Goal: Task Accomplishment & Management: Complete application form

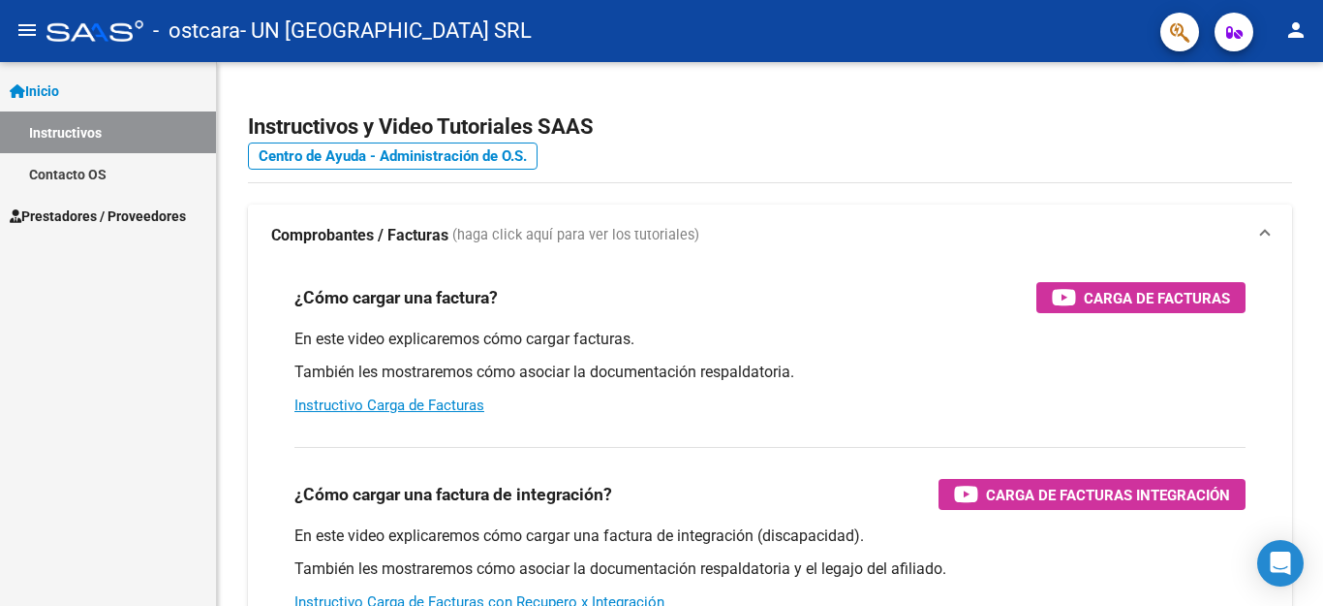
click at [58, 218] on span "Prestadores / Proveedores" at bounding box center [98, 215] width 176 height 21
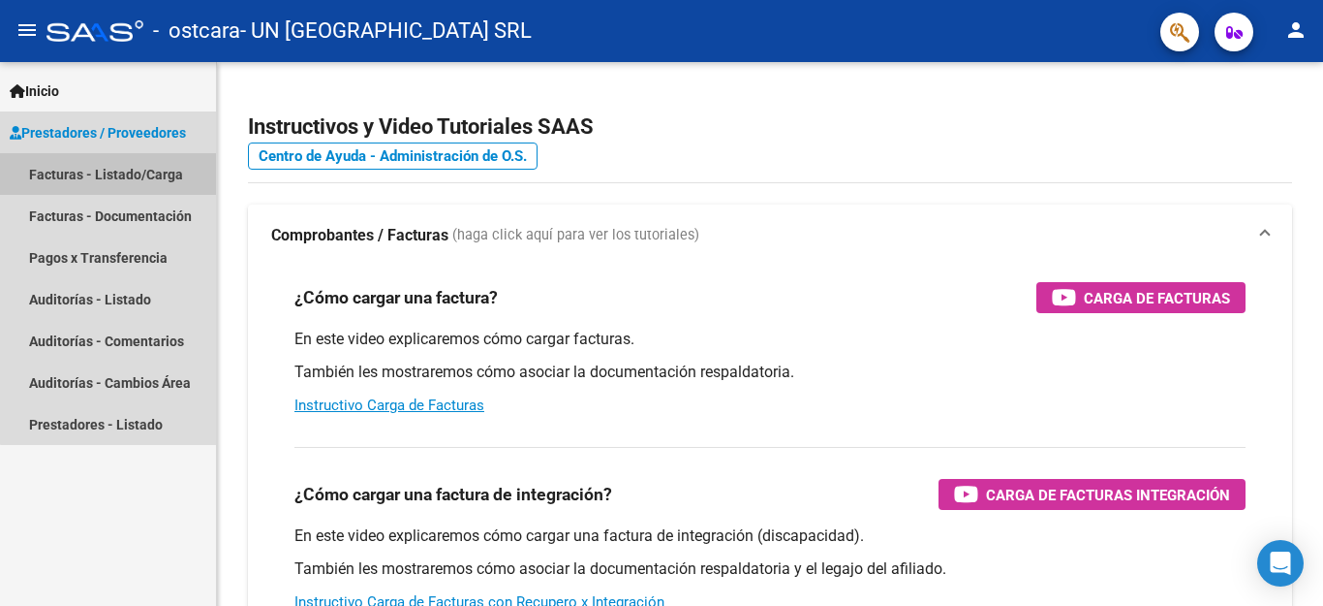
click at [109, 185] on link "Facturas - Listado/Carga" at bounding box center [108, 174] width 216 height 42
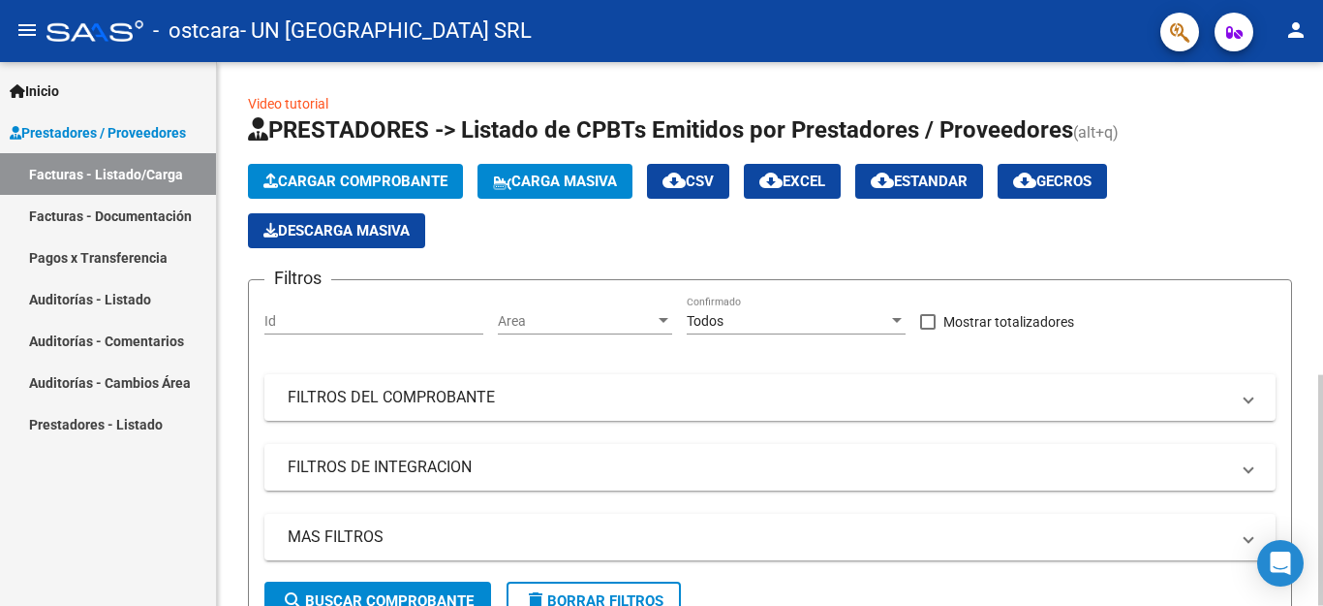
click at [388, 188] on span "Cargar Comprobante" at bounding box center [356, 180] width 184 height 17
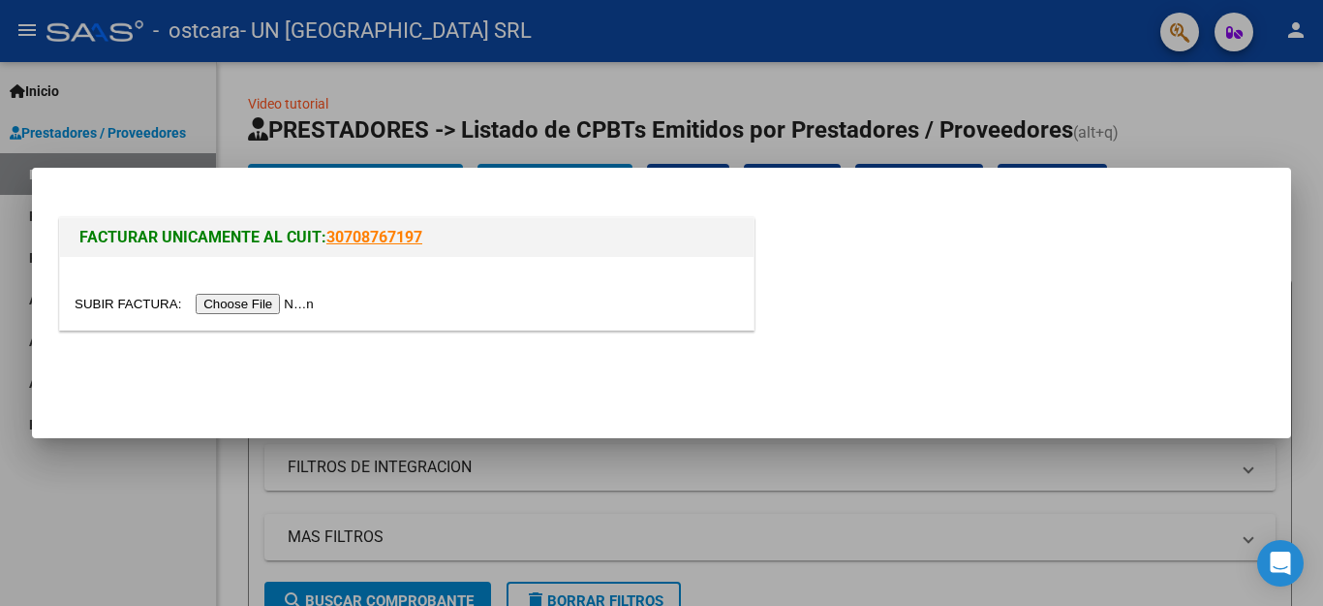
click at [258, 310] on input "file" at bounding box center [197, 304] width 245 height 20
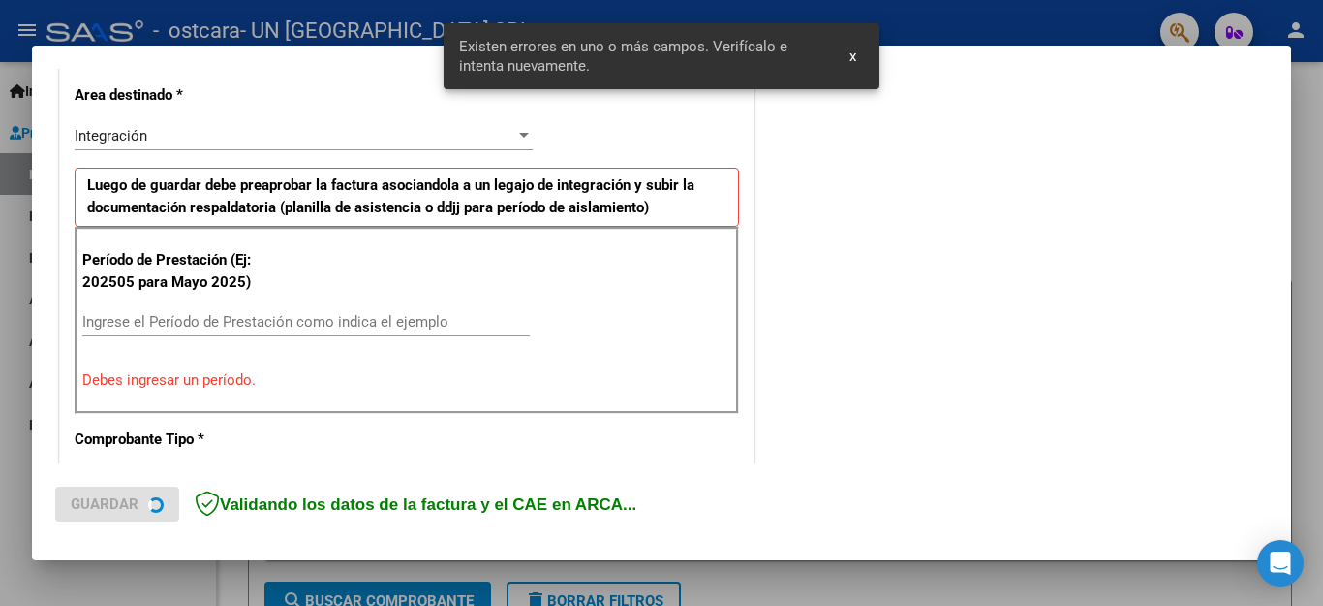
scroll to position [479, 0]
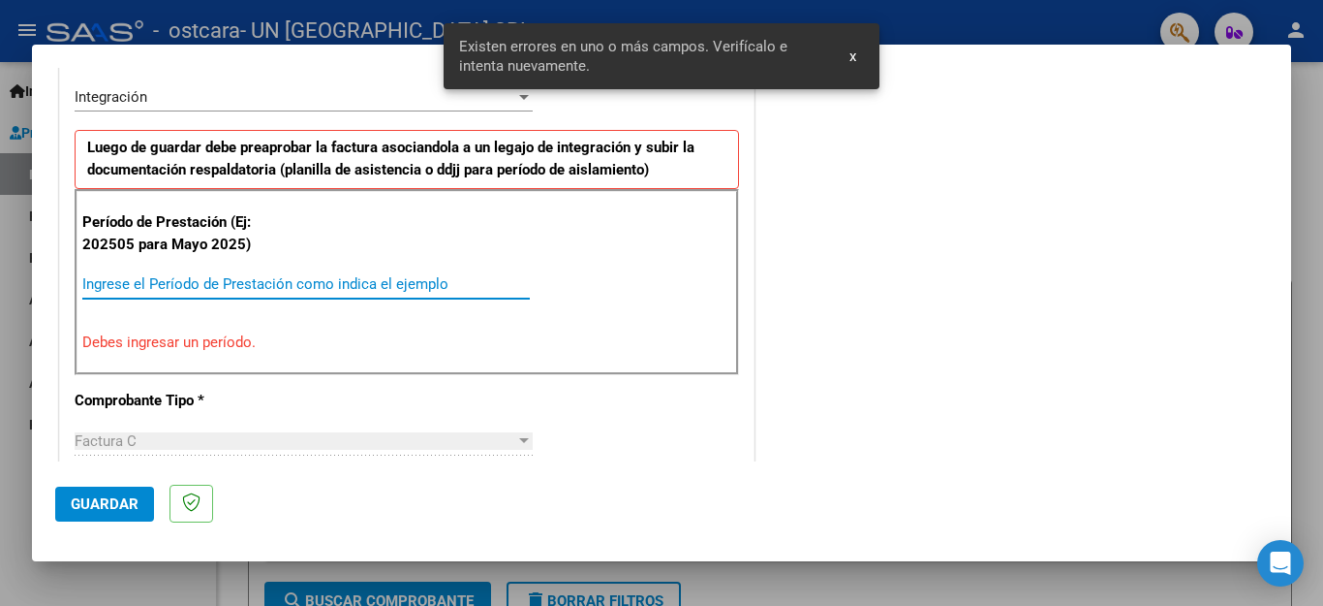
click at [359, 279] on input "Ingrese el Período de Prestación como indica el ejemplo" at bounding box center [306, 283] width 448 height 17
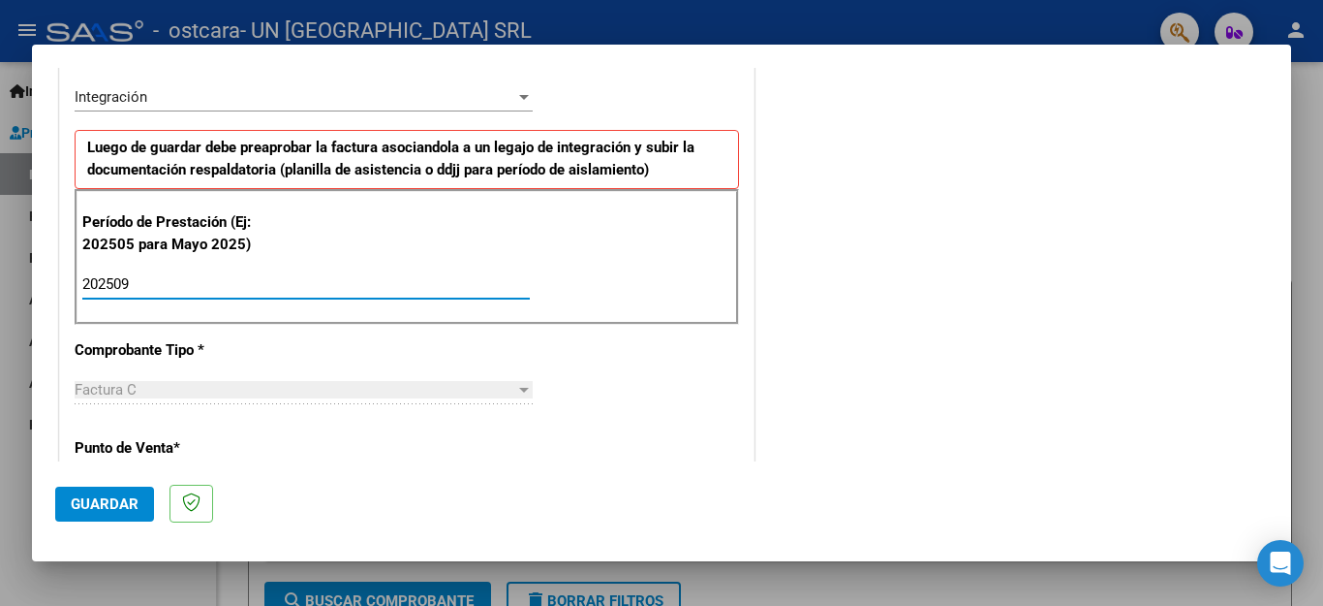
type input "202509"
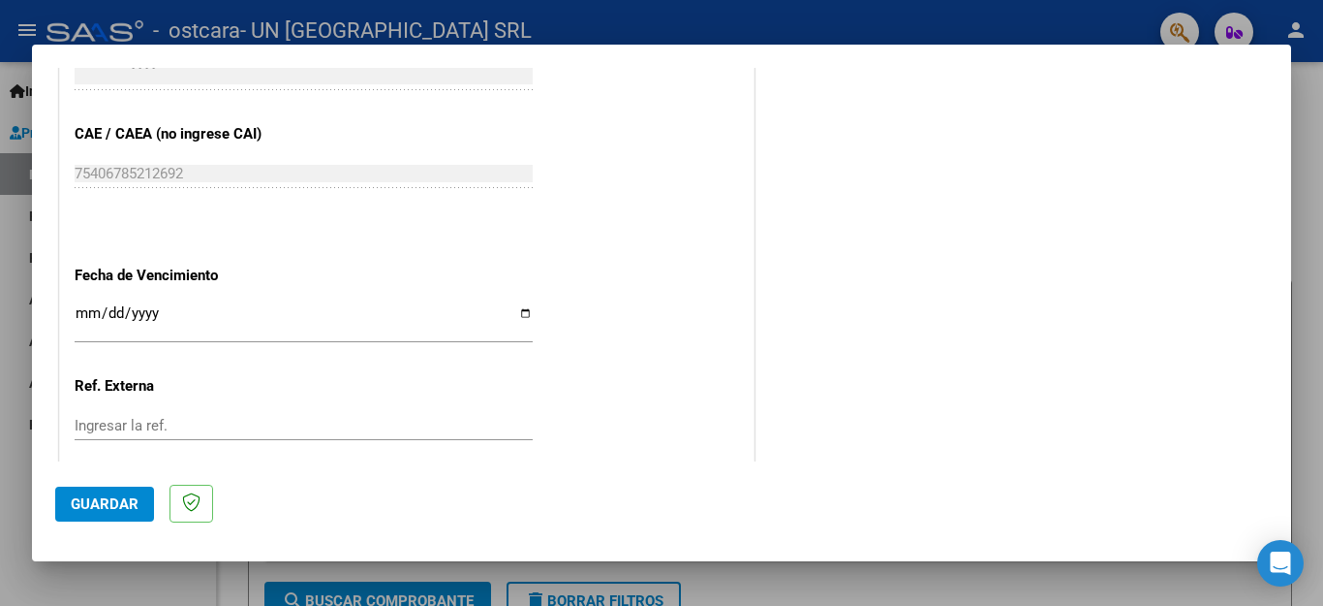
scroll to position [1274, 0]
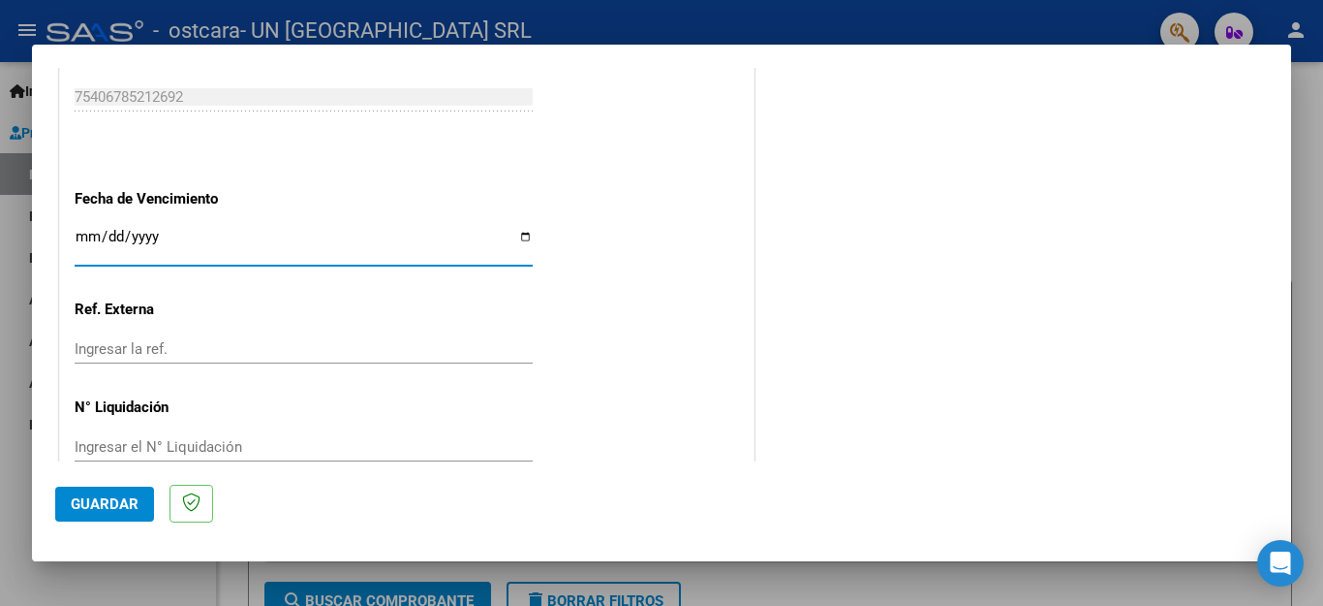
click at [513, 229] on input "Ingresar la fecha" at bounding box center [304, 244] width 458 height 31
type input "[DATE]"
click at [119, 504] on span "Guardar" at bounding box center [105, 503] width 68 height 17
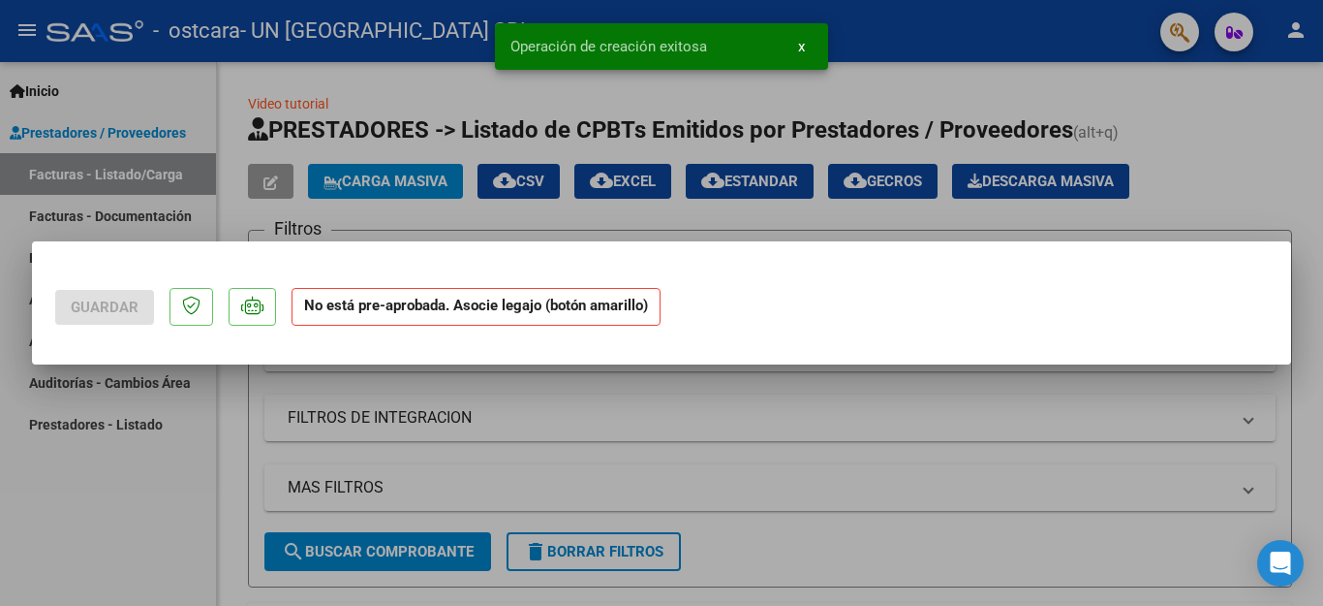
scroll to position [0, 0]
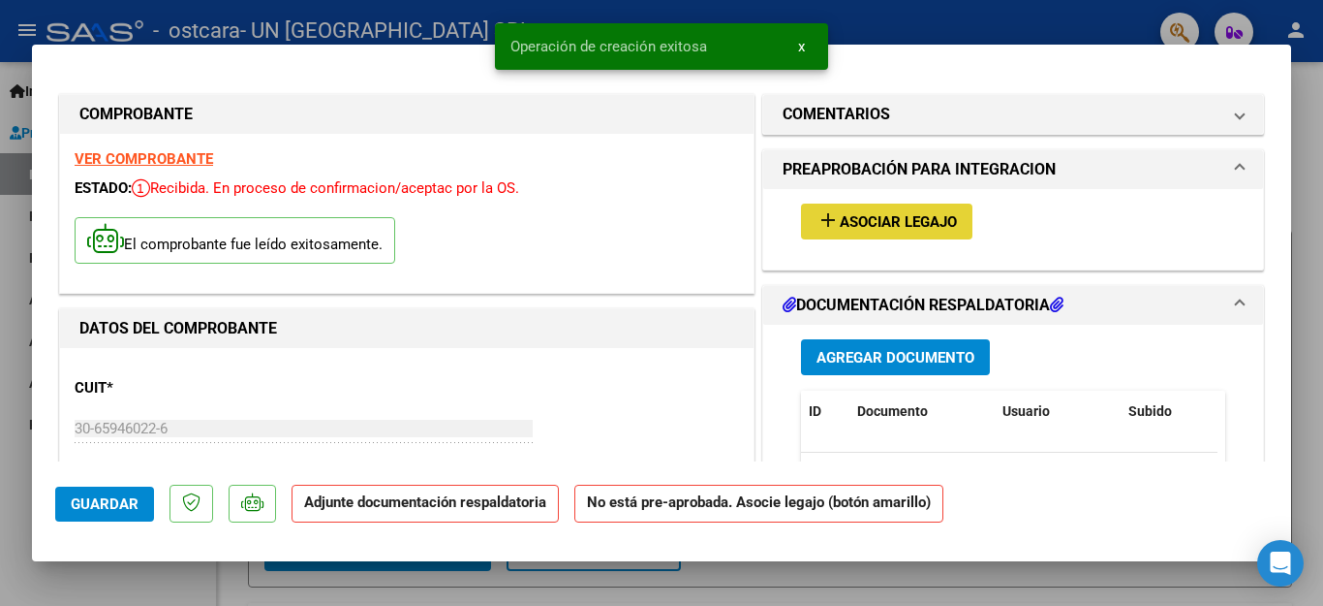
click at [872, 229] on span "Asociar Legajo" at bounding box center [898, 221] width 117 height 17
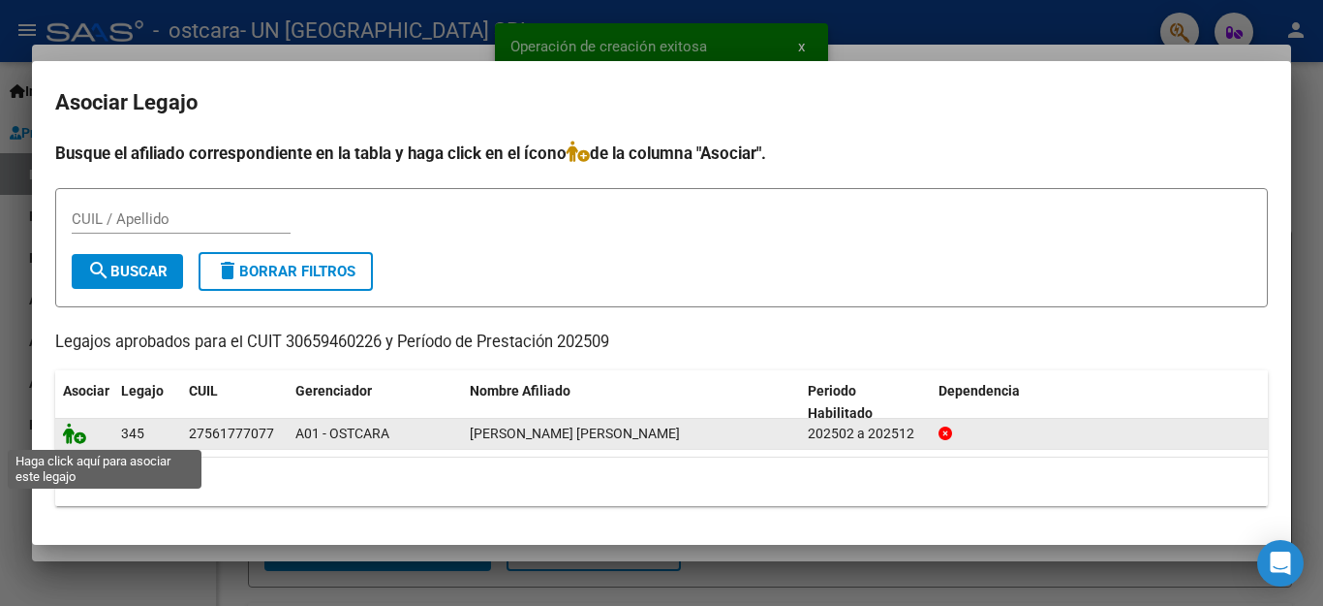
click at [74, 433] on icon at bounding box center [74, 432] width 23 height 21
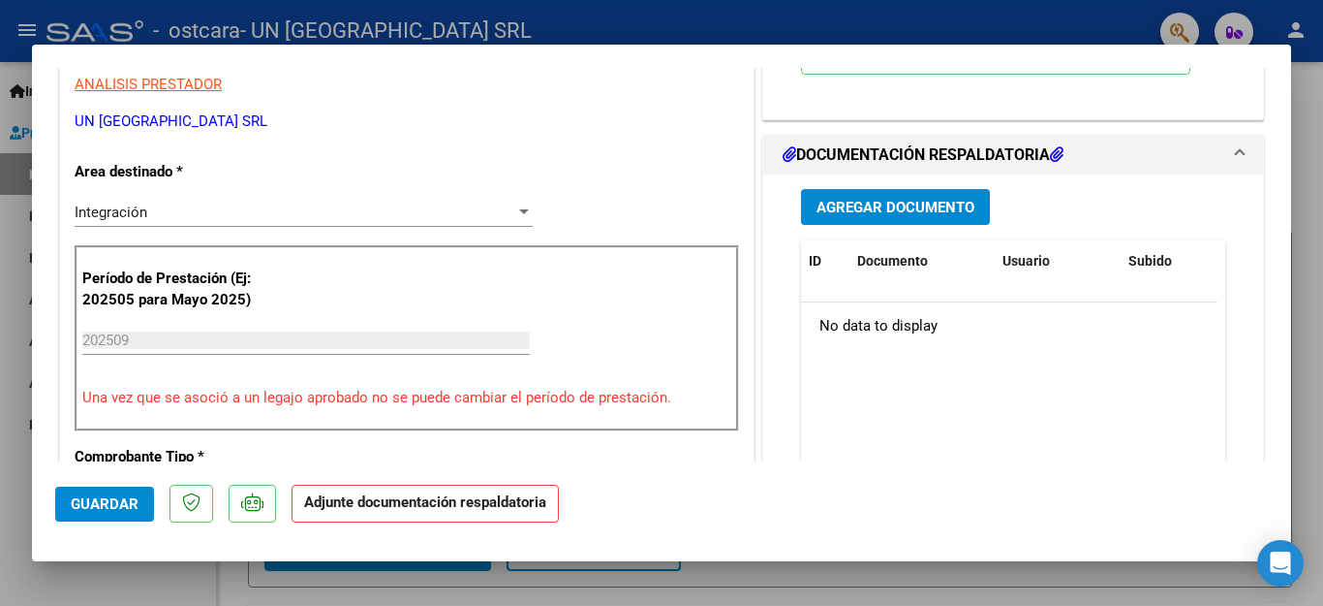
scroll to position [497, 0]
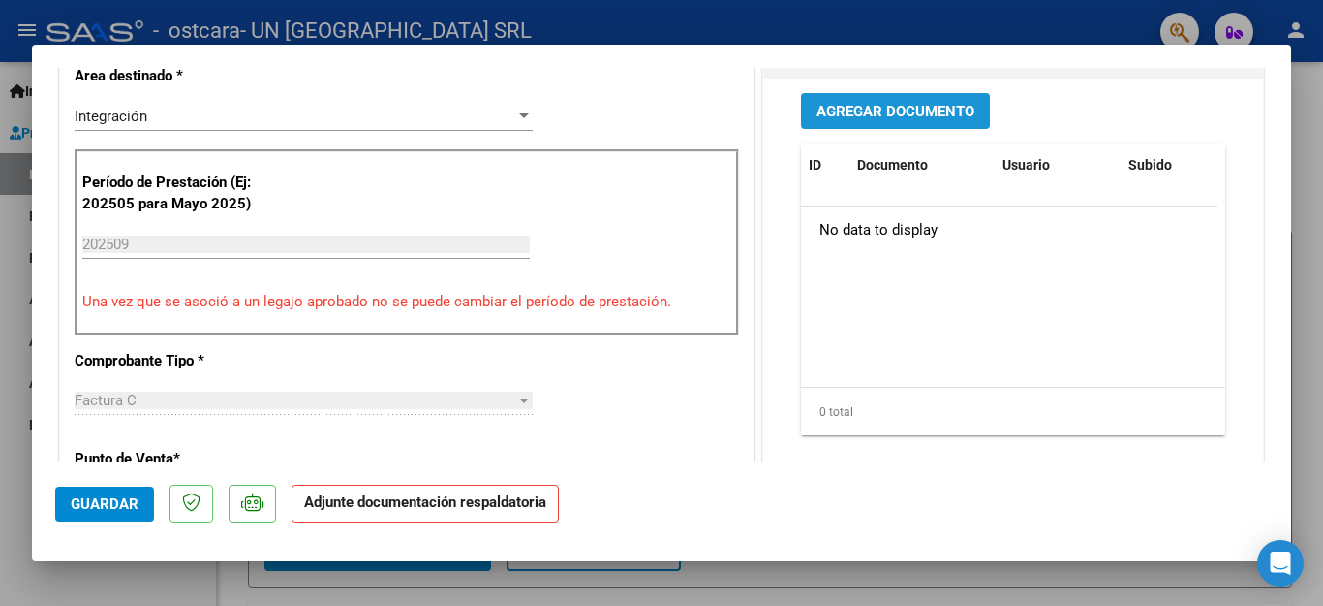
click at [942, 116] on span "Agregar Documento" at bounding box center [896, 111] width 158 height 17
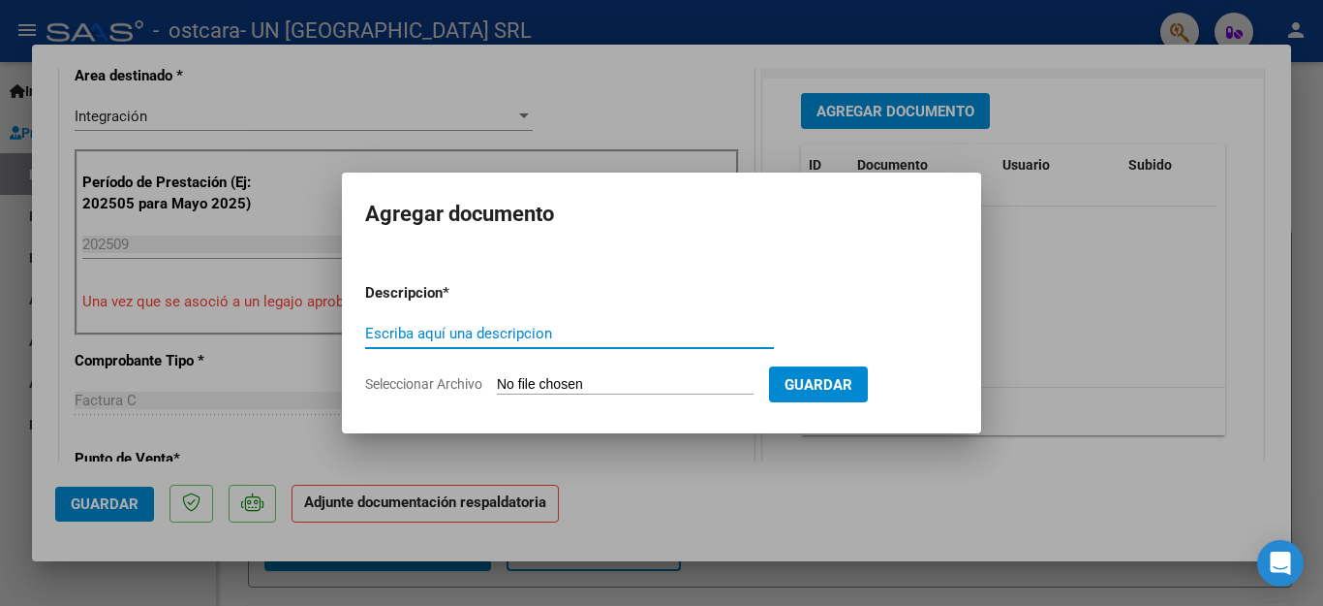
click at [566, 336] on input "Escriba aquí una descripcion" at bounding box center [569, 333] width 409 height 17
type input "factura"
click at [423, 383] on span "Seleccionar Archivo" at bounding box center [423, 384] width 117 height 16
click at [497, 383] on input "Seleccionar Archivo" at bounding box center [625, 385] width 257 height 18
type input "C:\fakepath\30659460226_011_00003_00022672tr.pdf"
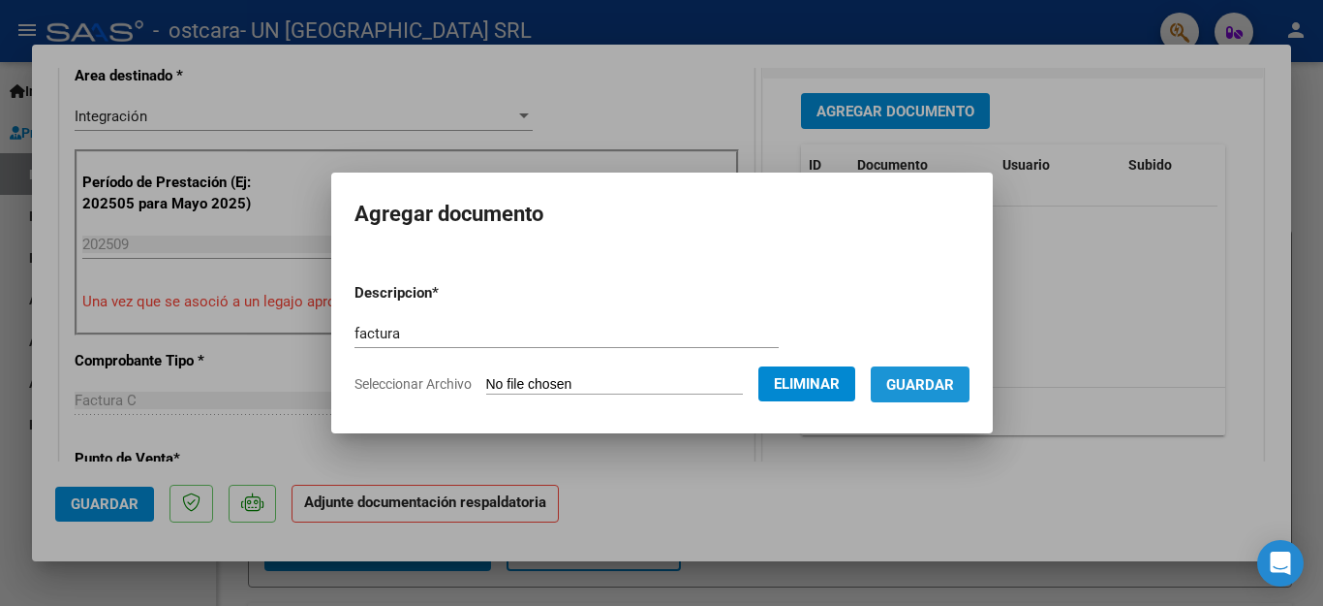
click at [939, 389] on span "Guardar" at bounding box center [920, 384] width 68 height 17
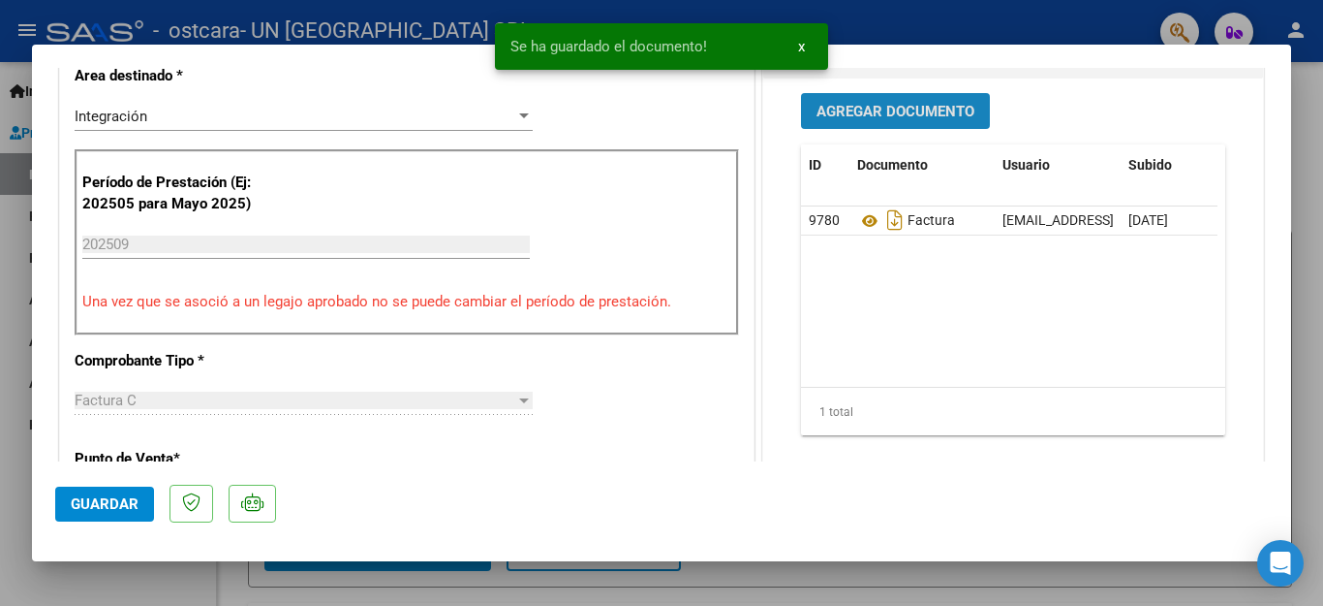
click at [874, 113] on span "Agregar Documento" at bounding box center [896, 111] width 158 height 17
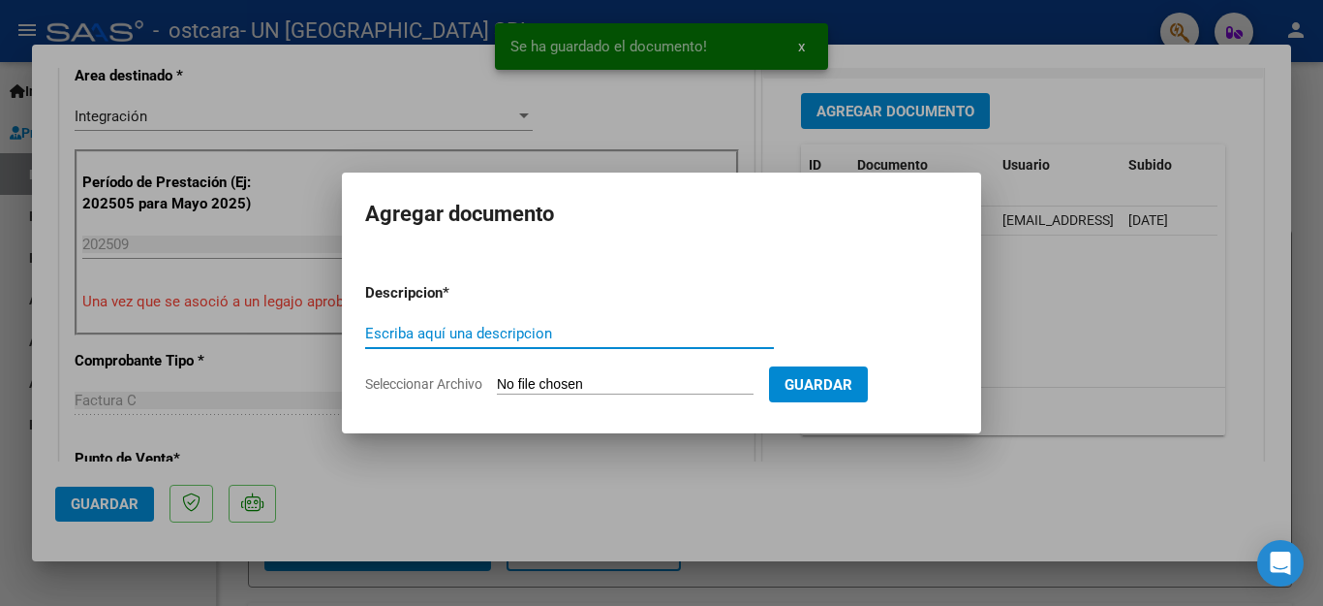
click at [503, 329] on input "Escriba aquí una descripcion" at bounding box center [569, 333] width 409 height 17
type input "asistencia"
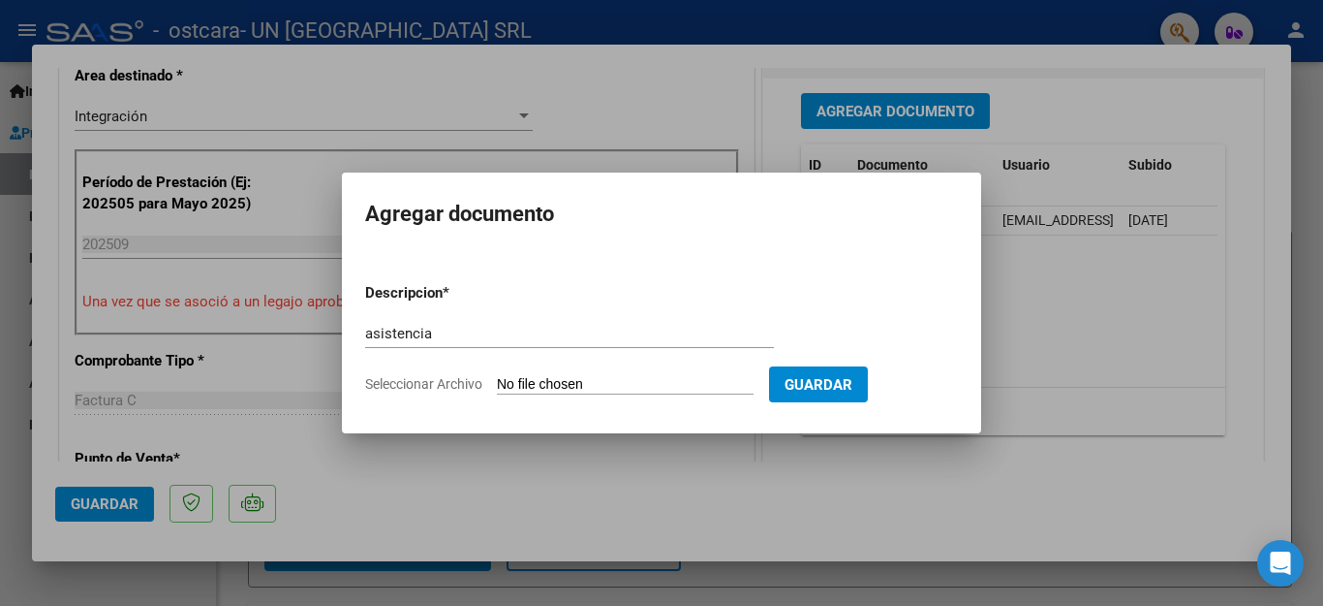
click at [423, 385] on span "Seleccionar Archivo" at bounding box center [423, 384] width 117 height 16
click at [497, 385] on input "Seleccionar Archivo" at bounding box center [625, 385] width 257 height 18
type input "C:\fakepath\TR TORRES ELUNEY.pdf"
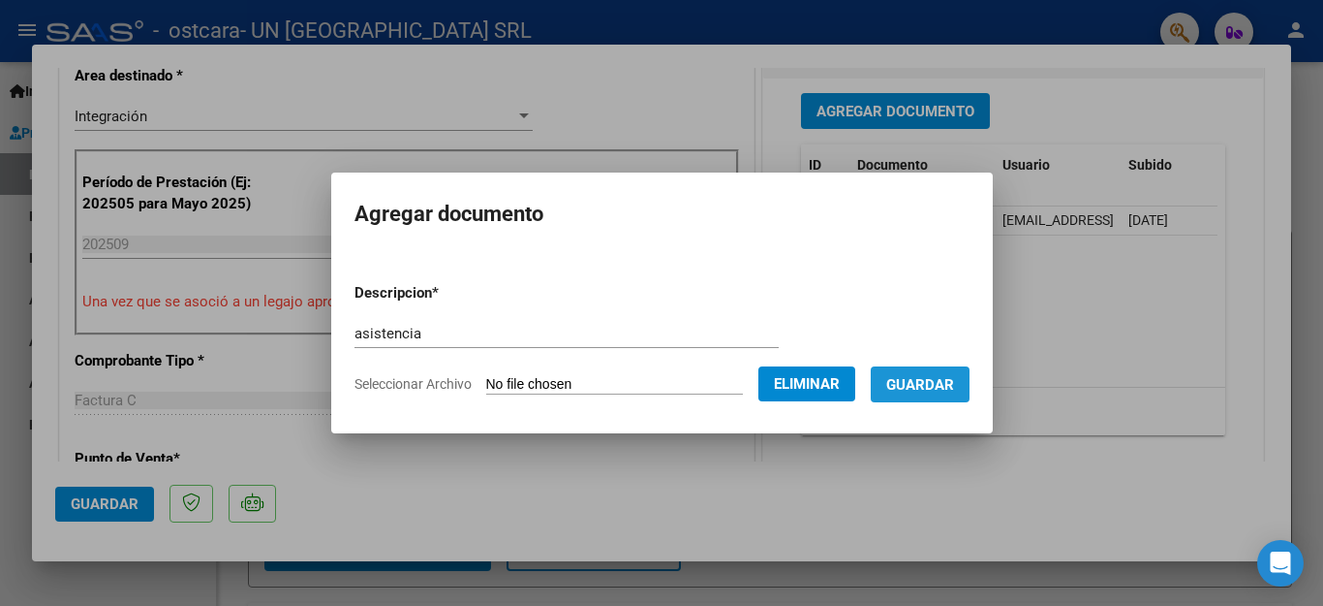
click at [900, 392] on span "Guardar" at bounding box center [920, 384] width 68 height 17
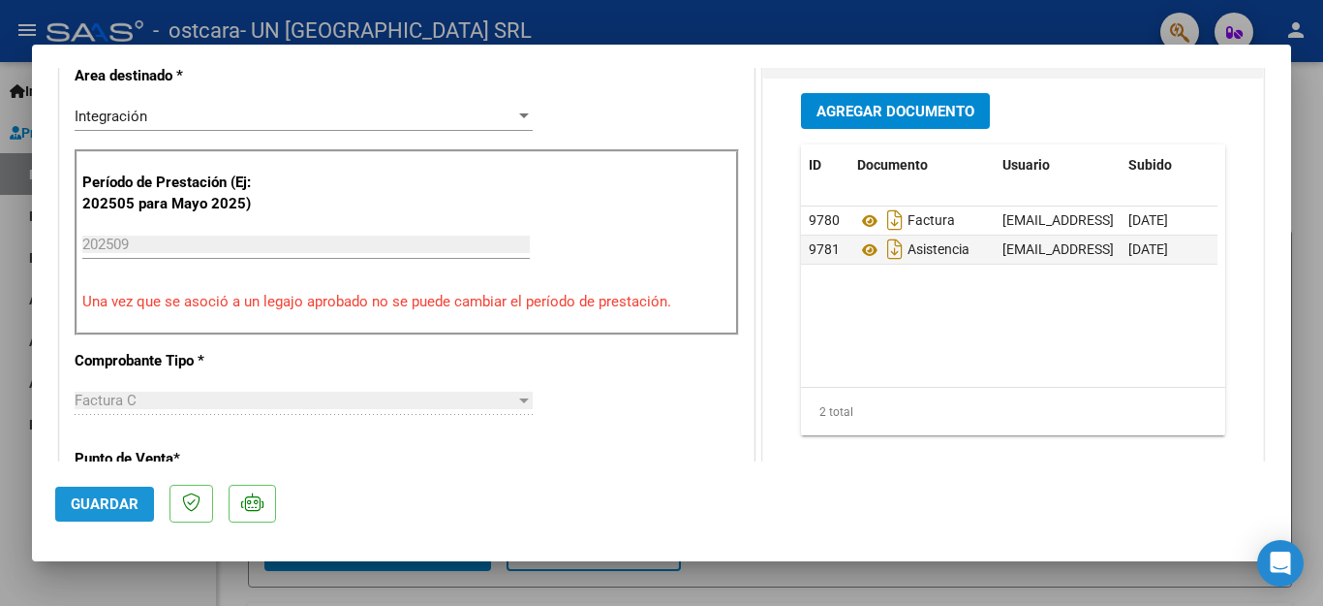
click at [124, 506] on span "Guardar" at bounding box center [105, 503] width 68 height 17
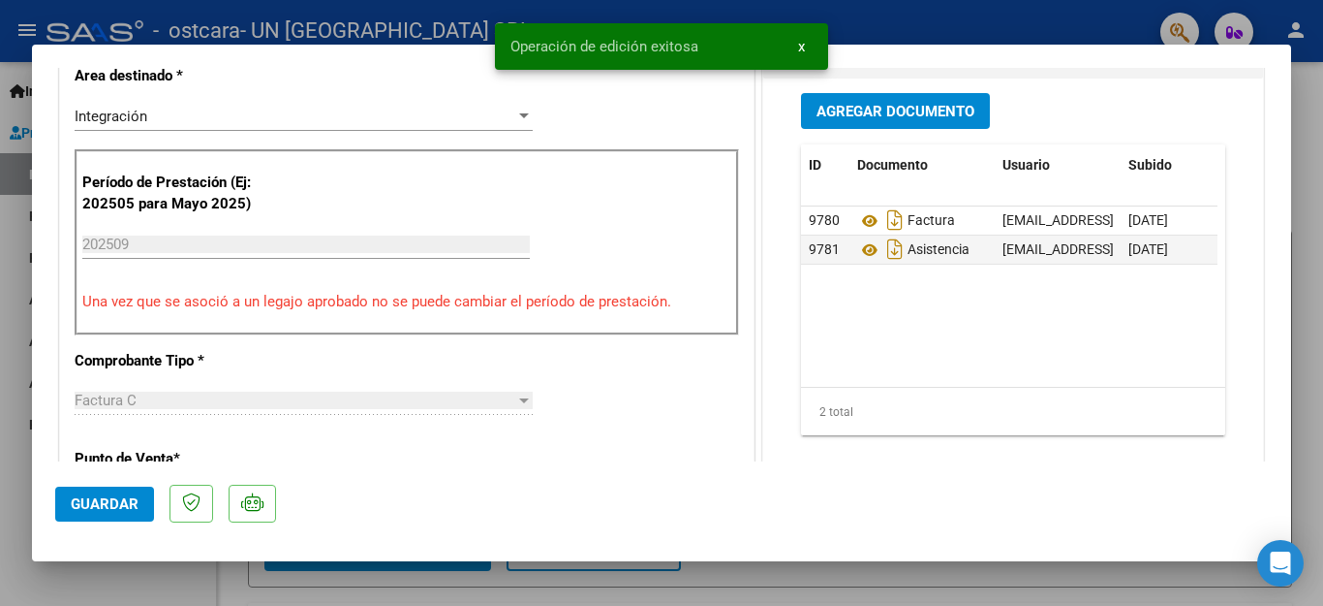
click at [124, 506] on span "Guardar" at bounding box center [105, 503] width 68 height 17
click at [127, 585] on div at bounding box center [661, 303] width 1323 height 606
type input "$ 0,00"
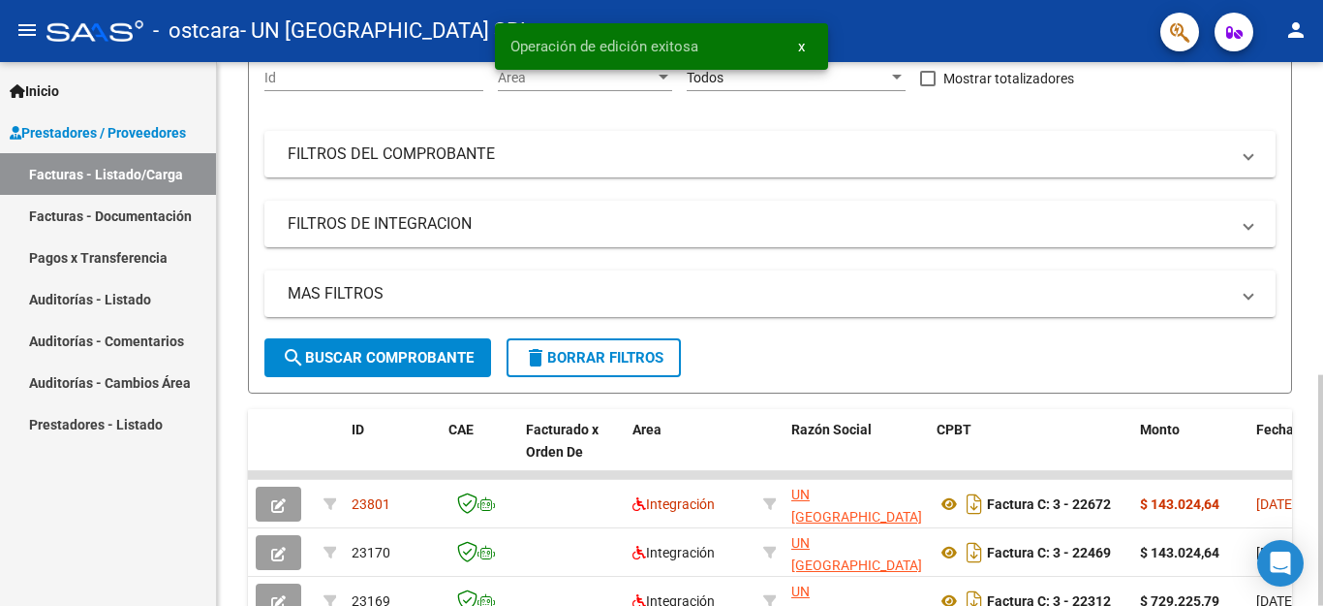
scroll to position [54, 0]
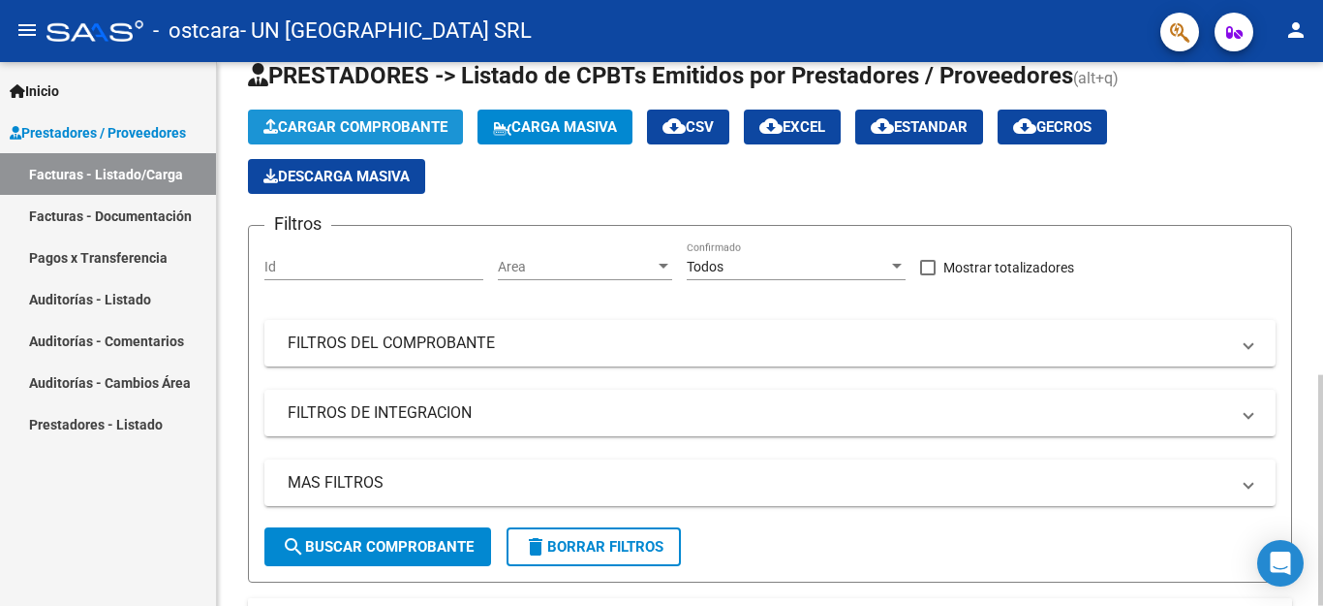
click at [351, 134] on span "Cargar Comprobante" at bounding box center [356, 126] width 184 height 17
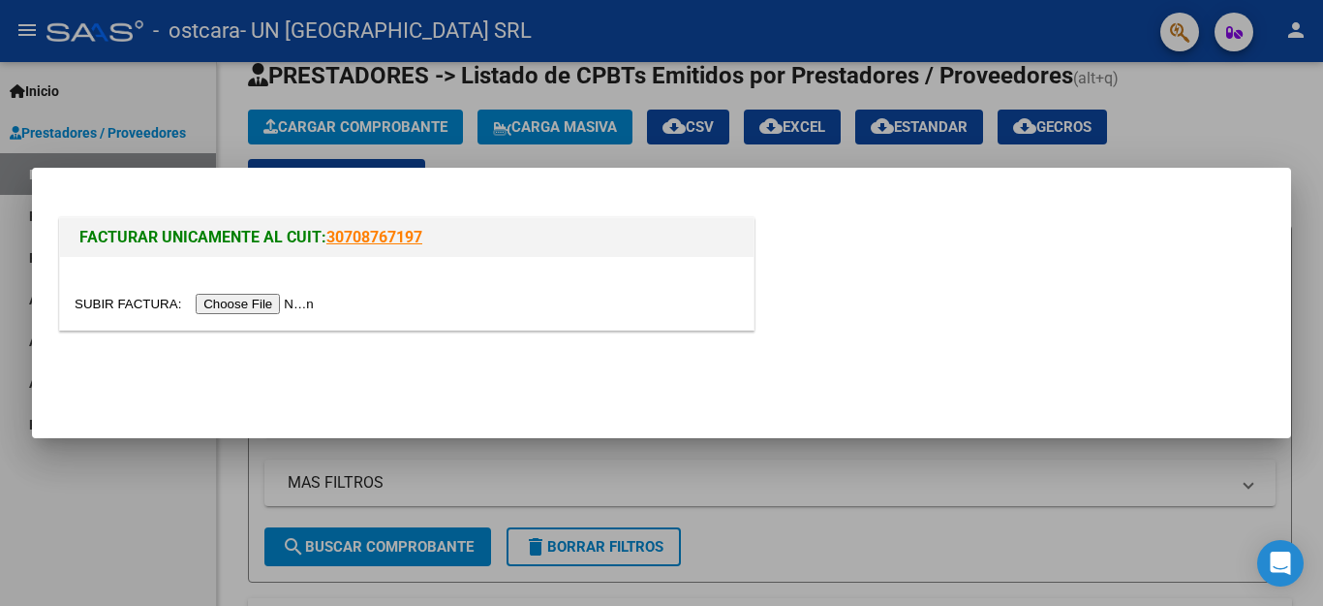
click at [278, 298] on input "file" at bounding box center [197, 304] width 245 height 20
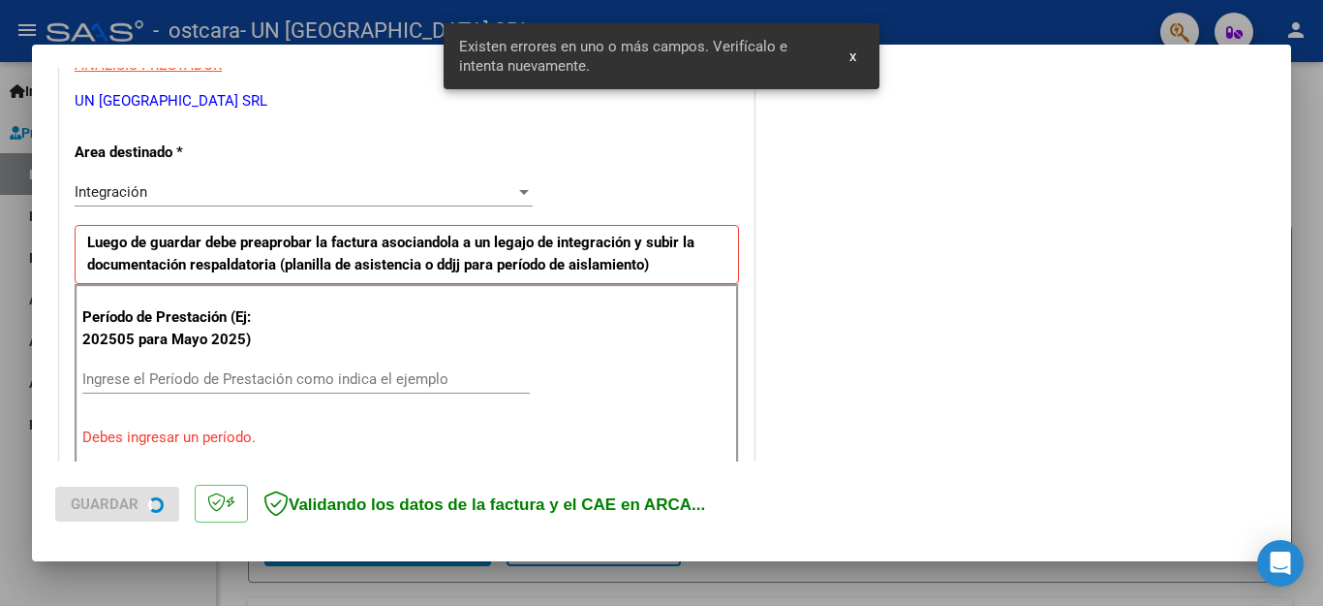
scroll to position [442, 0]
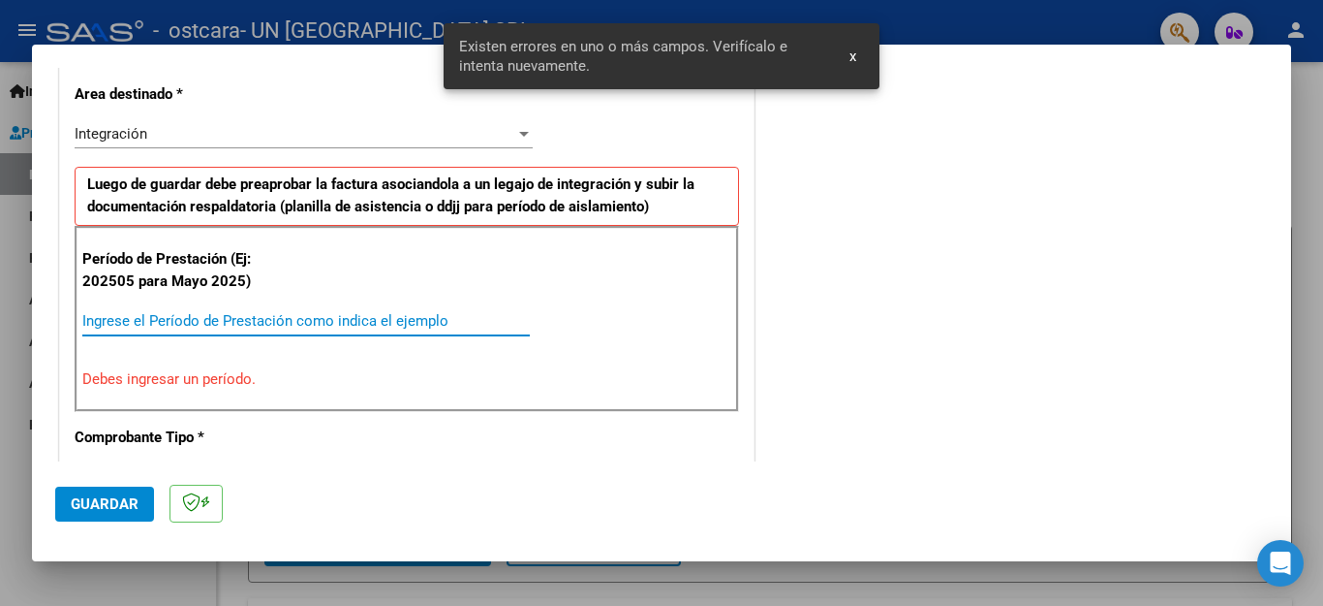
click at [352, 315] on input "Ingrese el Período de Prestación como indica el ejemplo" at bounding box center [306, 320] width 448 height 17
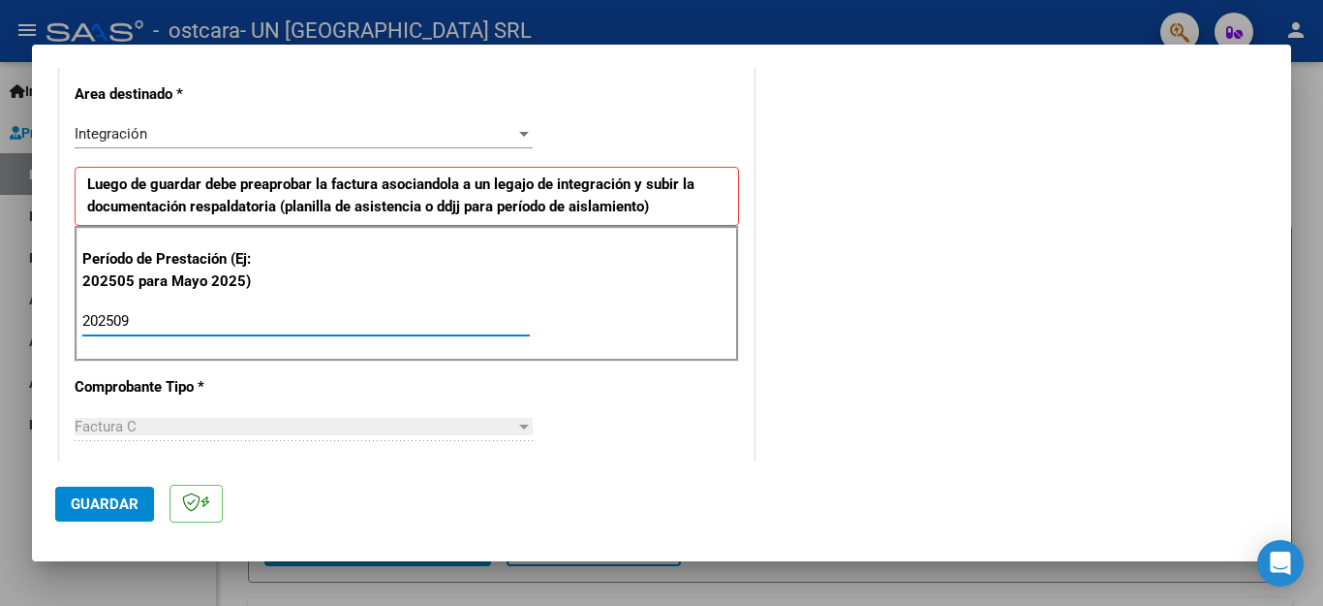
type input "202509"
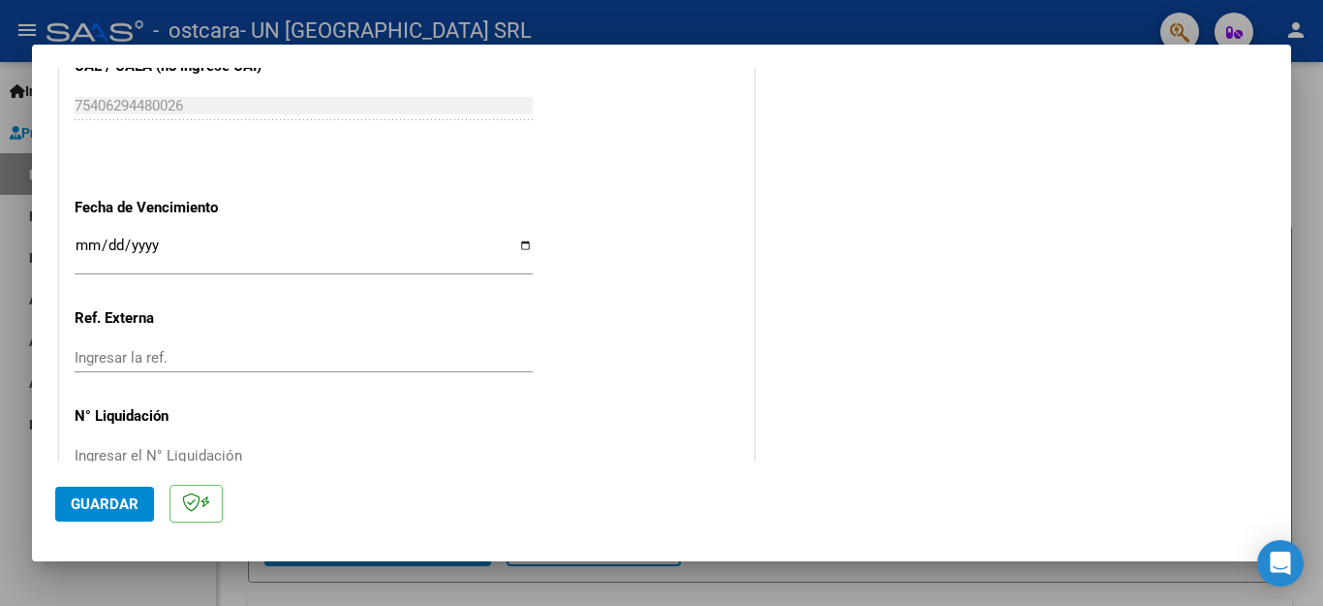
scroll to position [1288, 0]
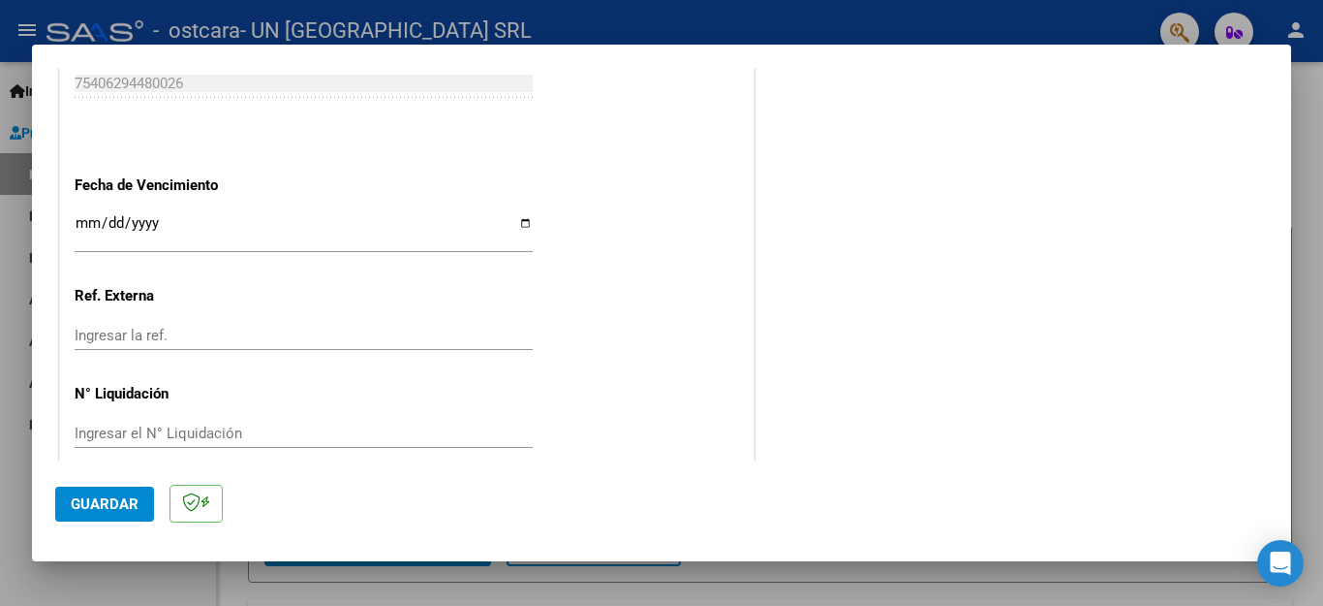
click at [516, 215] on input "Ingresar la fecha" at bounding box center [304, 230] width 458 height 31
type input "[DATE]"
click at [105, 498] on span "Guardar" at bounding box center [105, 503] width 68 height 17
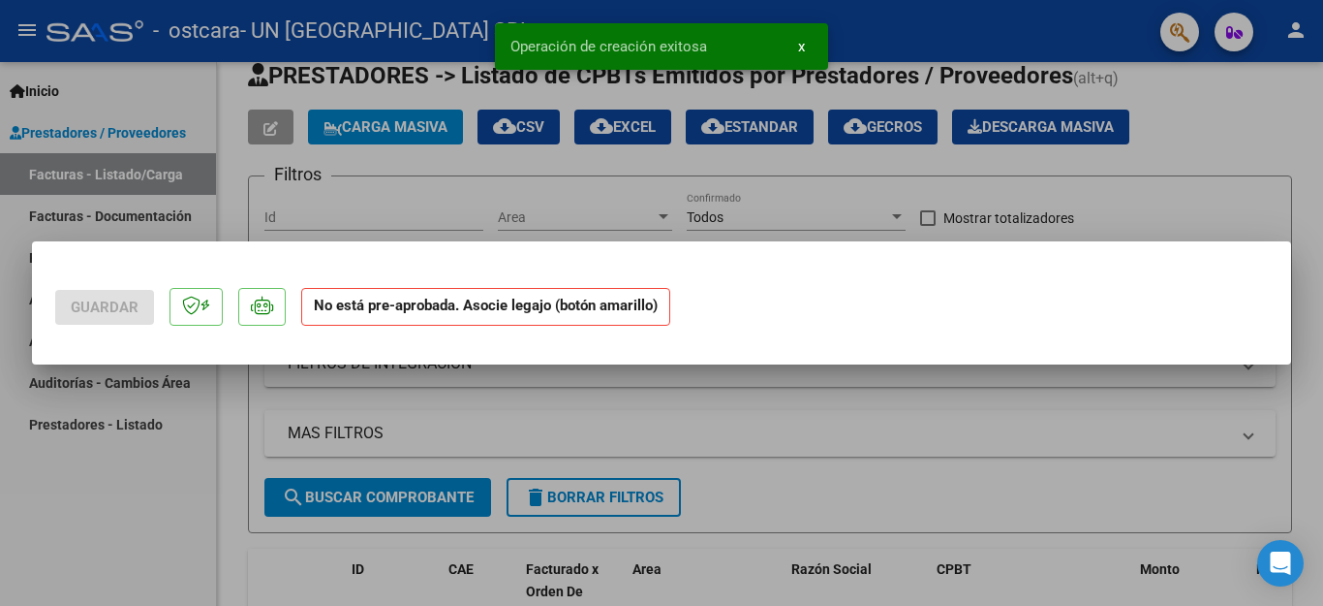
scroll to position [0, 0]
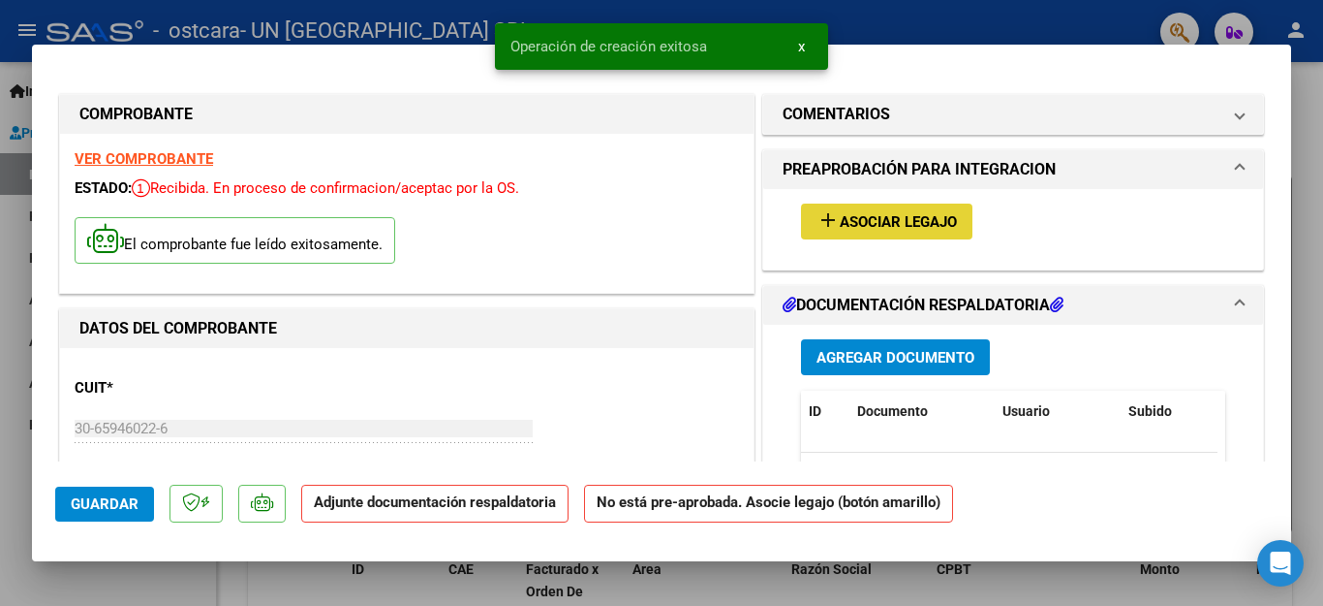
click at [913, 223] on span "Asociar Legajo" at bounding box center [898, 221] width 117 height 17
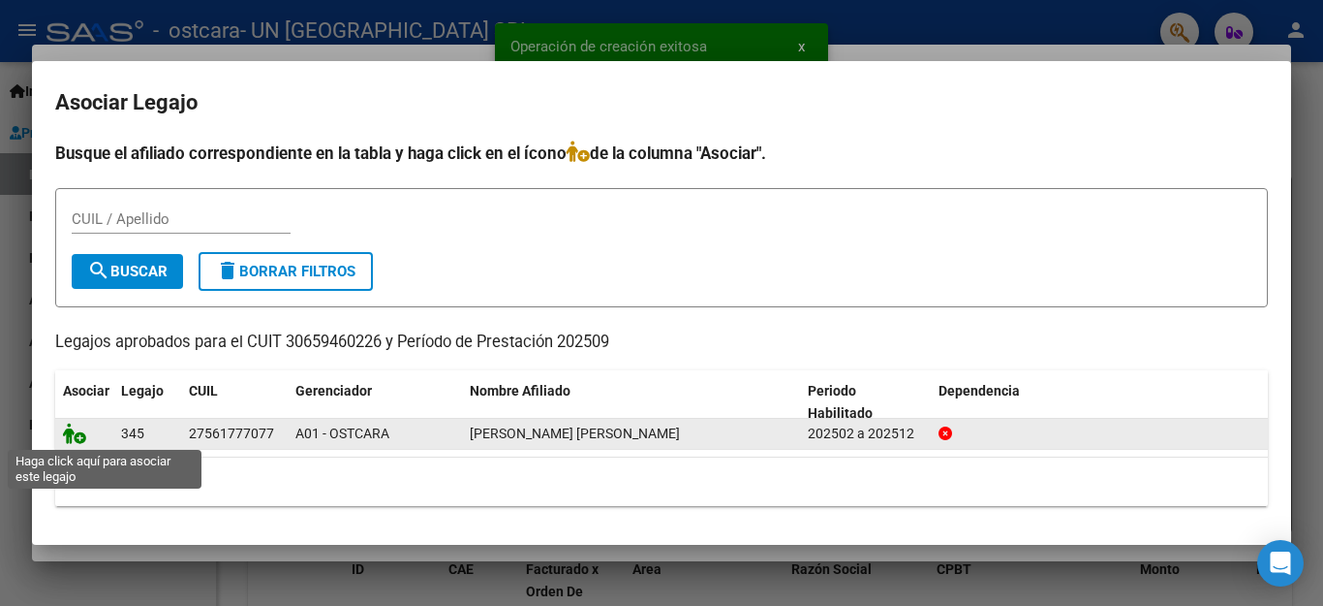
click at [82, 433] on icon at bounding box center [74, 432] width 23 height 21
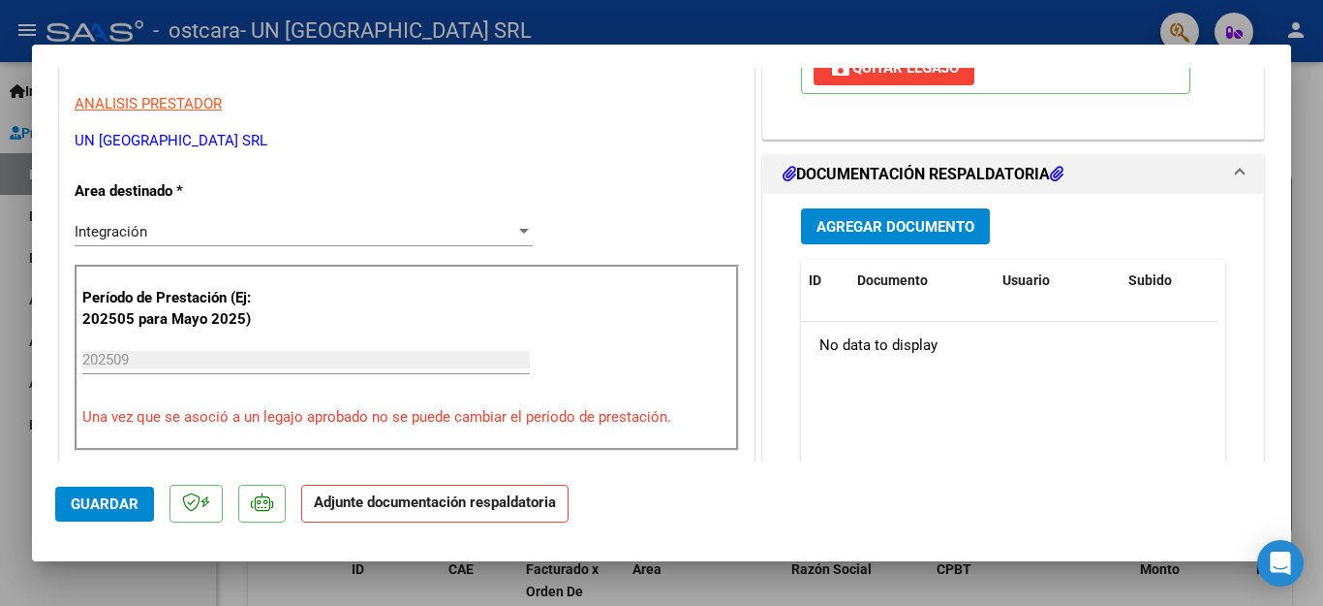
scroll to position [451, 0]
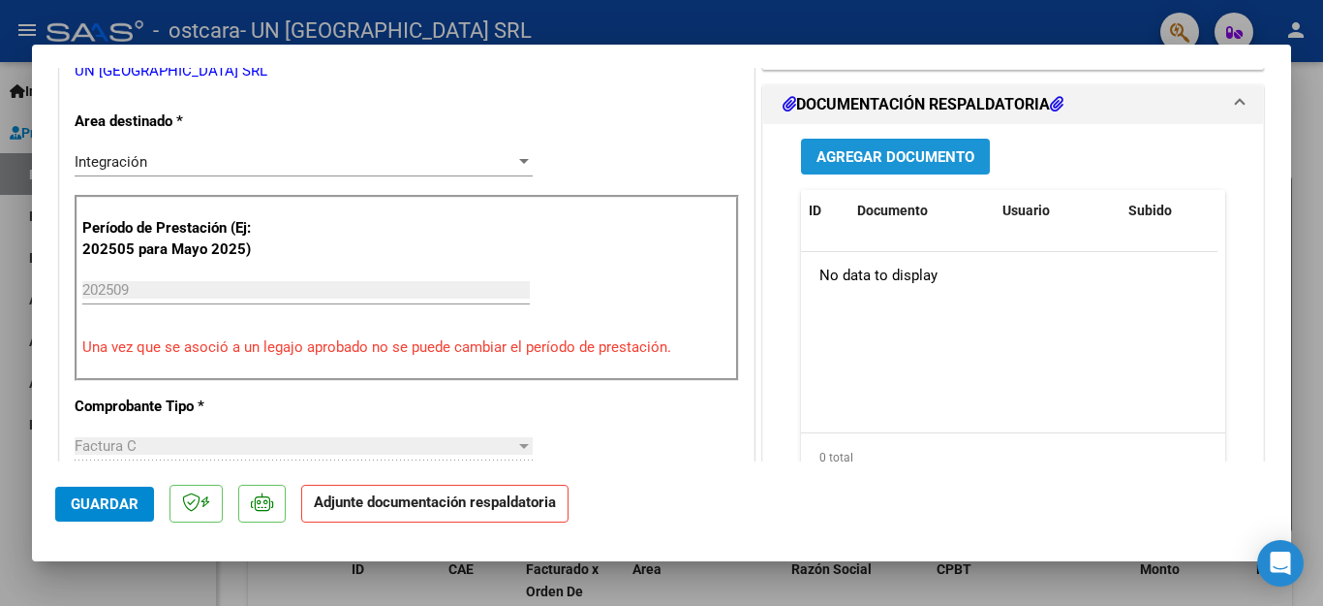
click at [952, 162] on span "Agregar Documento" at bounding box center [896, 156] width 158 height 17
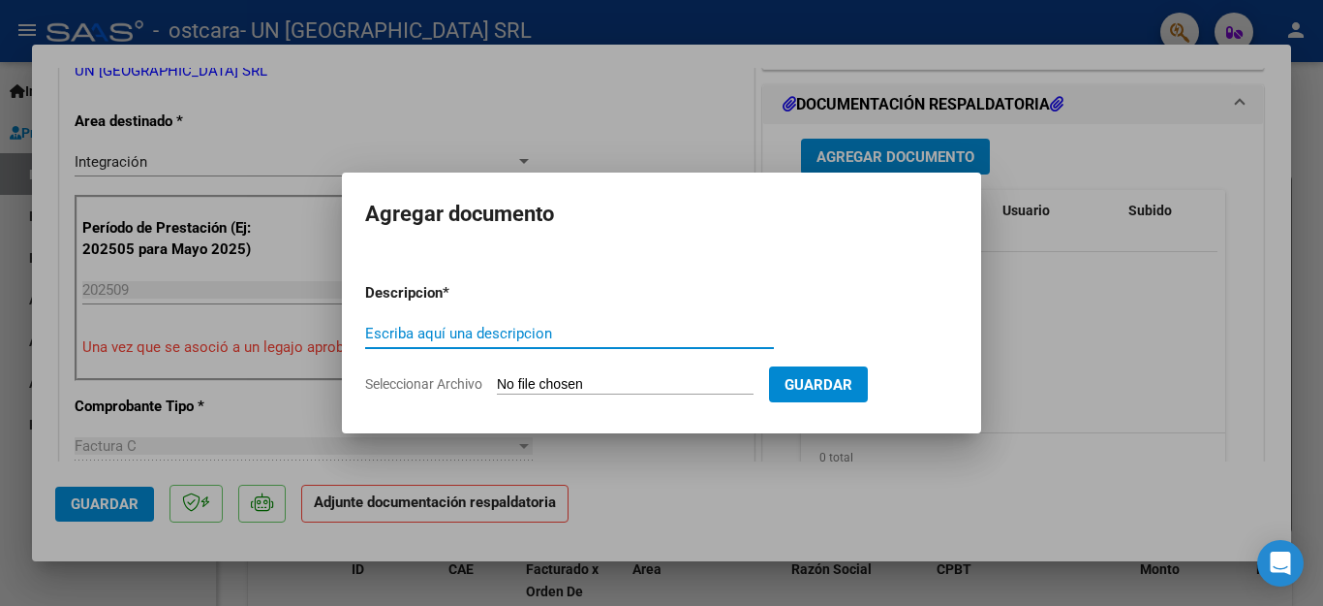
click at [428, 334] on input "Escriba aquí una descripcion" at bounding box center [569, 333] width 409 height 17
type input "asistencia"
click at [445, 383] on span "Seleccionar Archivo" at bounding box center [423, 384] width 117 height 16
click at [497, 383] on input "Seleccionar Archivo" at bounding box center [625, 385] width 257 height 18
type input "C:\fakepath\ESC TORRES ELUNEY.pdf"
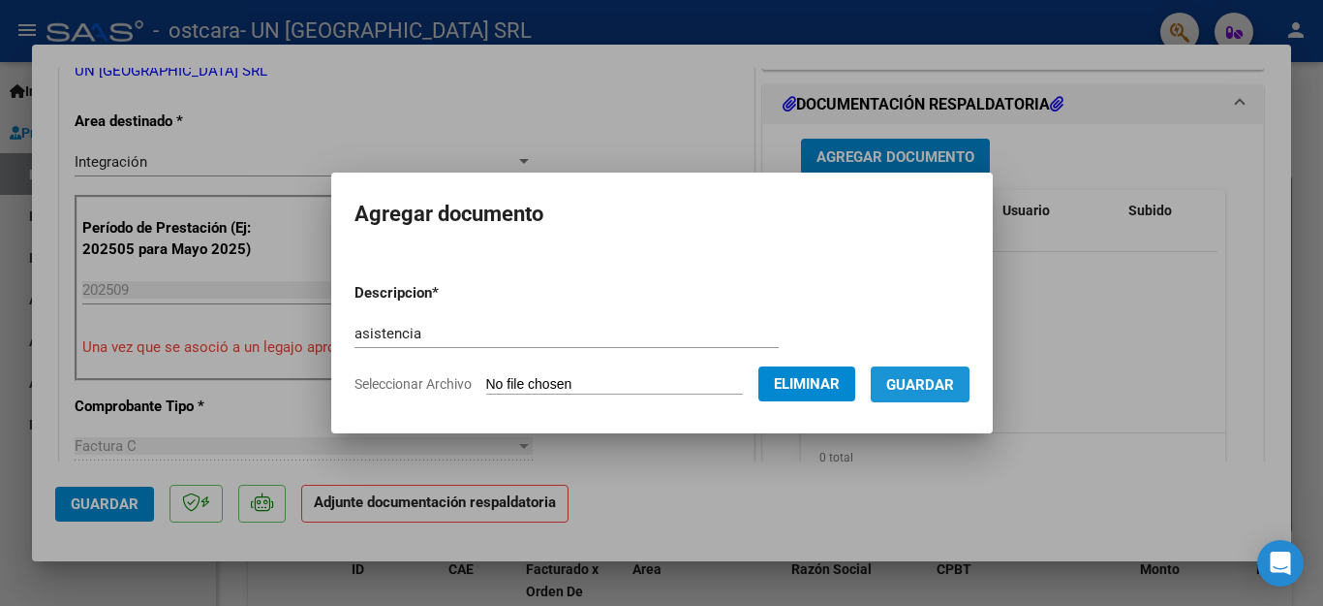
click at [902, 395] on button "Guardar" at bounding box center [920, 384] width 99 height 36
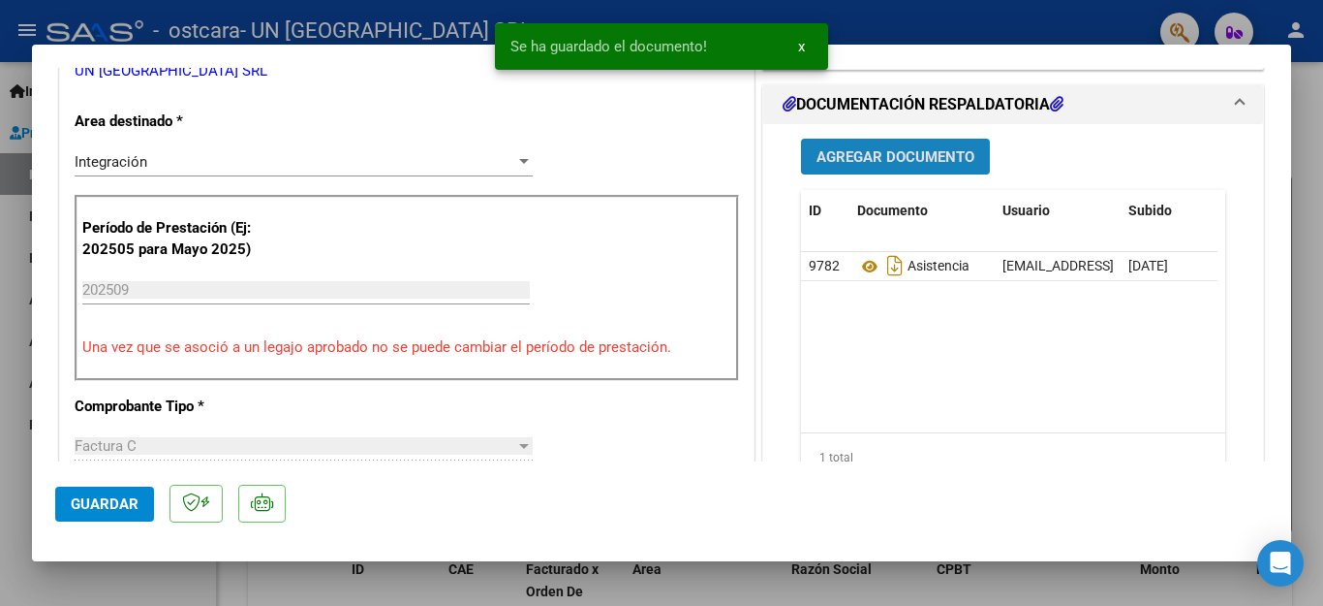
click at [896, 150] on span "Agregar Documento" at bounding box center [896, 156] width 158 height 17
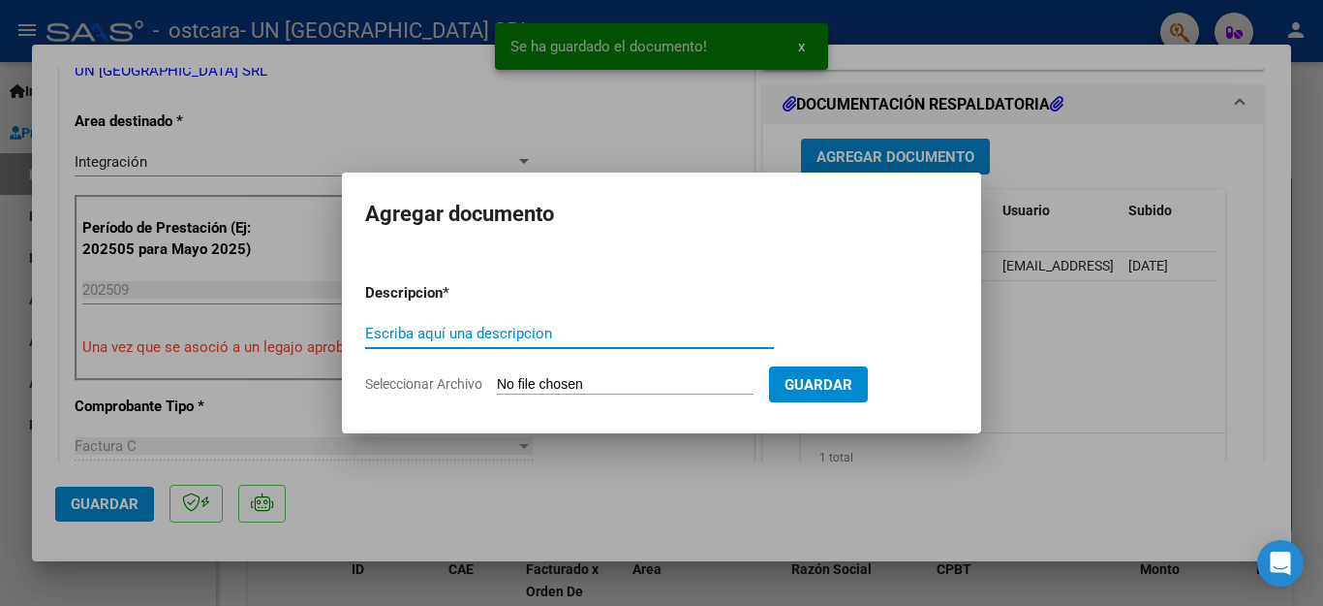
click at [447, 340] on input "Escriba aquí una descripcion" at bounding box center [569, 333] width 409 height 17
type input "factura"
click at [463, 382] on span "Seleccionar Archivo" at bounding box center [423, 384] width 117 height 16
click at [497, 382] on input "Seleccionar Archivo" at bounding box center [625, 385] width 257 height 18
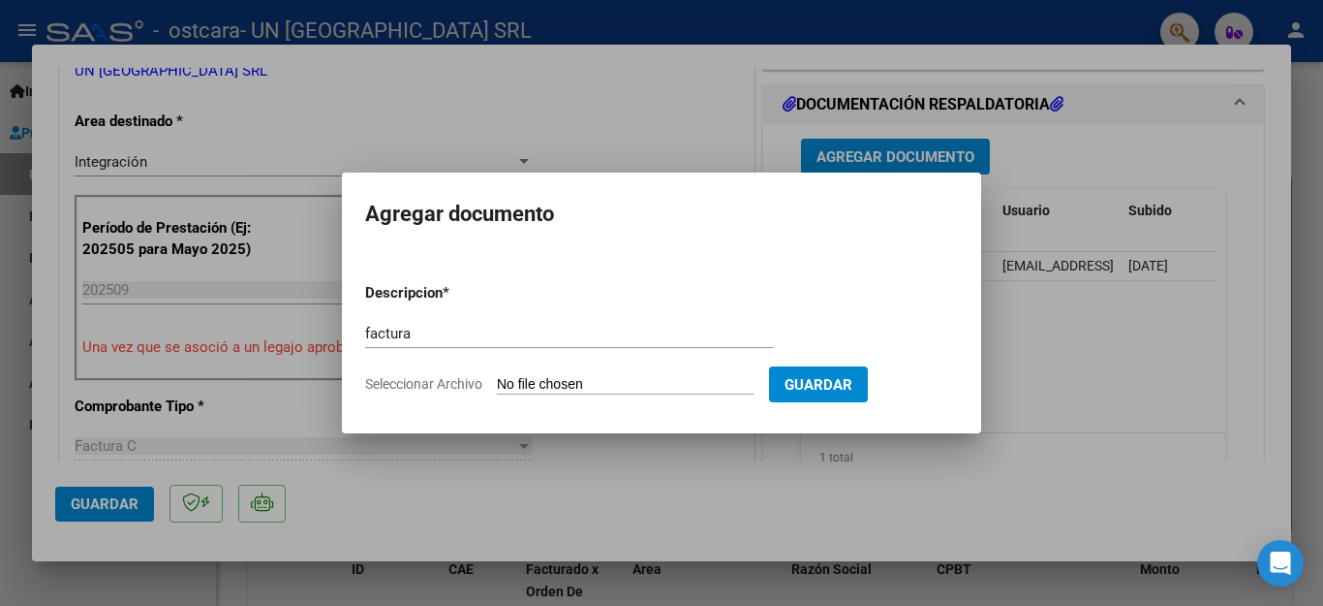
type input "C:\fakepath\30659460226_011_00003_00022555.pdf"
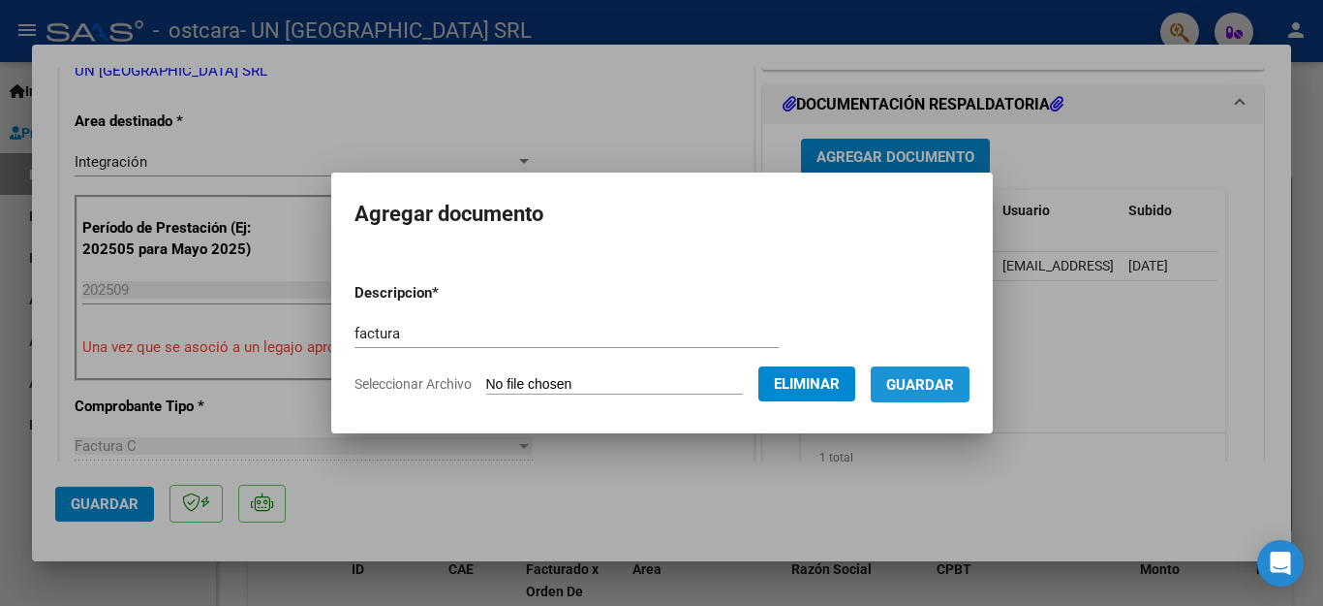
click at [889, 393] on button "Guardar" at bounding box center [920, 384] width 99 height 36
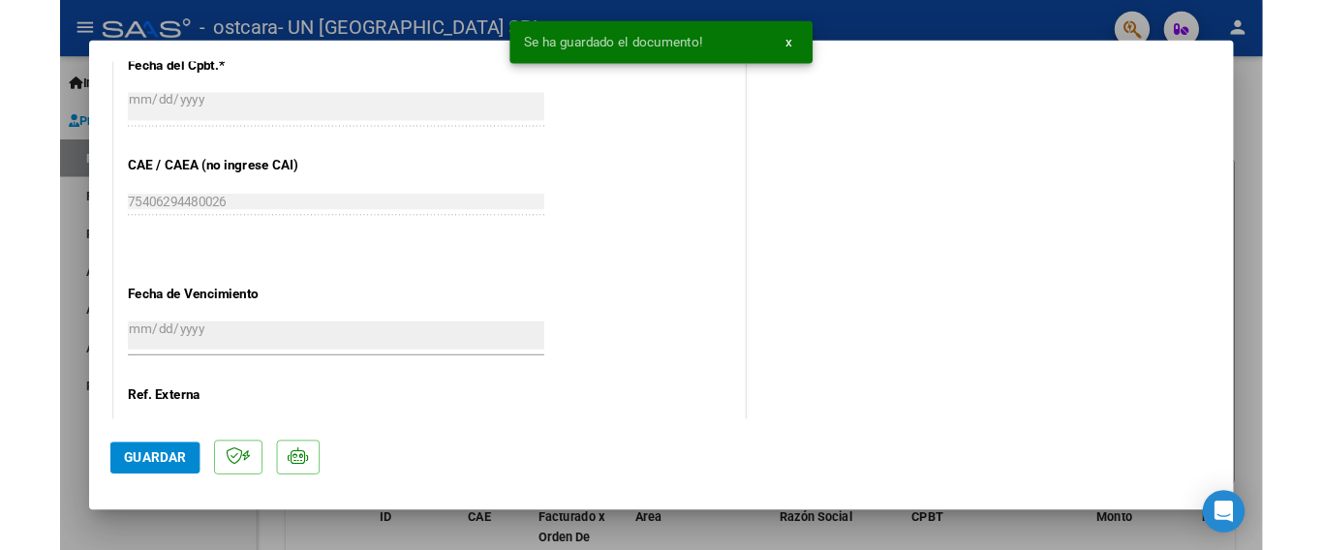
scroll to position [1317, 0]
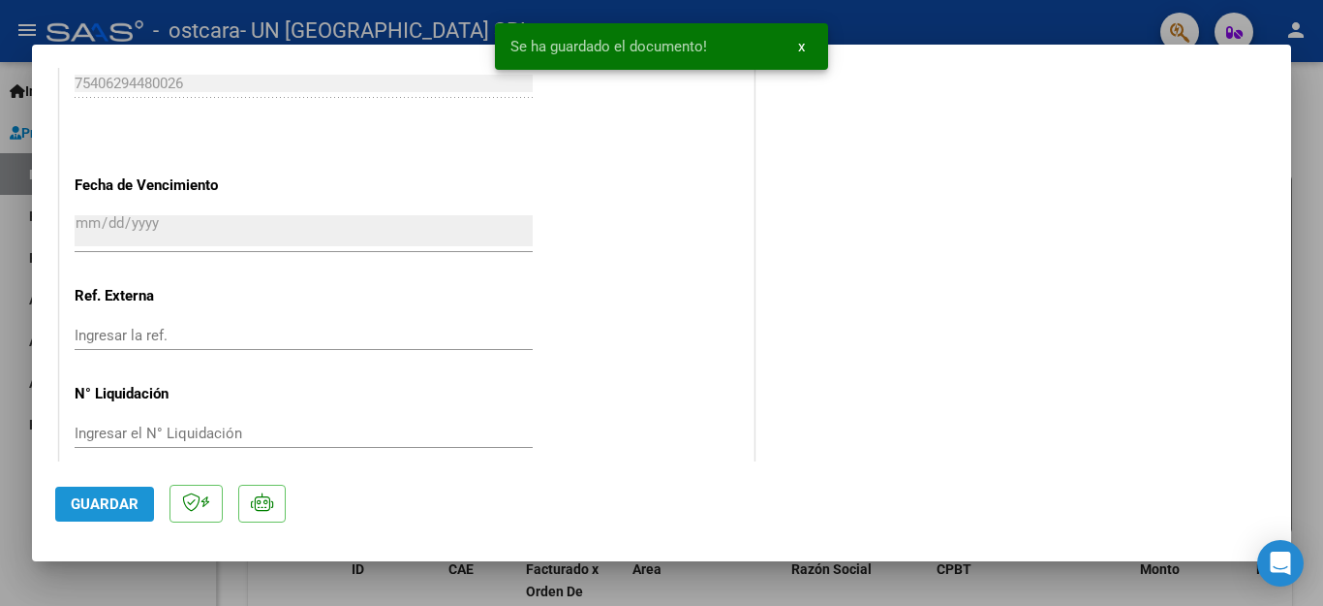
click at [96, 495] on span "Guardar" at bounding box center [105, 503] width 68 height 17
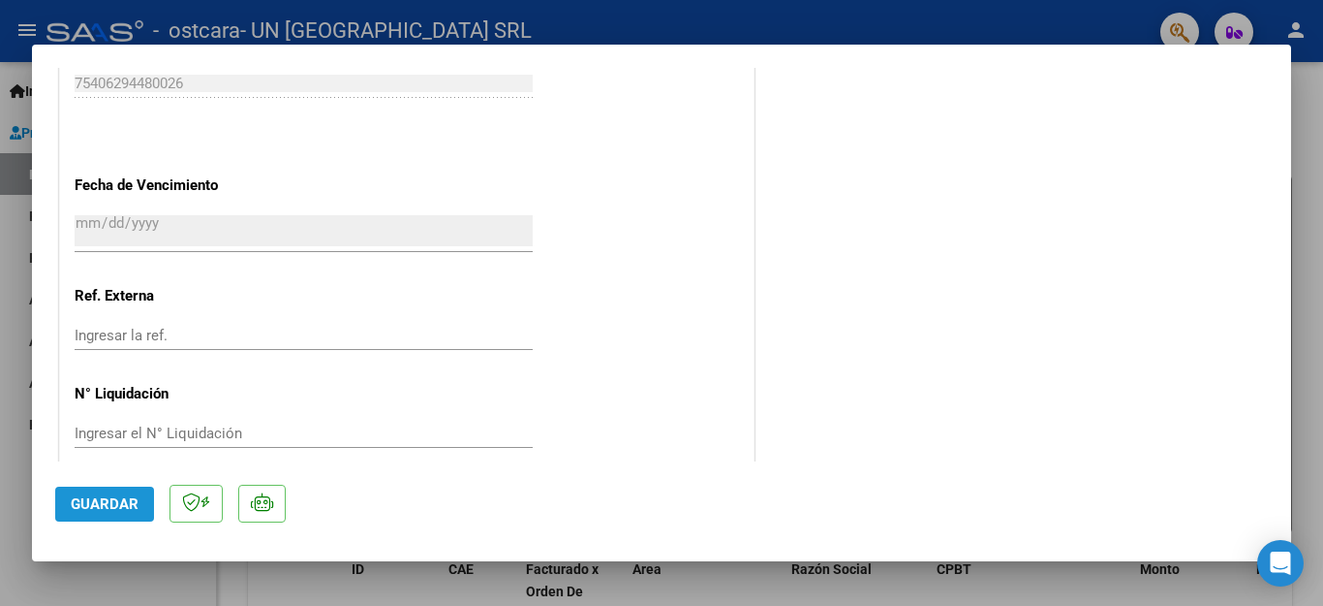
click at [96, 495] on span "Guardar" at bounding box center [105, 503] width 68 height 17
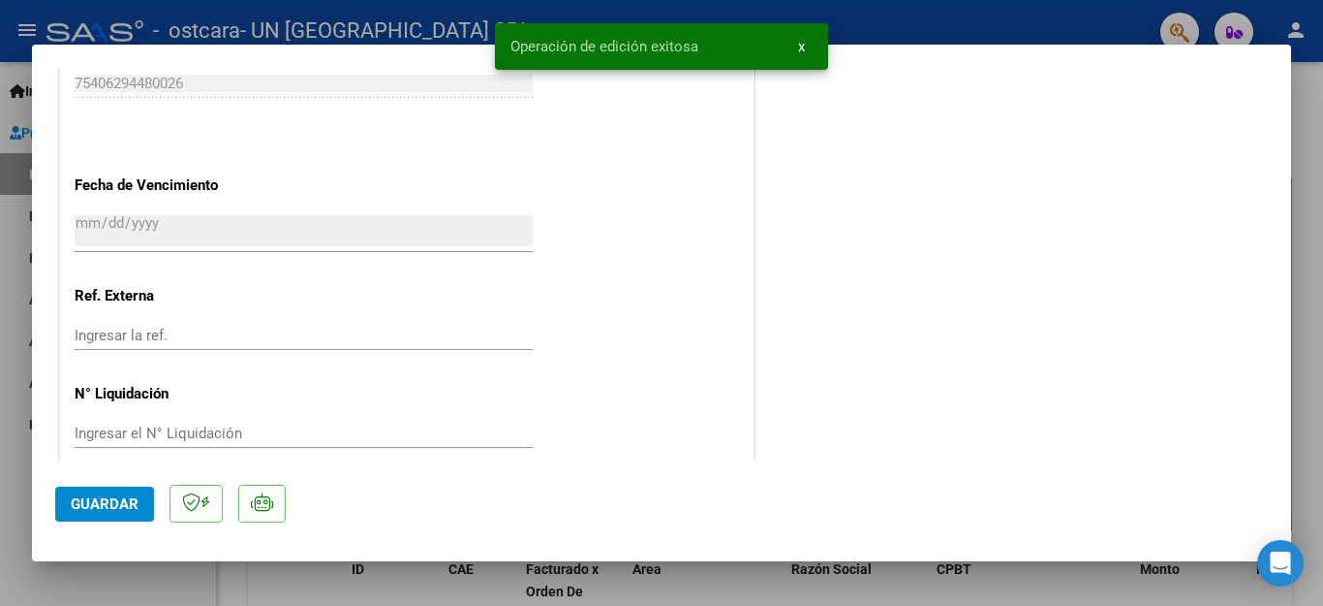
click at [109, 581] on div at bounding box center [661, 303] width 1323 height 606
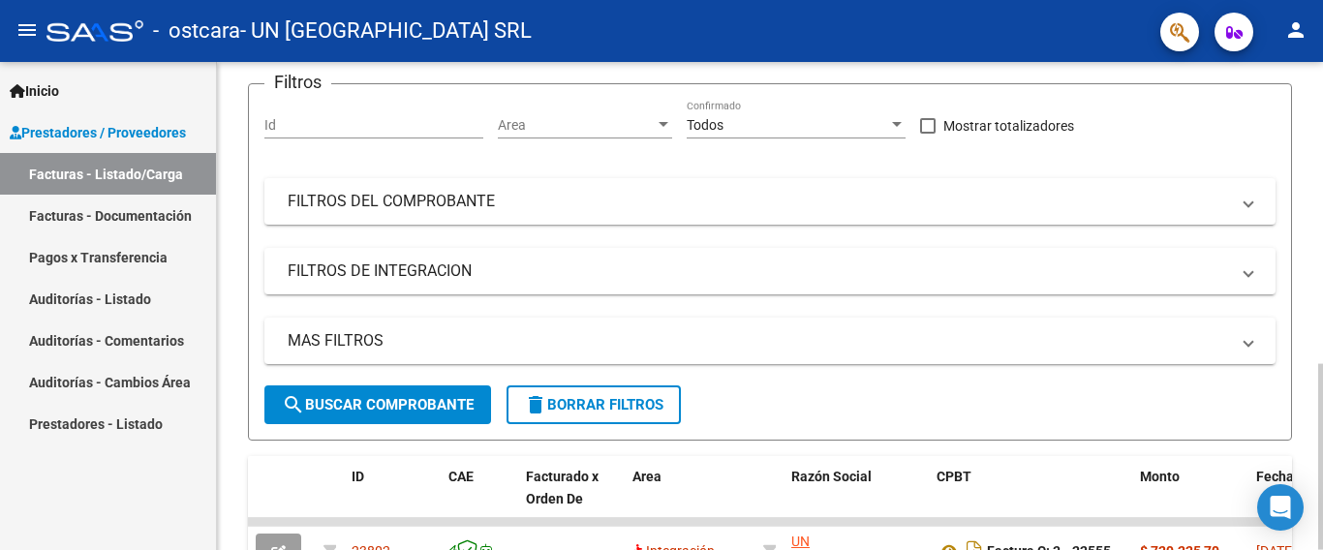
scroll to position [0, 0]
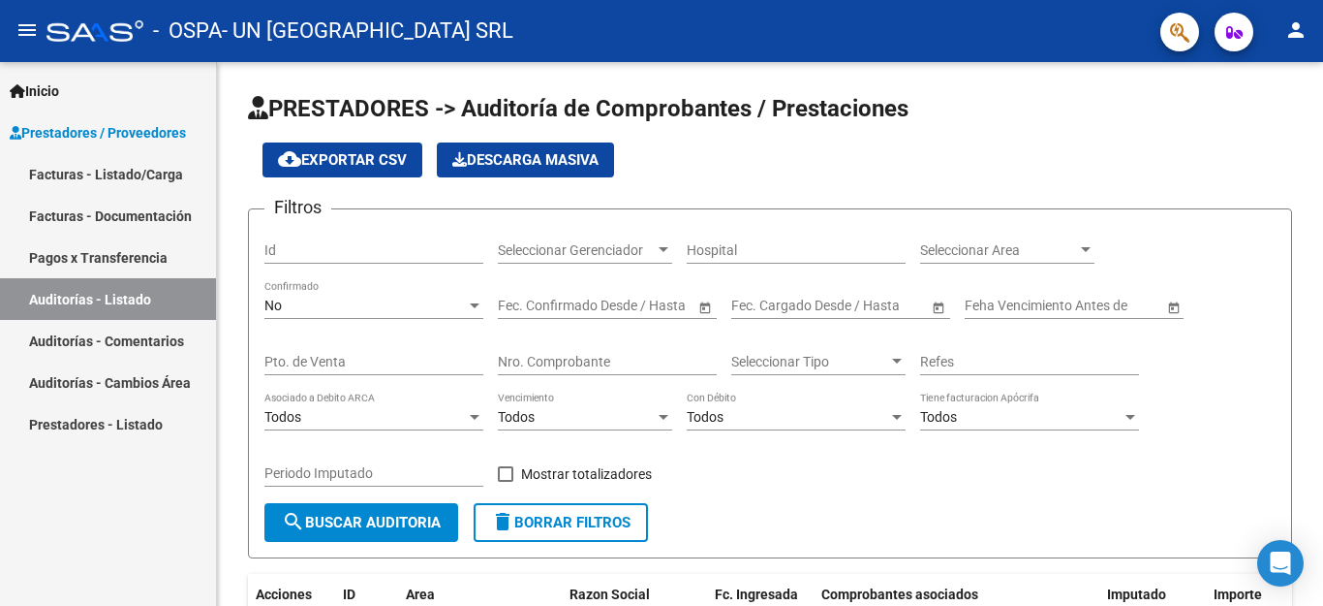
click at [146, 166] on link "Facturas - Listado/Carga" at bounding box center [108, 174] width 216 height 42
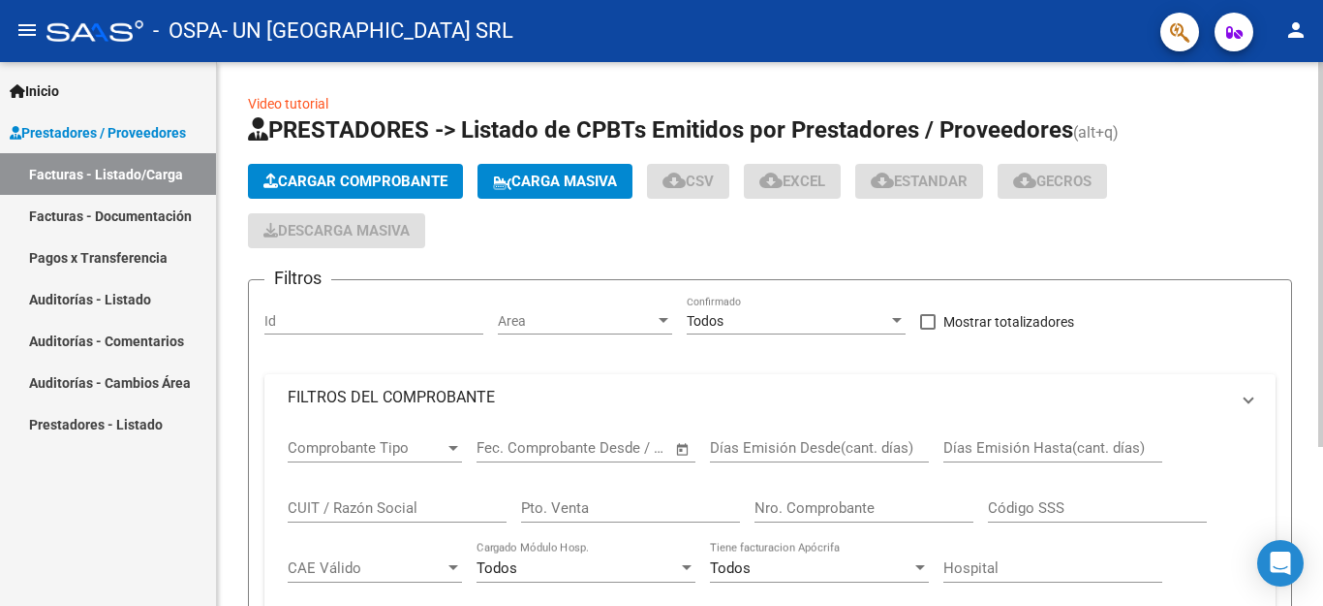
click at [436, 185] on span "Cargar Comprobante" at bounding box center [356, 180] width 184 height 17
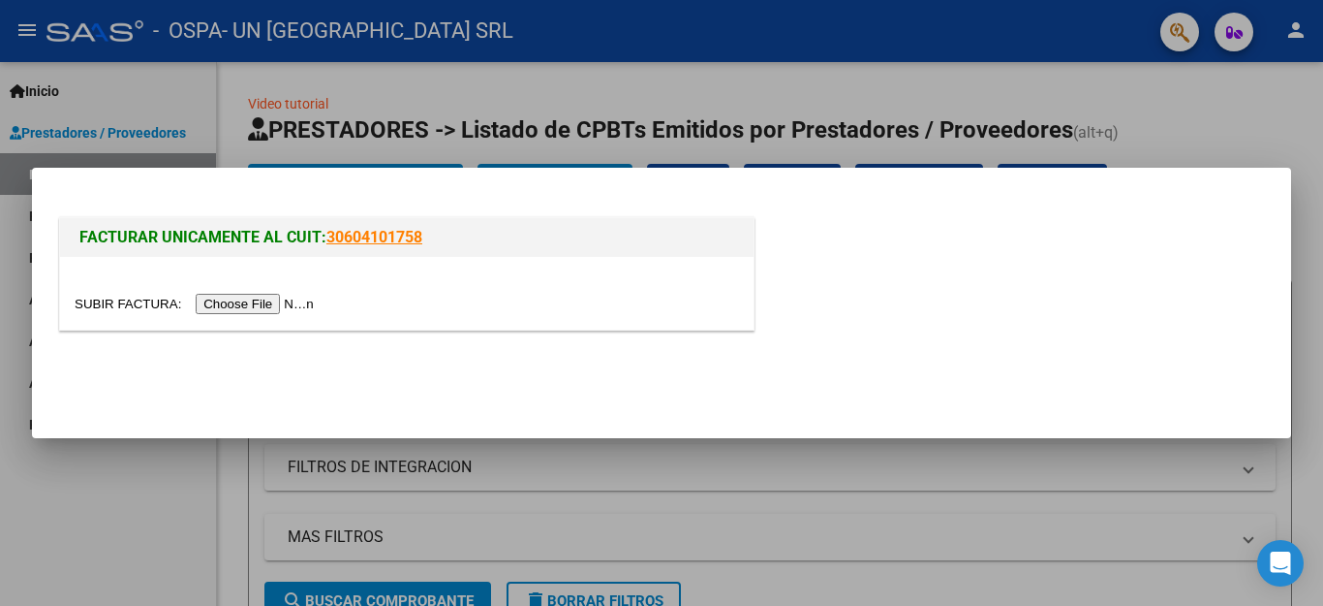
click at [247, 299] on input "file" at bounding box center [197, 304] width 245 height 20
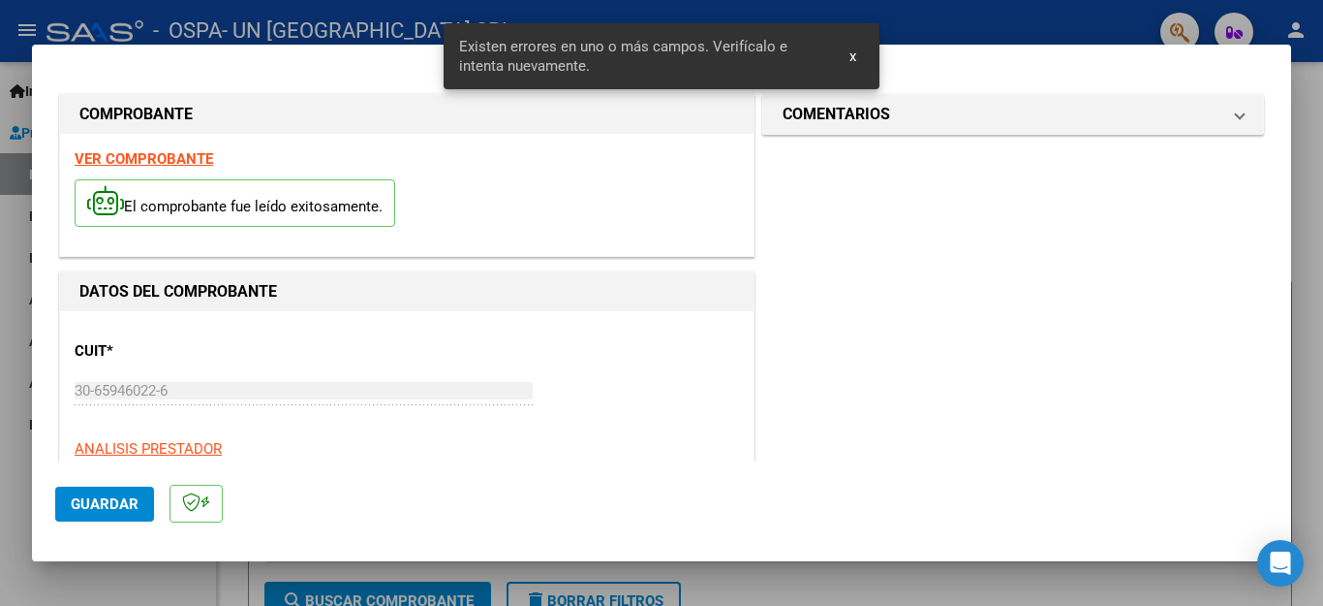
scroll to position [442, 0]
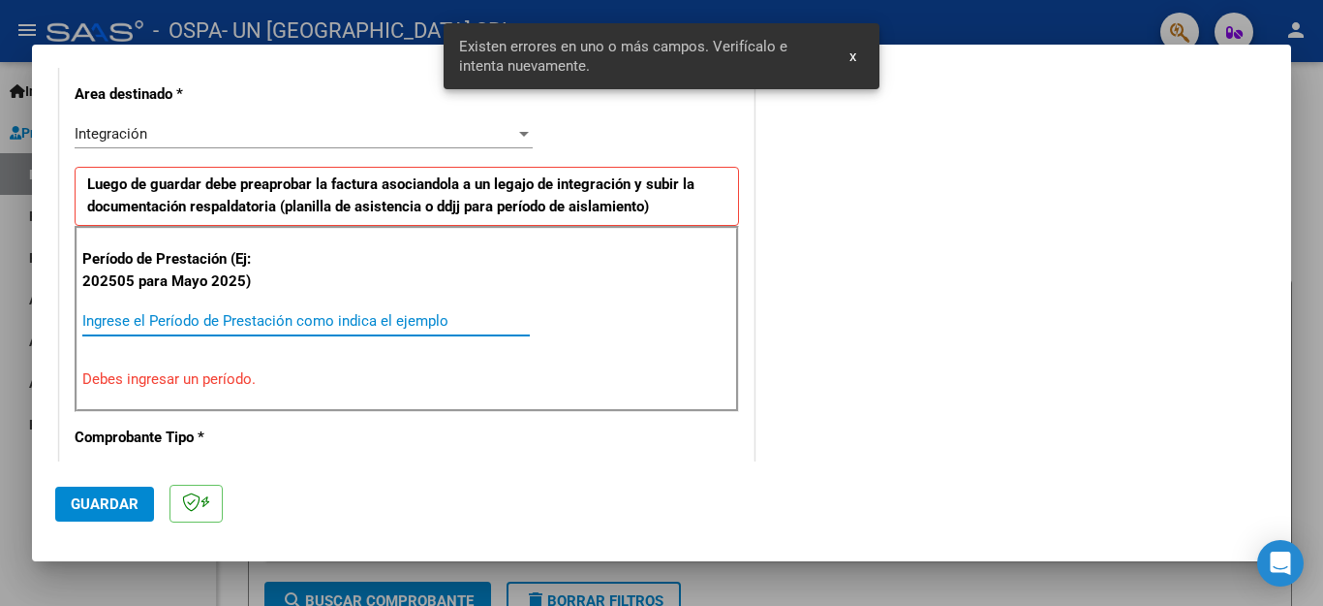
click at [303, 315] on input "Ingrese el Período de Prestación como indica el ejemplo" at bounding box center [306, 320] width 448 height 17
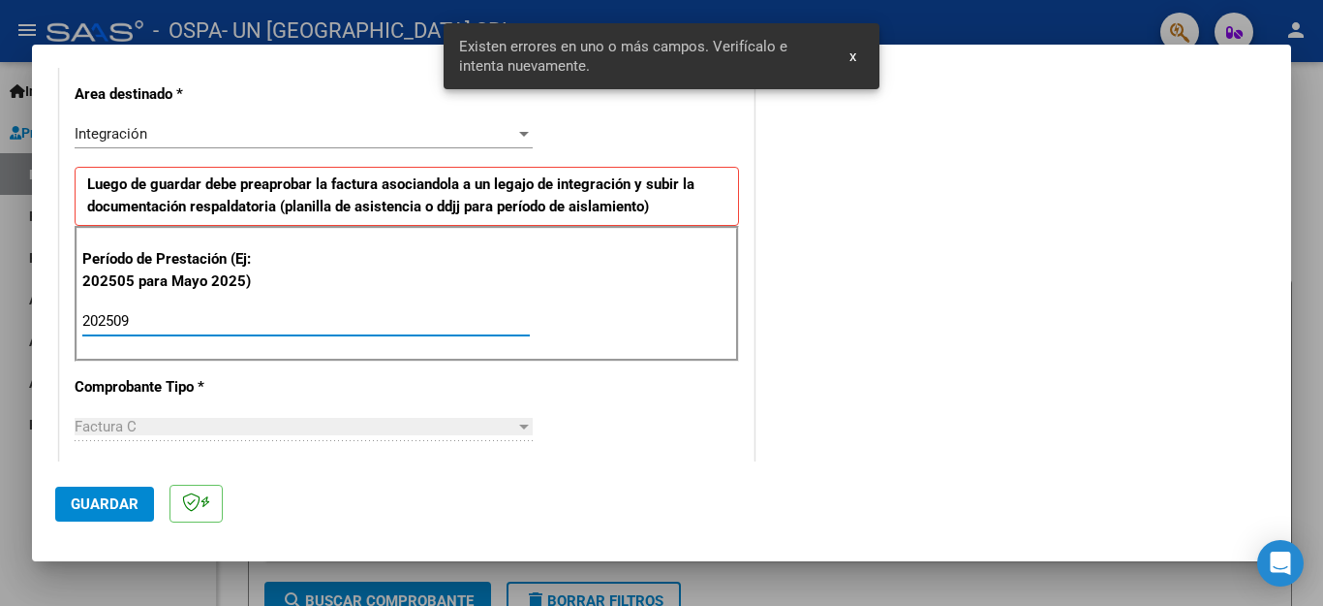
type input "202509"
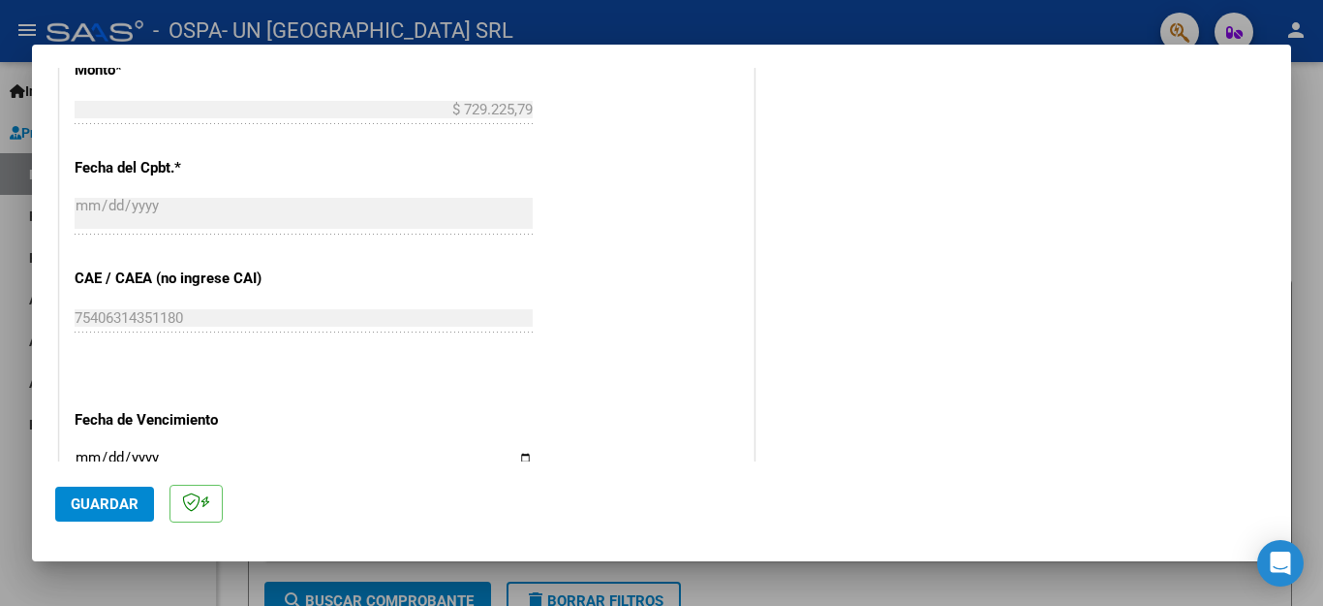
scroll to position [1138, 0]
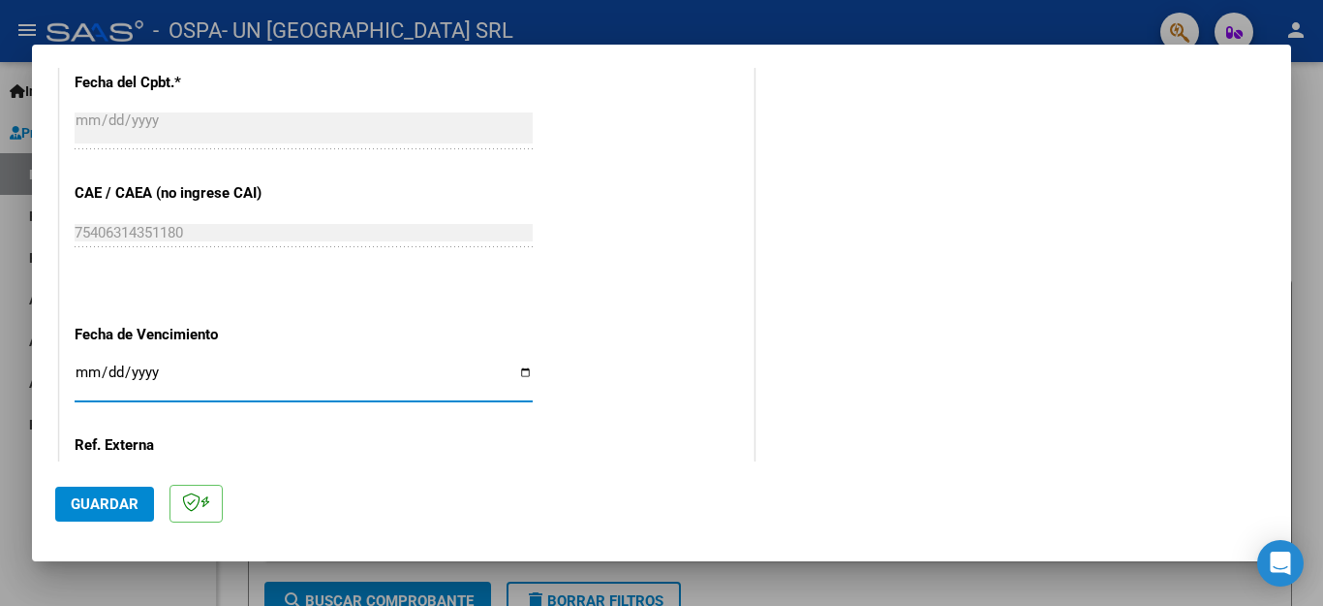
click at [515, 364] on input "Ingresar la fecha" at bounding box center [304, 379] width 458 height 31
type input "[DATE]"
click at [137, 499] on span "Guardar" at bounding box center [105, 503] width 68 height 17
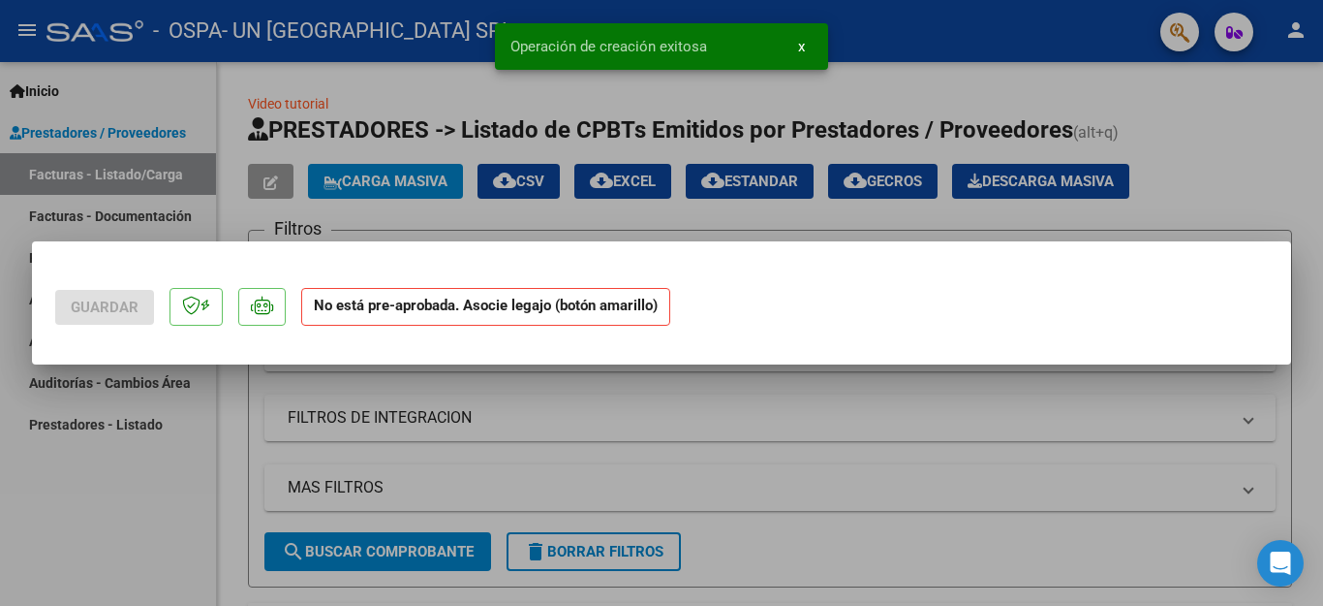
scroll to position [0, 0]
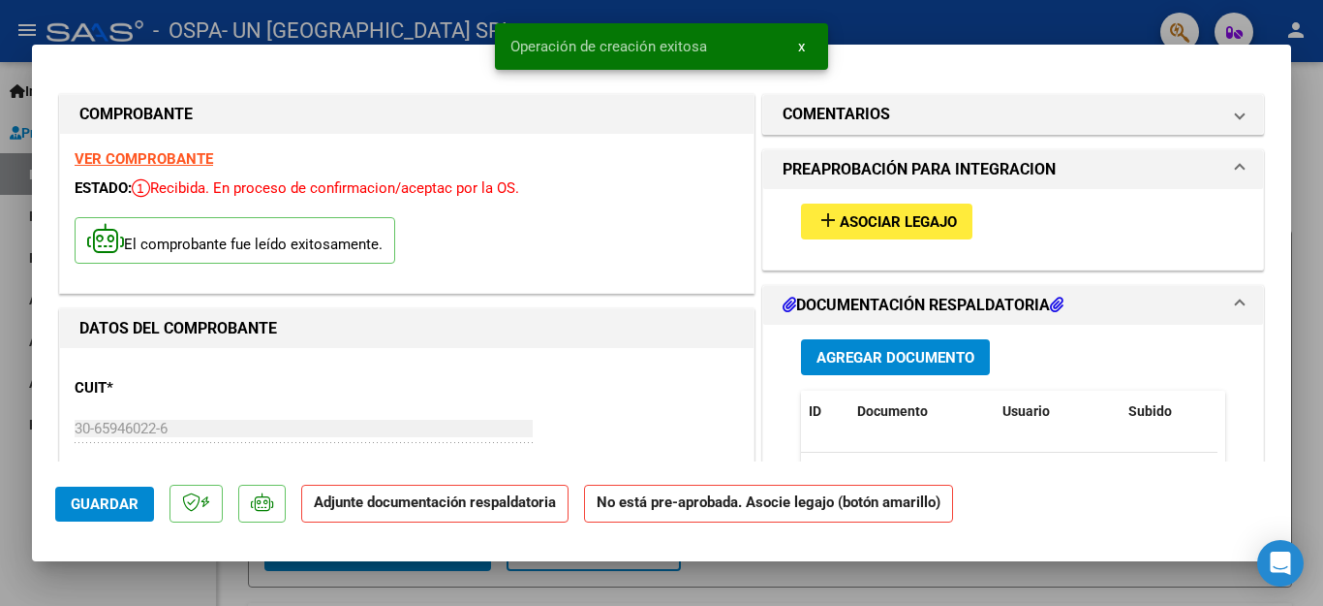
click at [865, 213] on span "Asociar Legajo" at bounding box center [898, 221] width 117 height 17
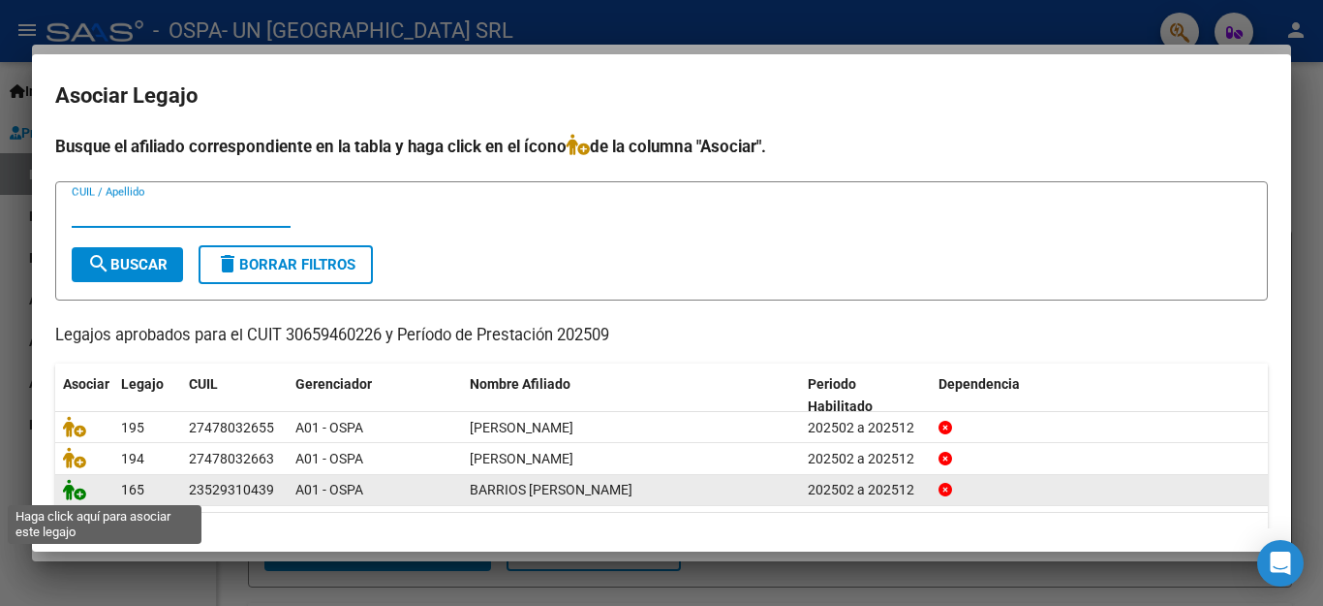
click at [65, 496] on icon at bounding box center [74, 489] width 23 height 21
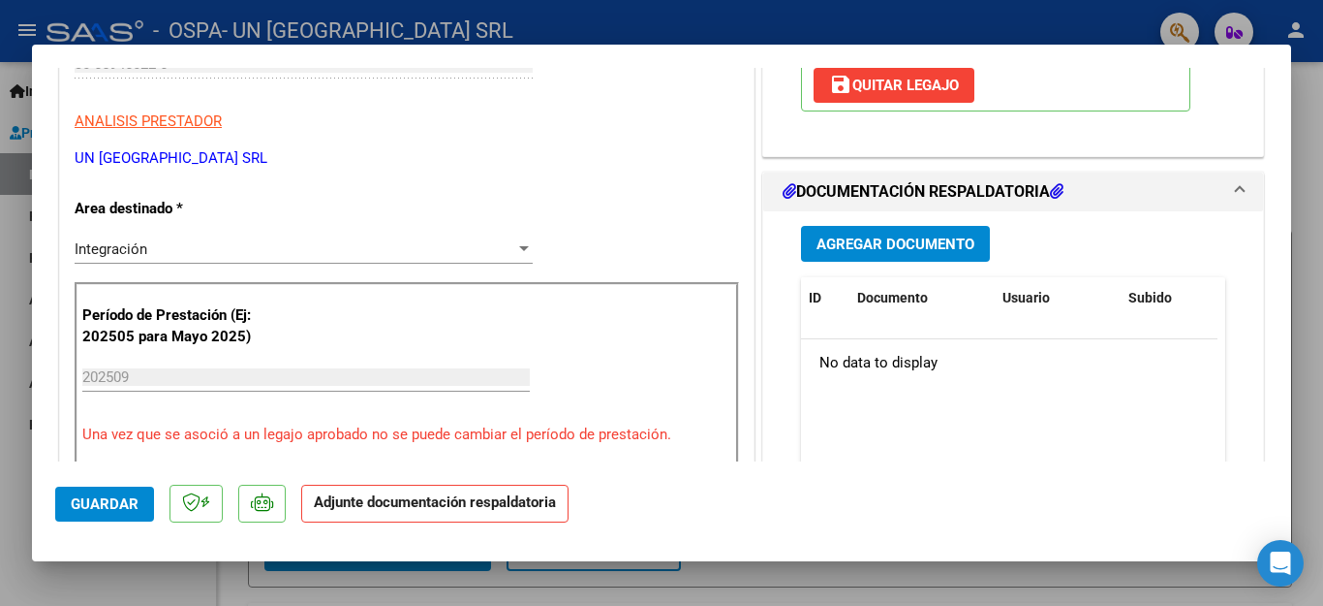
scroll to position [423, 0]
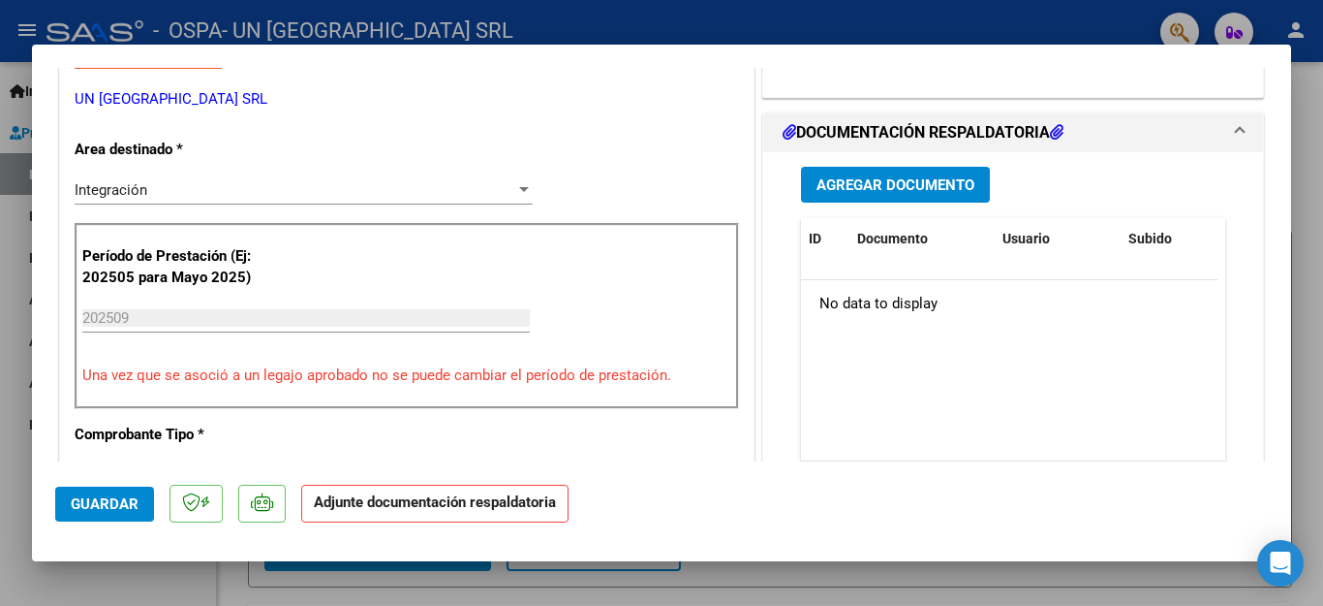
click at [867, 194] on button "Agregar Documento" at bounding box center [895, 185] width 189 height 36
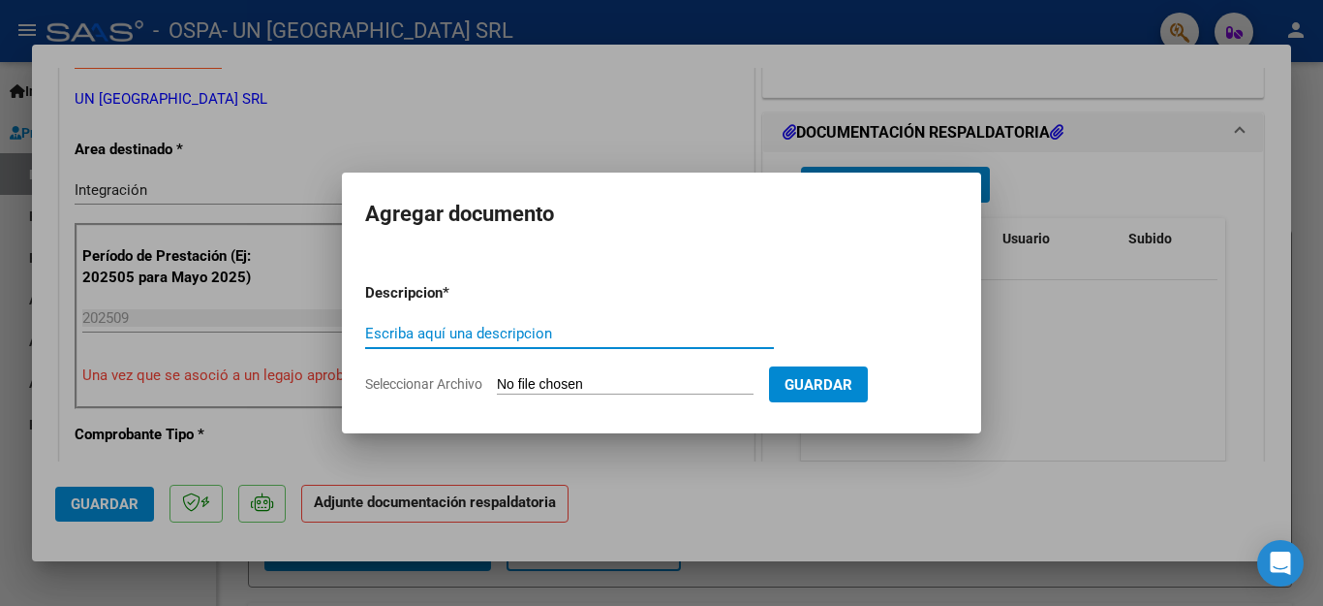
click at [549, 339] on input "Escriba aquí una descripcion" at bounding box center [569, 333] width 409 height 17
type input "asistencia"
click at [478, 379] on span "Seleccionar Archivo" at bounding box center [423, 384] width 117 height 16
click at [497, 379] on input "Seleccionar Archivo" at bounding box center [625, 385] width 257 height 18
type input "C:\fakepath\ESC [PERSON_NAME].pdf"
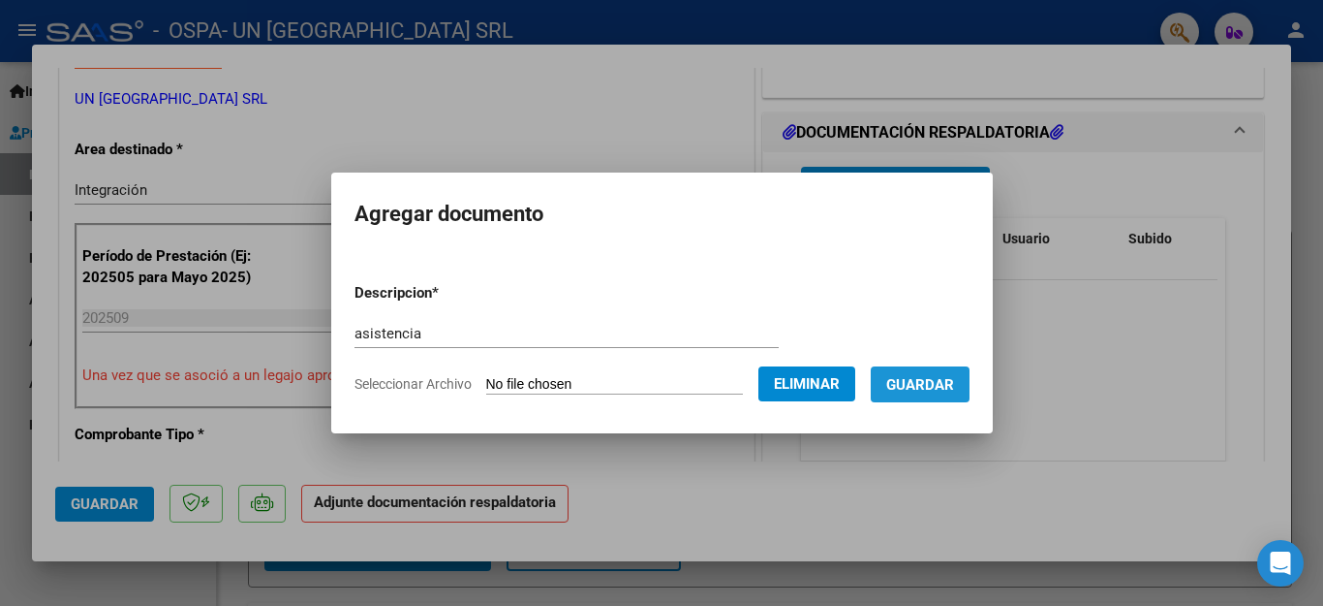
click at [919, 377] on span "Guardar" at bounding box center [920, 384] width 68 height 17
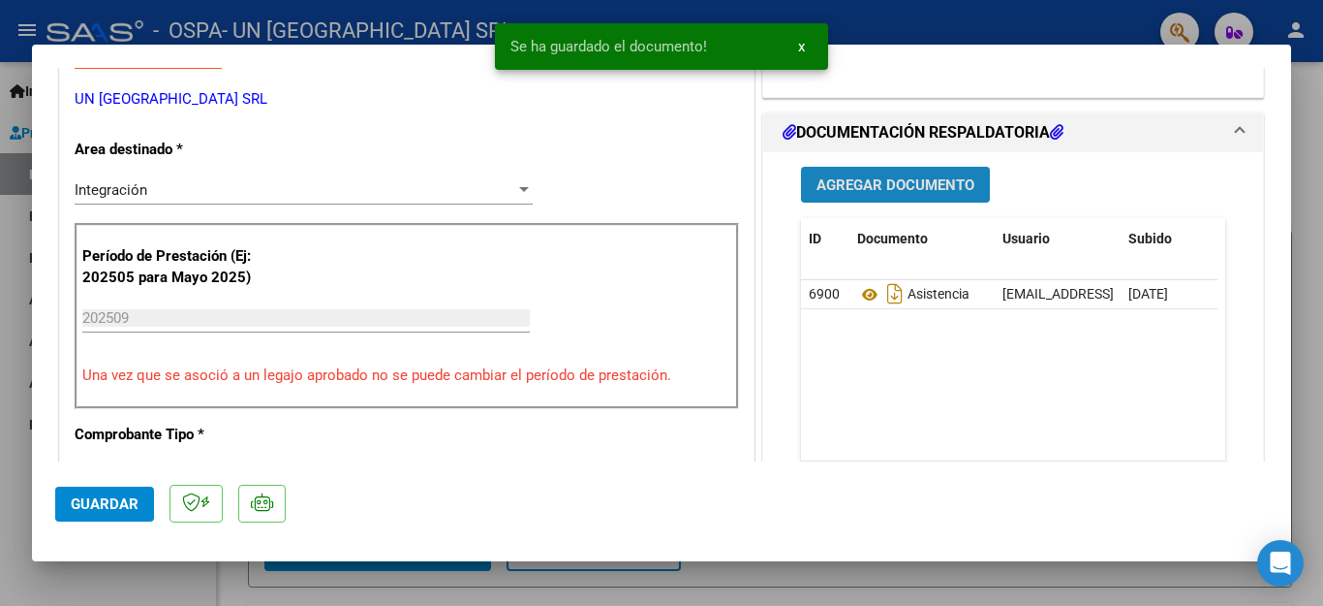
click at [873, 173] on button "Agregar Documento" at bounding box center [895, 185] width 189 height 36
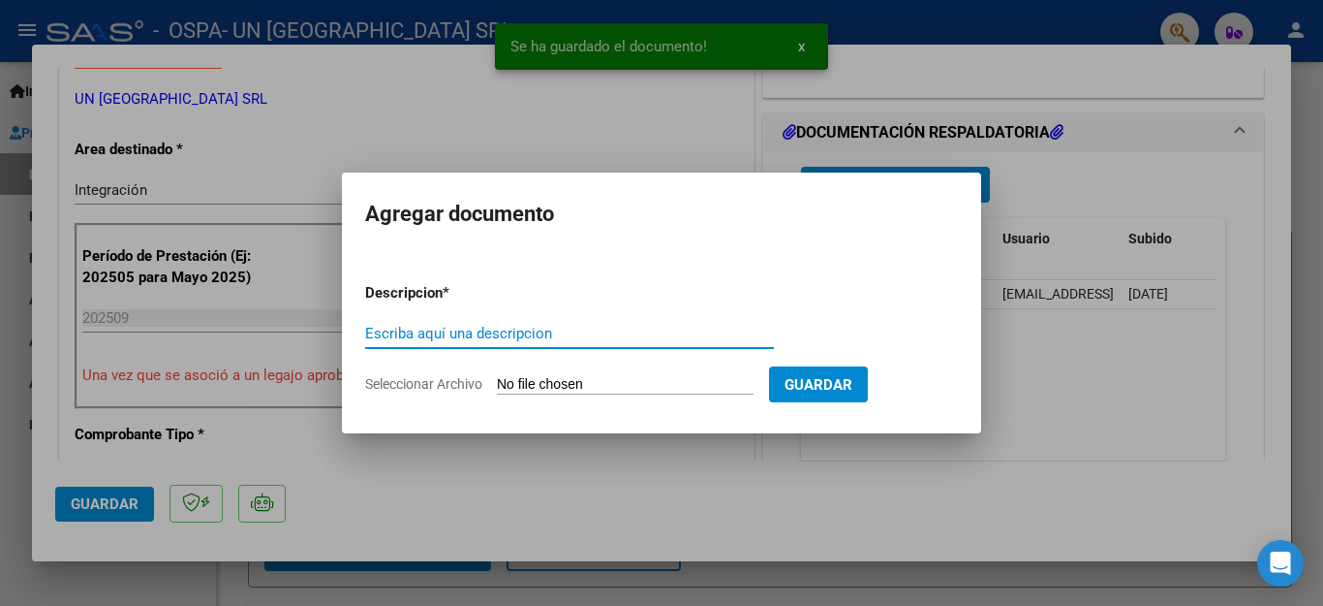
click at [385, 327] on input "Escriba aquí una descripcion" at bounding box center [569, 333] width 409 height 17
type input "factura"
click at [458, 381] on span "Seleccionar Archivo" at bounding box center [423, 384] width 117 height 16
click at [497, 381] on input "Seleccionar Archivo" at bounding box center [625, 385] width 257 height 18
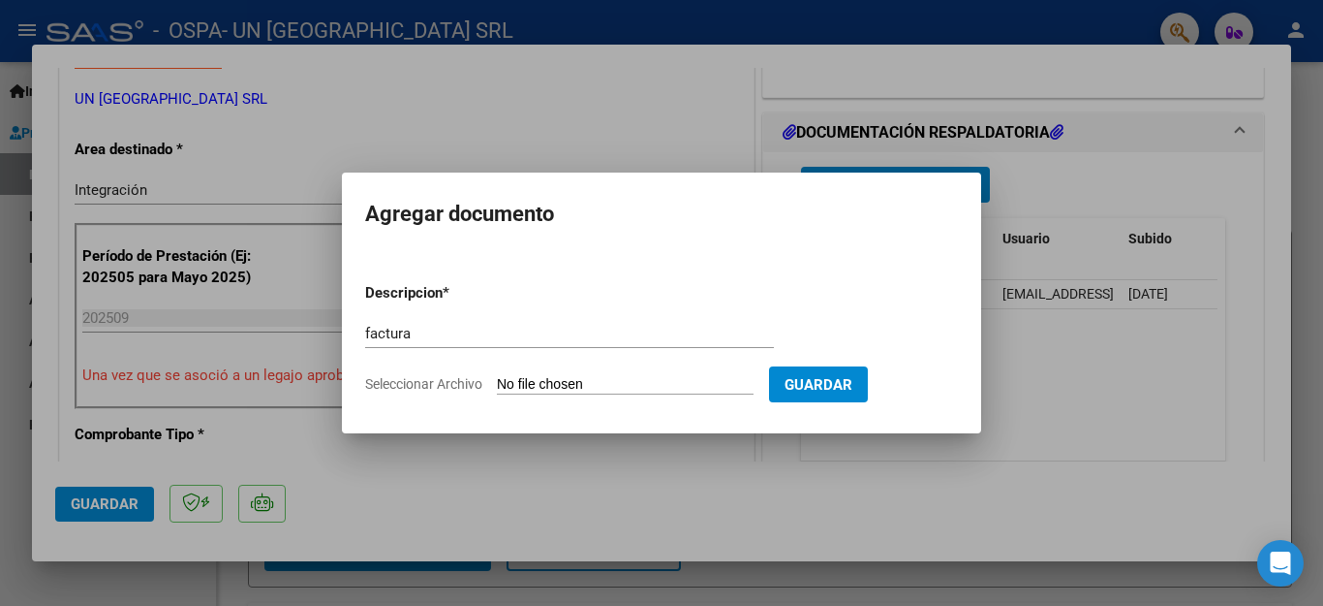
type input "C:\fakepath\30659460226_011_00003_00022571barrios.pdf"
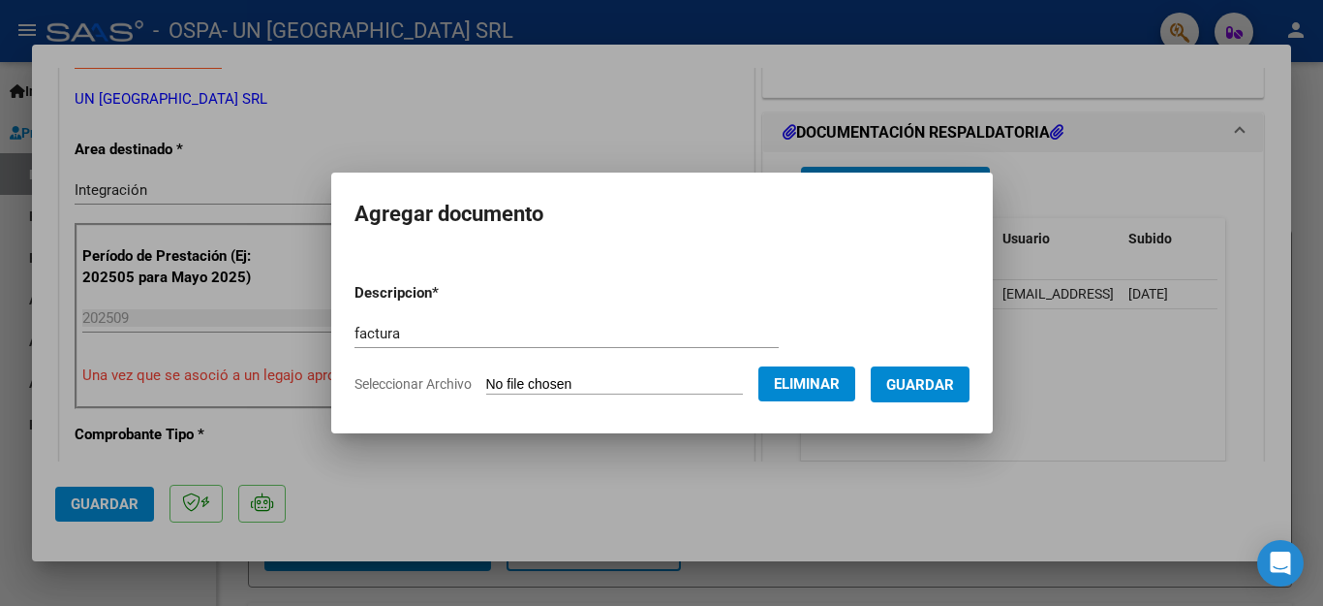
click at [931, 389] on span "Guardar" at bounding box center [920, 384] width 68 height 17
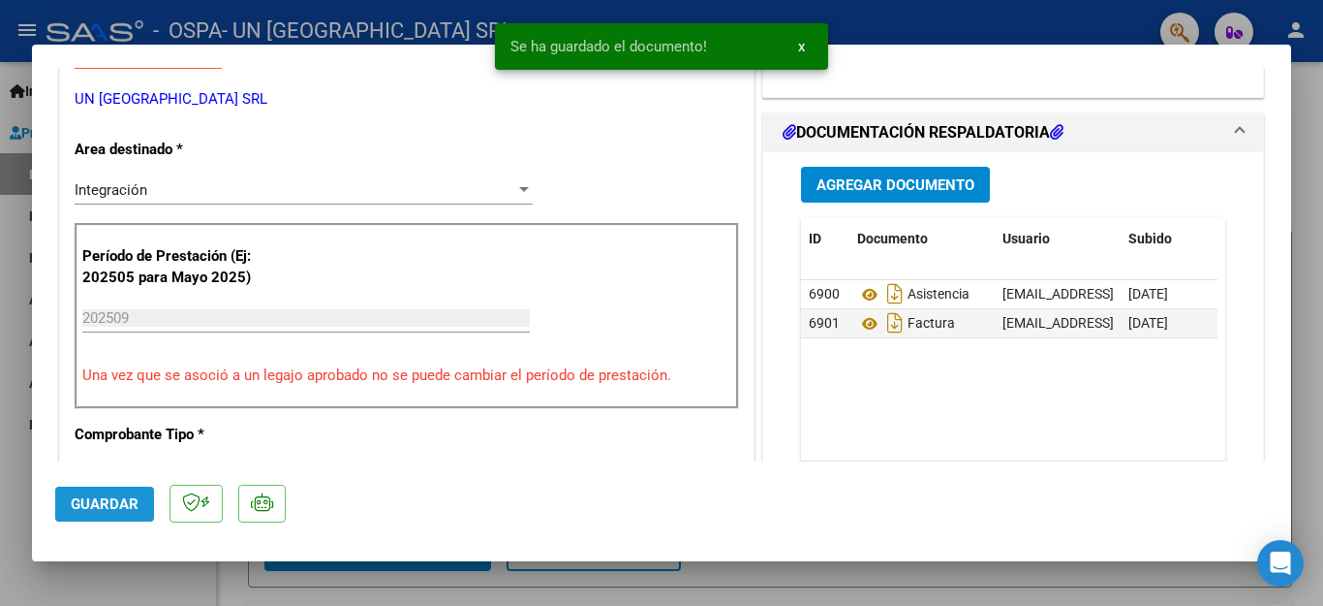
click at [137, 491] on button "Guardar" at bounding box center [104, 503] width 99 height 35
click at [175, 575] on div at bounding box center [661, 303] width 1323 height 606
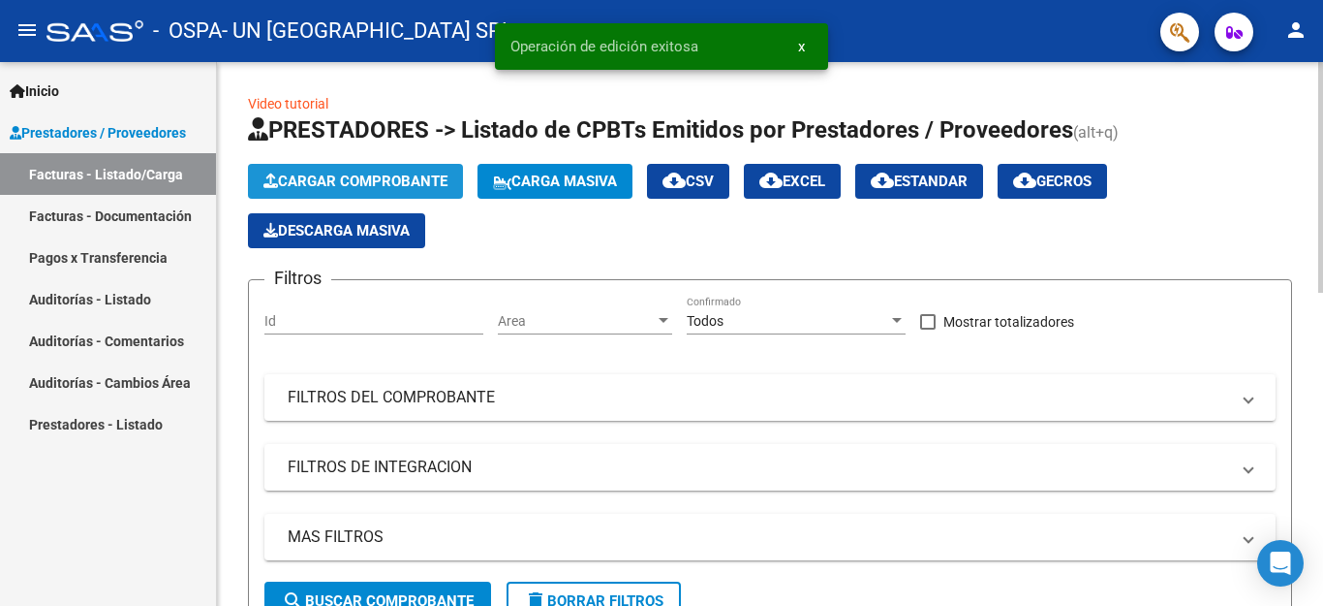
click at [341, 190] on button "Cargar Comprobante" at bounding box center [355, 181] width 215 height 35
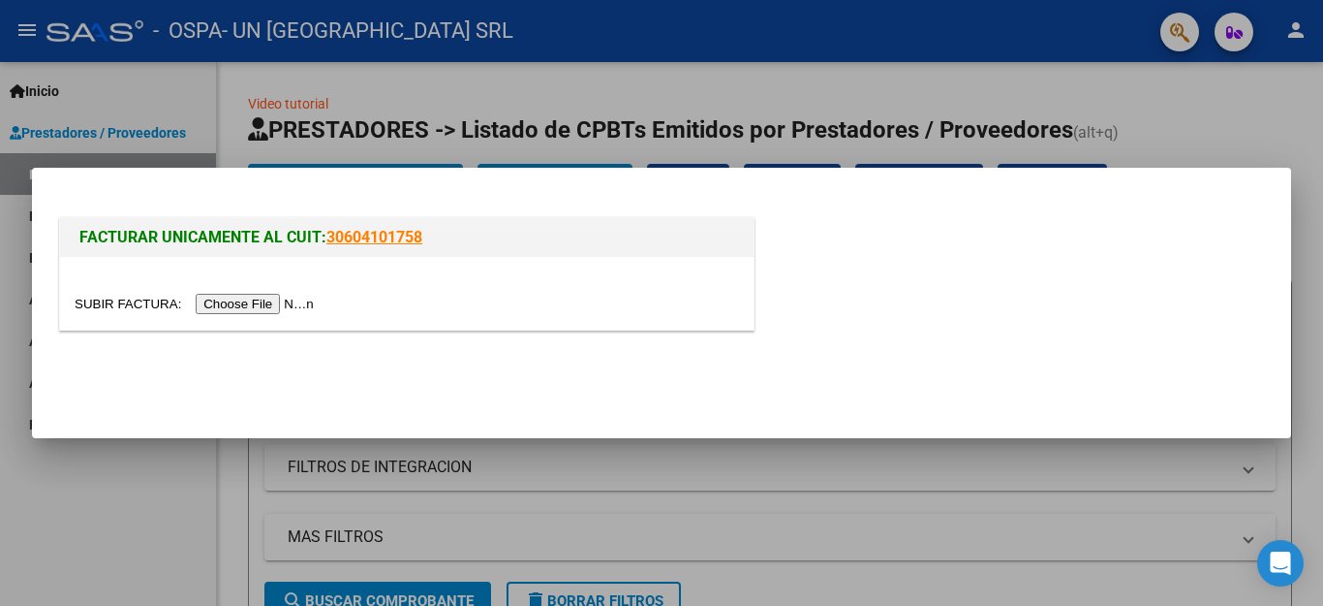
click at [275, 294] on input "file" at bounding box center [197, 304] width 245 height 20
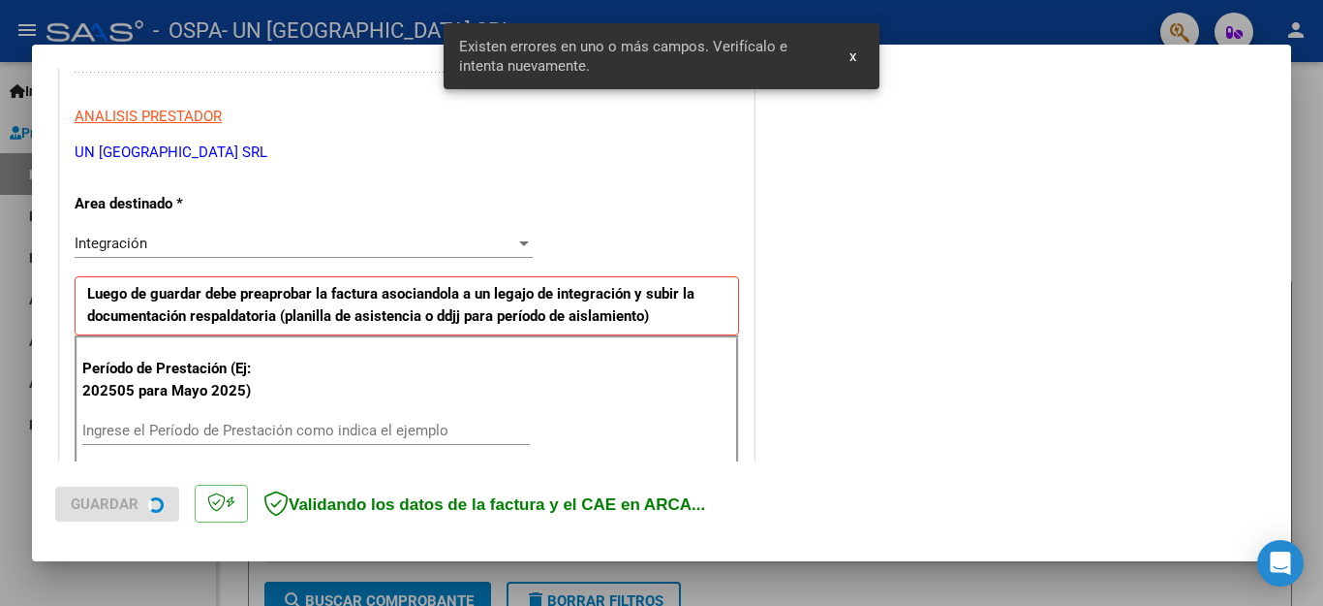
scroll to position [442, 0]
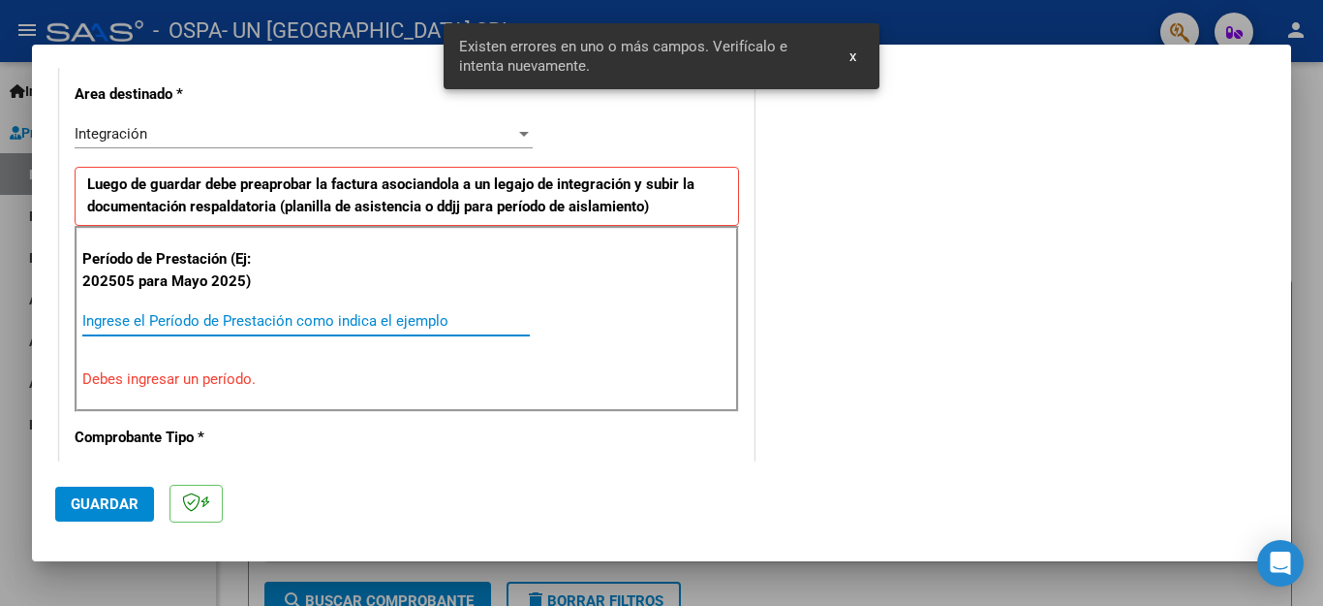
click at [295, 312] on input "Ingrese el Período de Prestación como indica el ejemplo" at bounding box center [306, 320] width 448 height 17
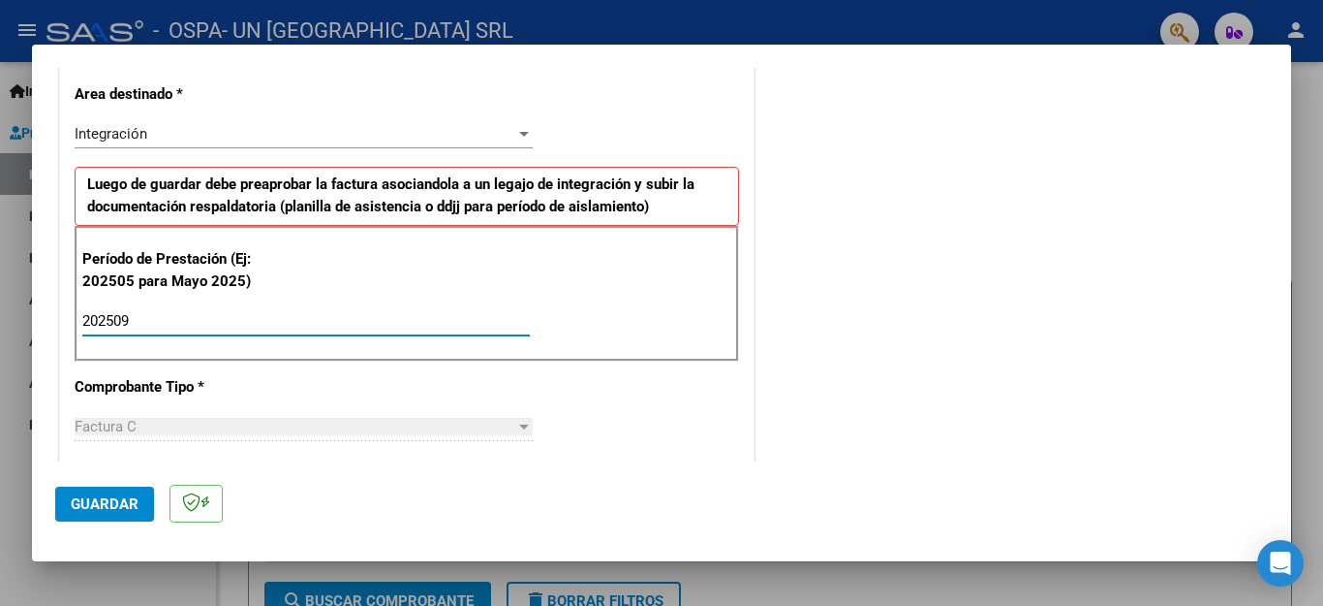
type input "202509"
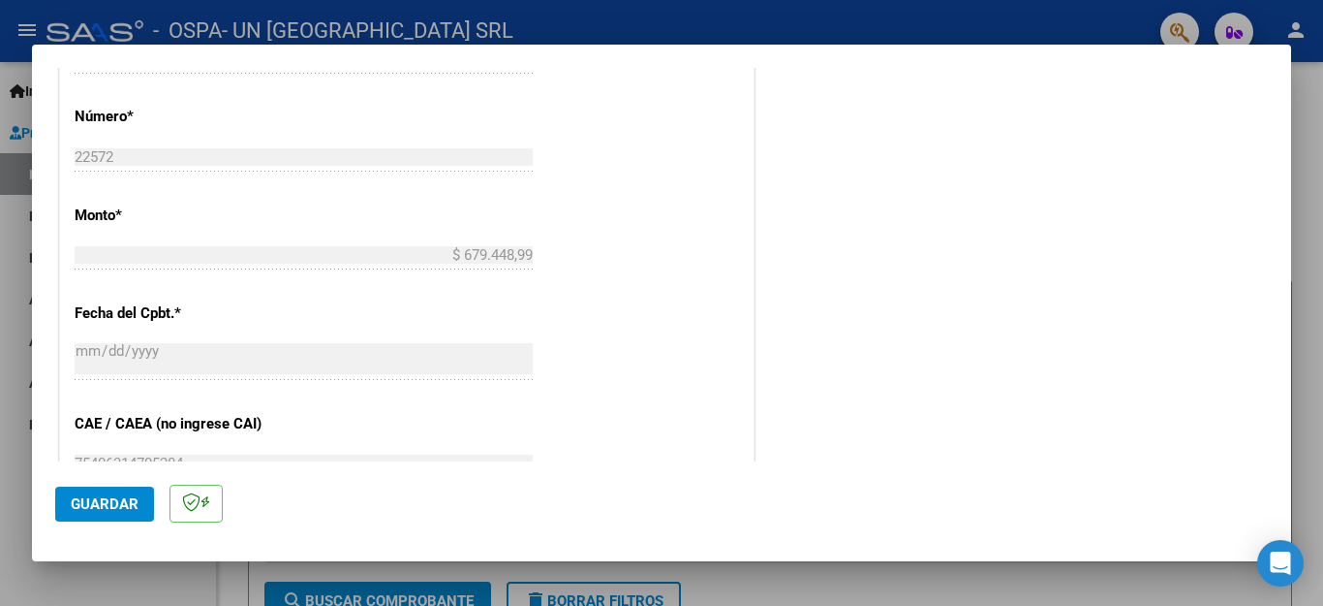
scroll to position [1225, 0]
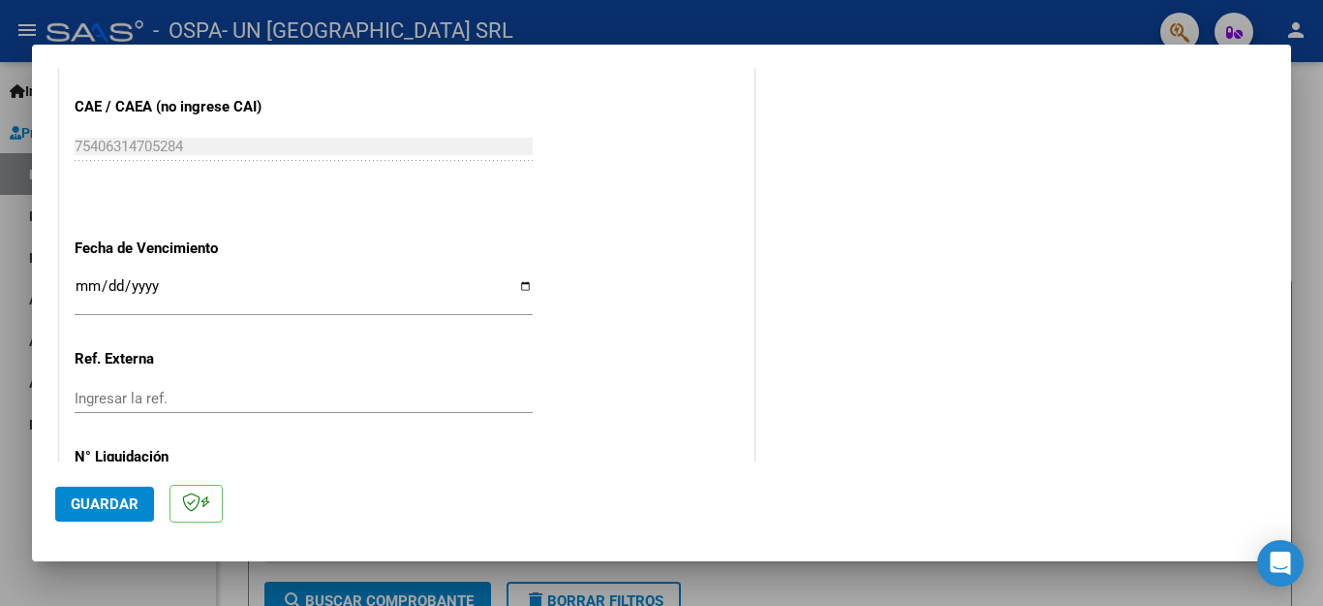
click at [520, 280] on input "Ingresar la fecha" at bounding box center [304, 293] width 458 height 31
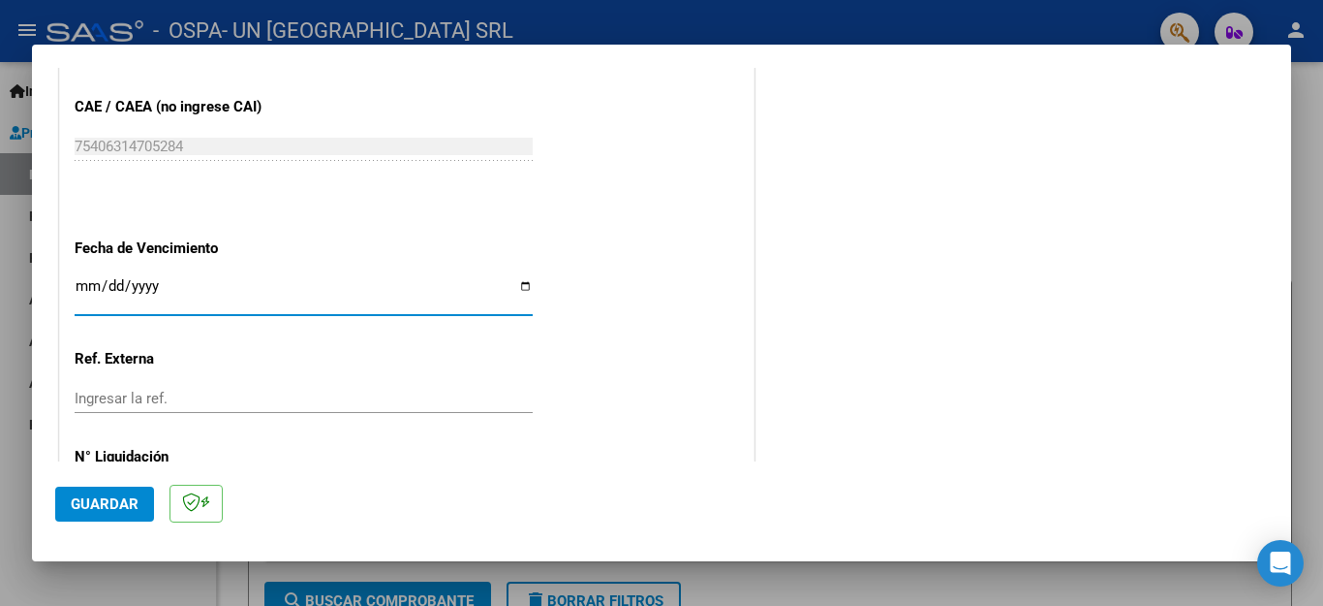
type input "[DATE]"
click at [119, 502] on span "Guardar" at bounding box center [105, 503] width 68 height 17
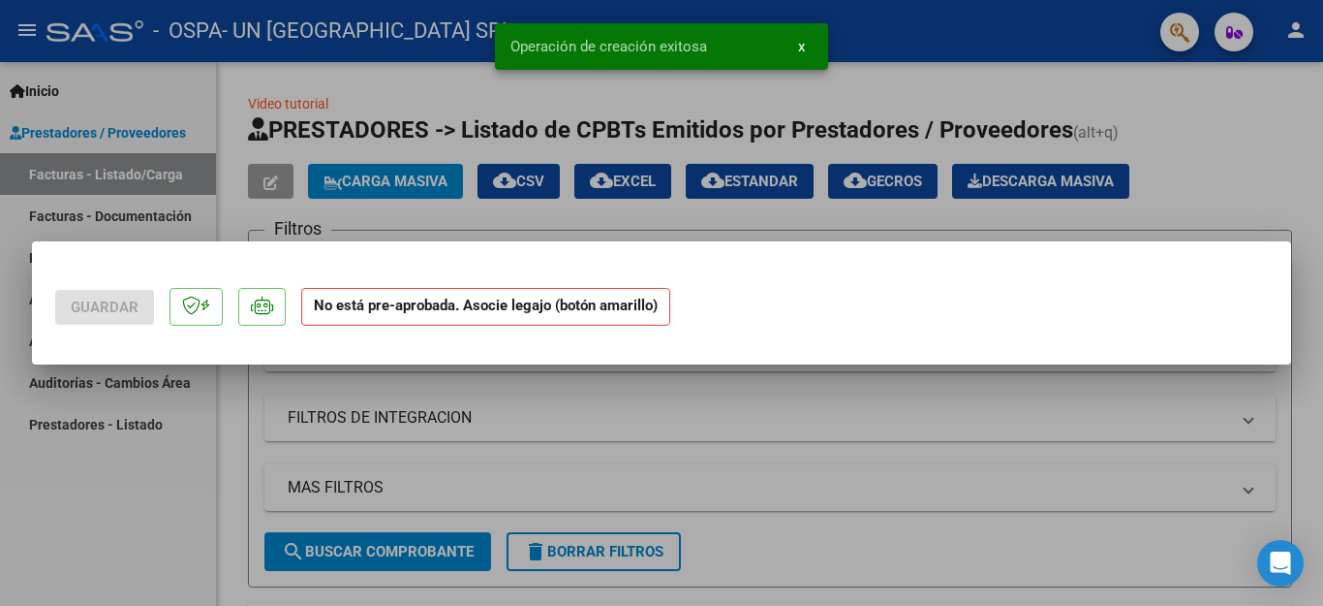
scroll to position [0, 0]
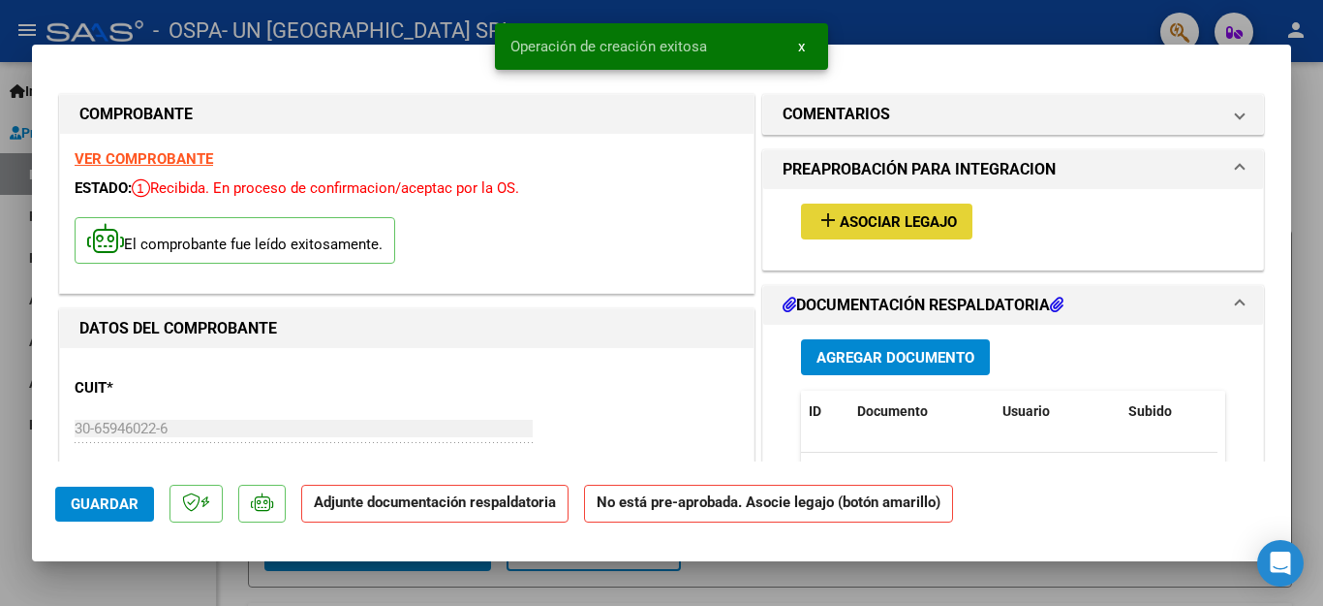
click at [884, 234] on button "add Asociar Legajo" at bounding box center [886, 221] width 171 height 36
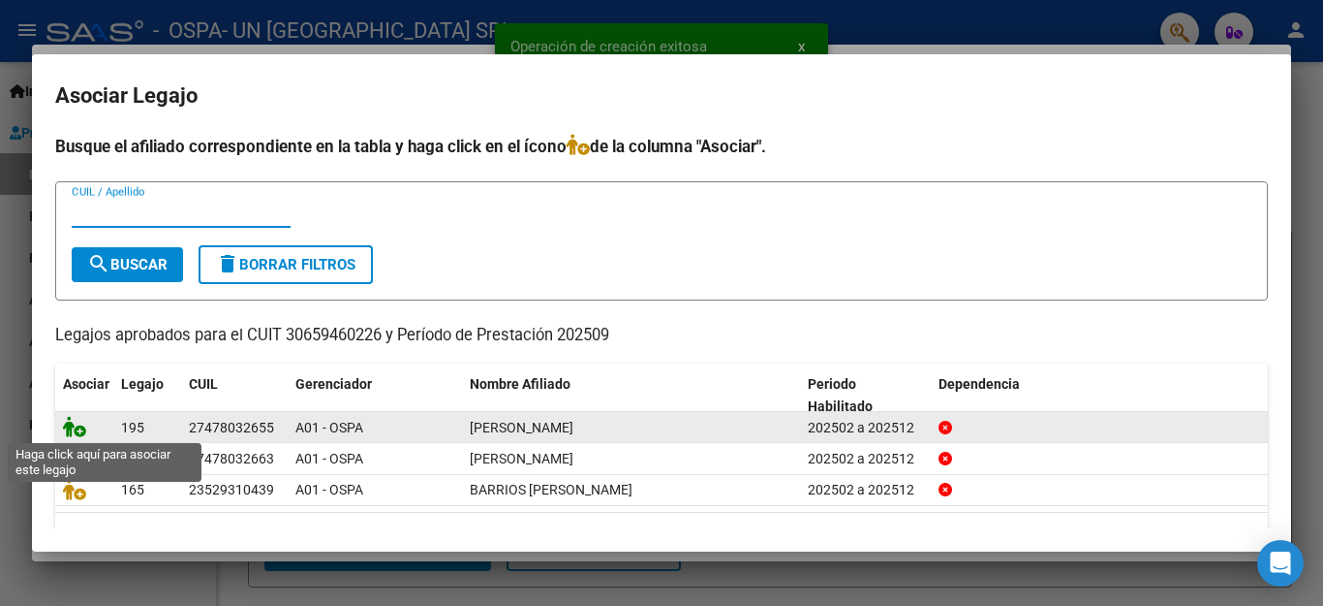
click at [84, 427] on icon at bounding box center [74, 426] width 23 height 21
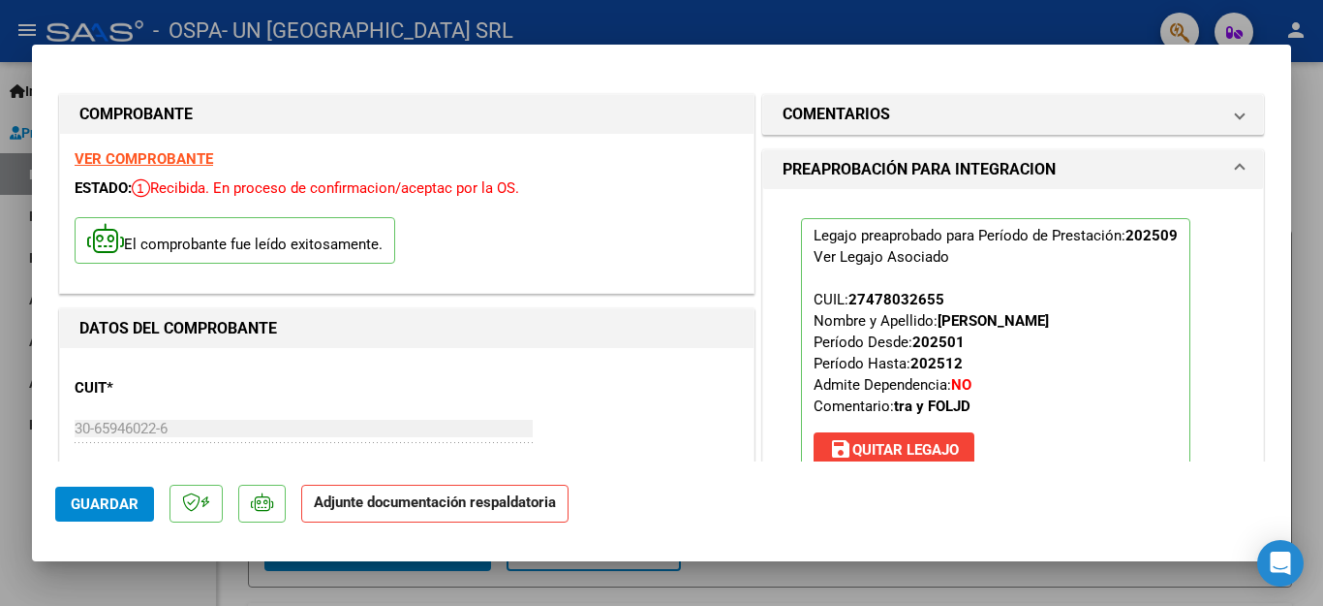
scroll to position [414, 0]
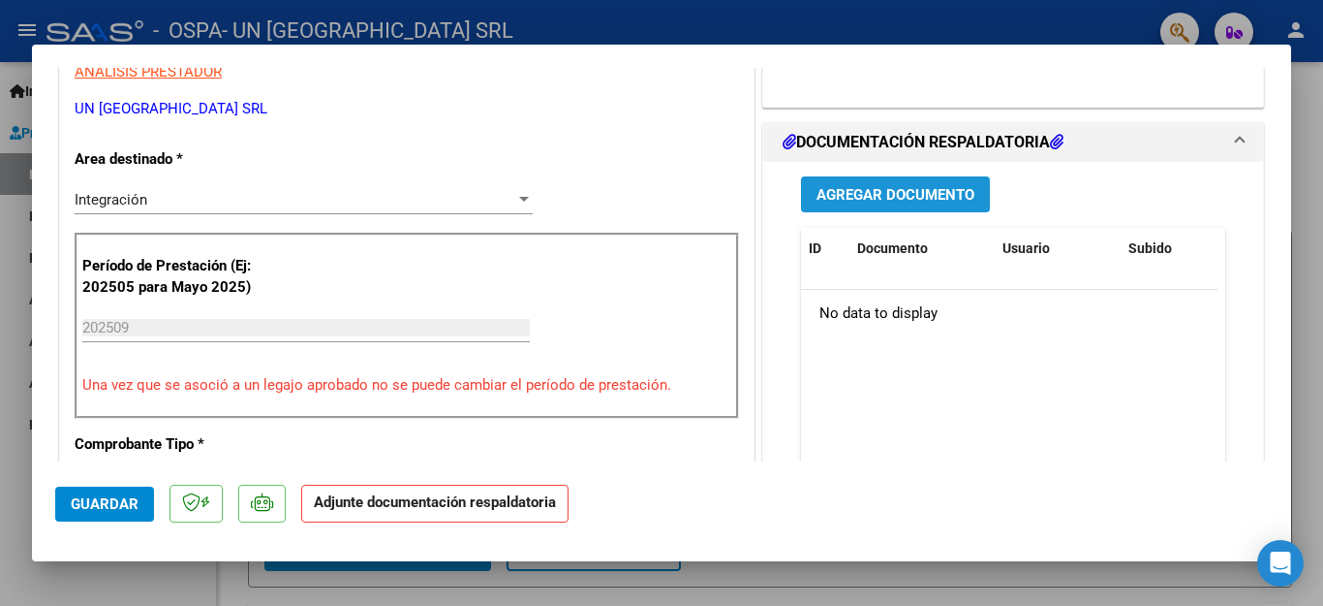
click at [900, 208] on button "Agregar Documento" at bounding box center [895, 194] width 189 height 36
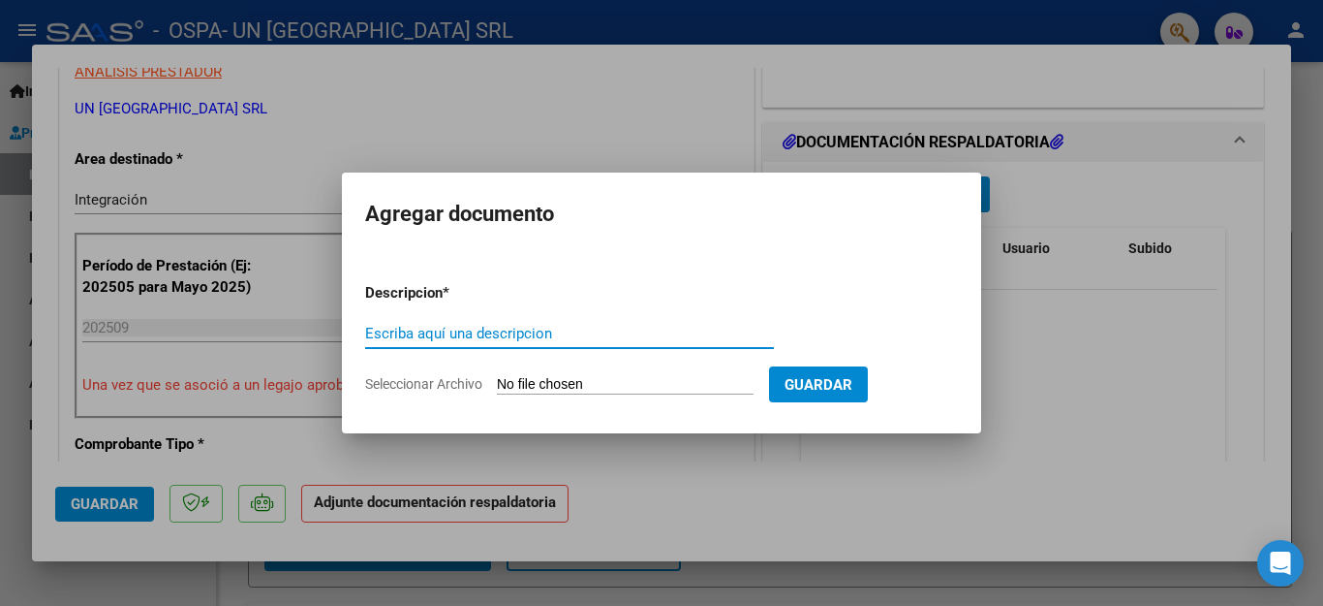
click at [445, 326] on input "Escriba aquí una descripcion" at bounding box center [569, 333] width 409 height 17
type input "asistencia"
click at [412, 381] on span "Seleccionar Archivo" at bounding box center [423, 384] width 117 height 16
click at [497, 381] on input "Seleccionar Archivo" at bounding box center [625, 385] width 257 height 18
type input "C:\fakepath\ESC [PERSON_NAME].pdf"
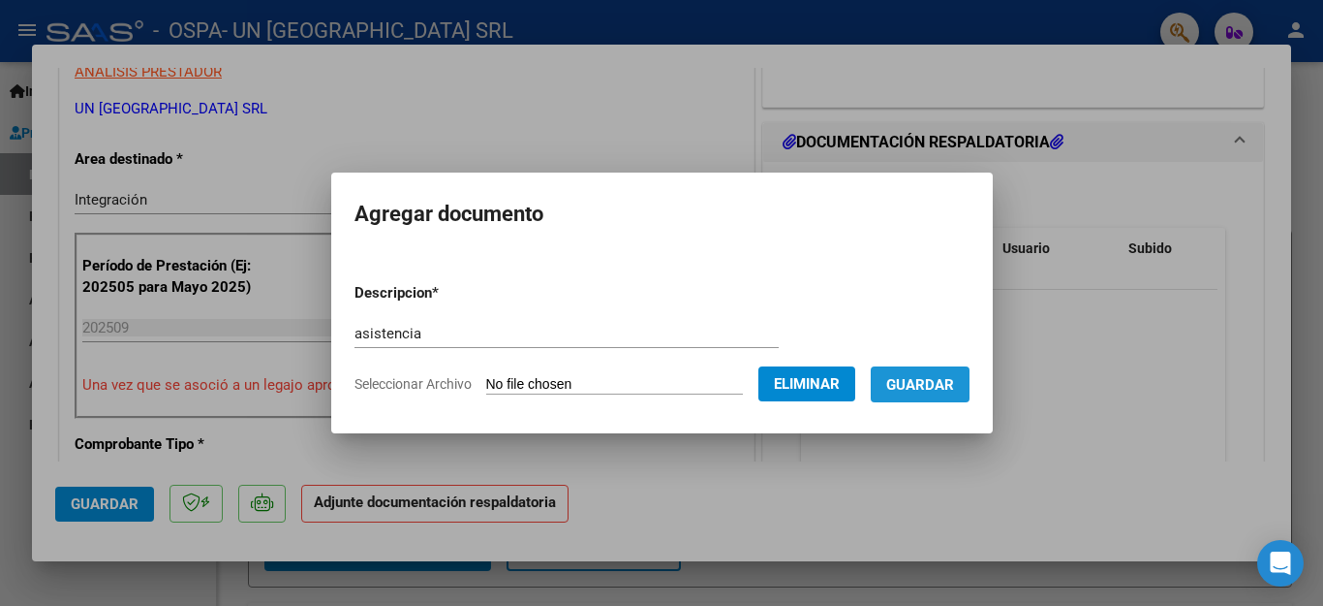
click at [916, 380] on span "Guardar" at bounding box center [920, 384] width 68 height 17
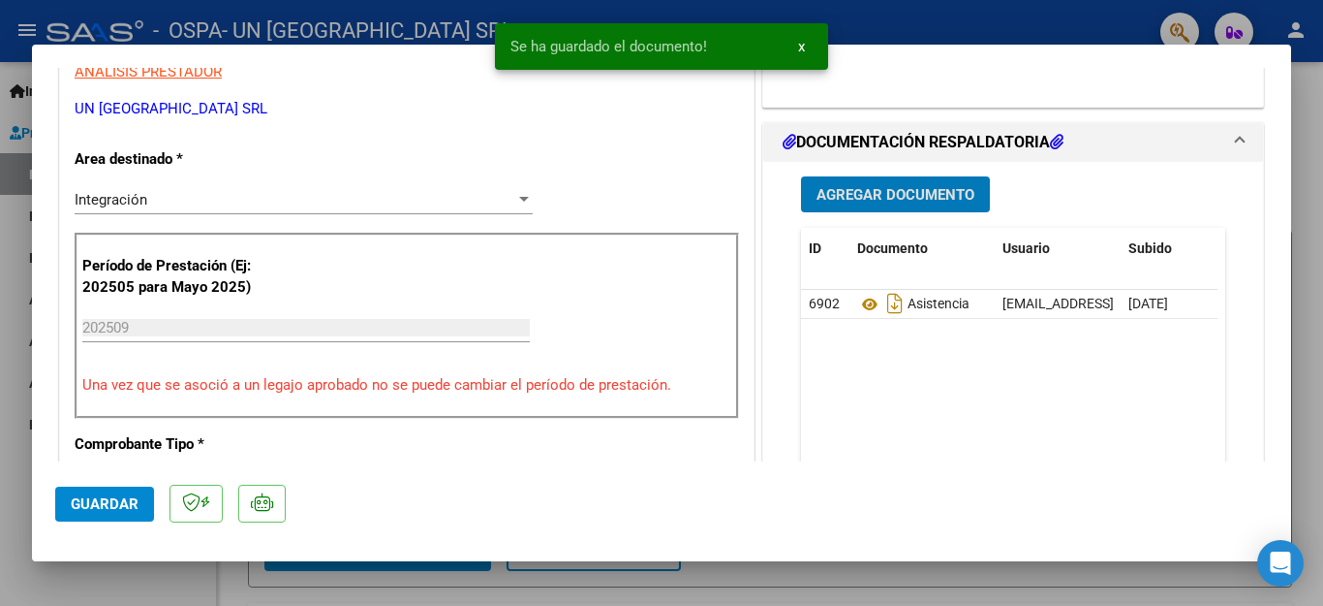
click at [891, 194] on span "Agregar Documento" at bounding box center [896, 194] width 158 height 17
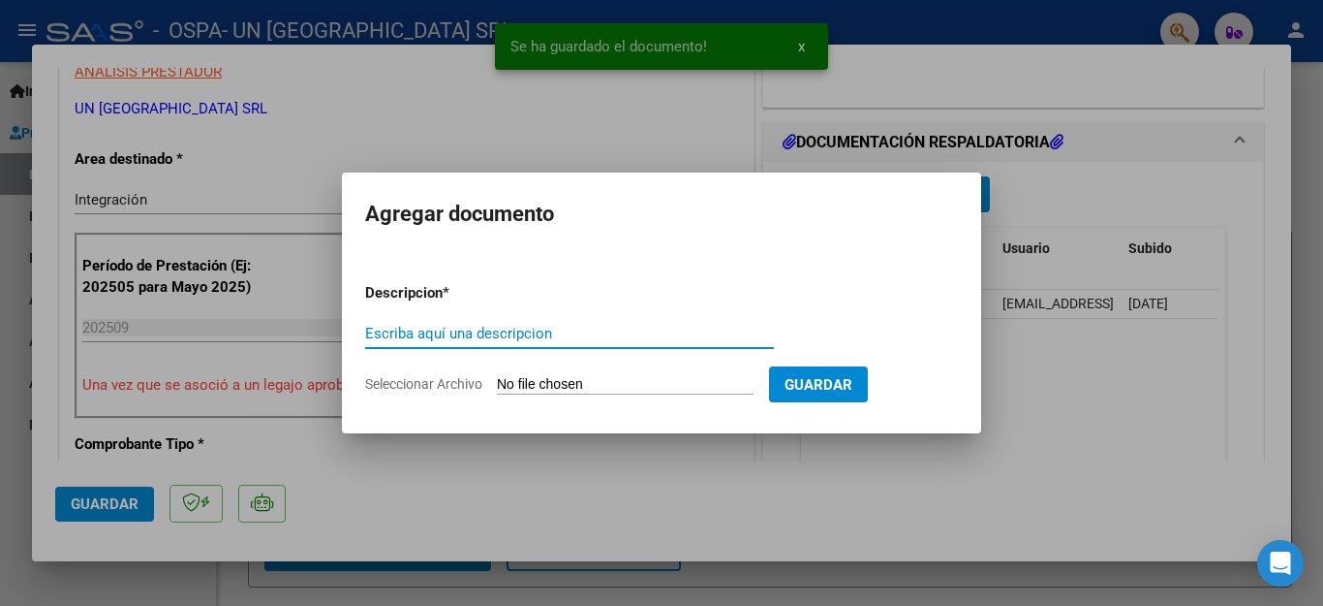
click at [489, 327] on input "Escriba aquí una descripcion" at bounding box center [569, 333] width 409 height 17
type input "factura"
click at [445, 386] on span "Seleccionar Archivo" at bounding box center [423, 384] width 117 height 16
click at [497, 386] on input "Seleccionar Archivo" at bounding box center [625, 385] width 257 height 18
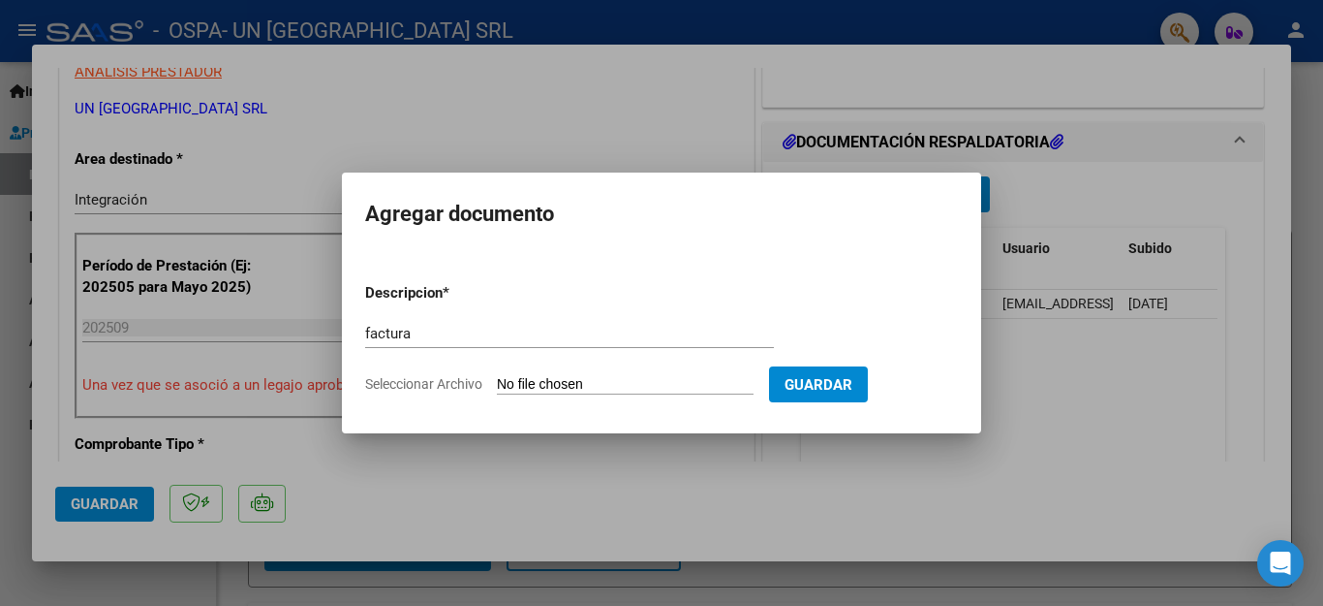
type input "C:\fakepath\30659460226_011_00003_00022572estefania.pdf"
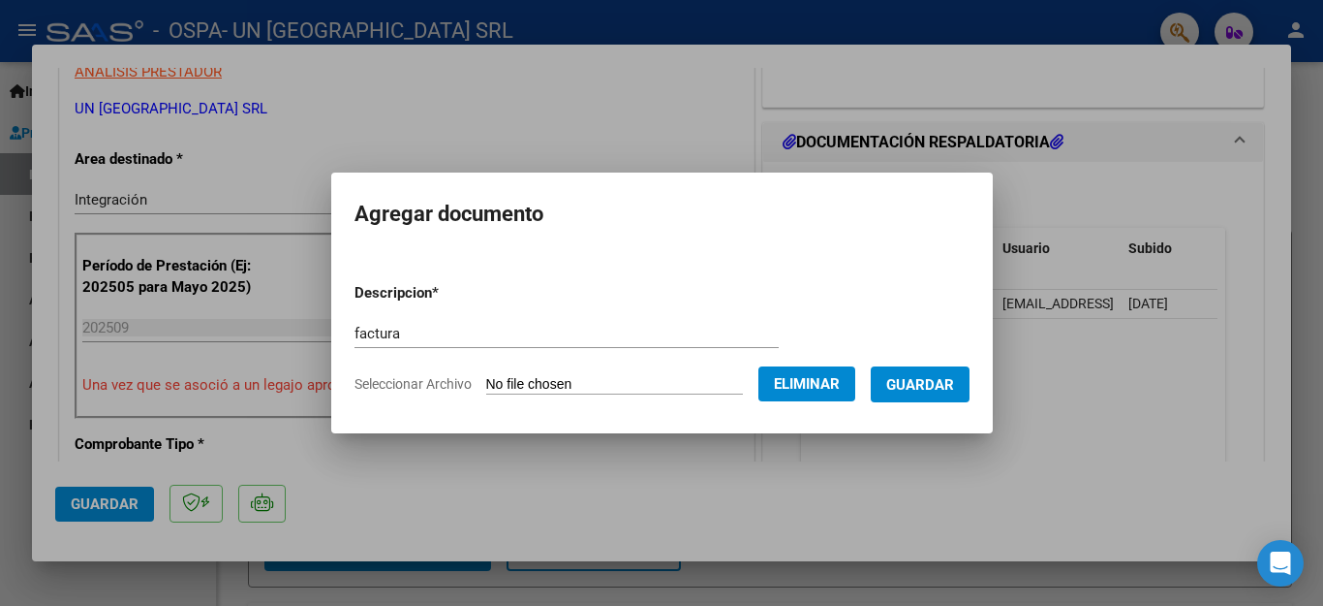
click at [918, 391] on span "Guardar" at bounding box center [920, 384] width 68 height 17
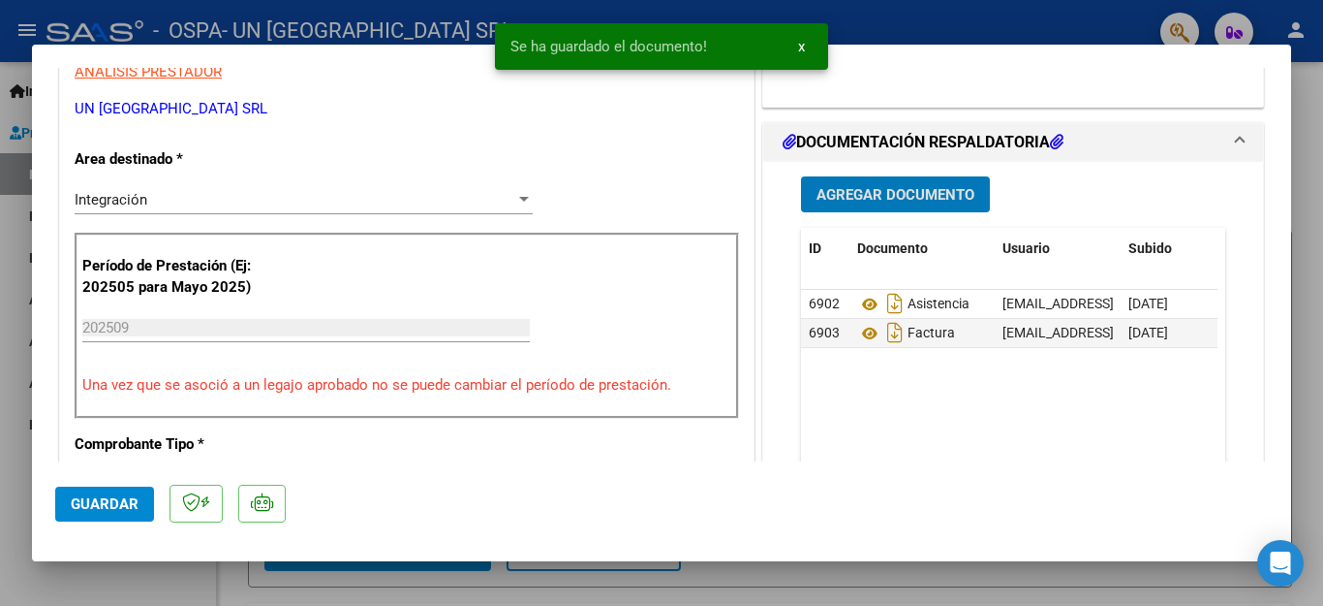
click at [129, 498] on span "Guardar" at bounding box center [105, 503] width 68 height 17
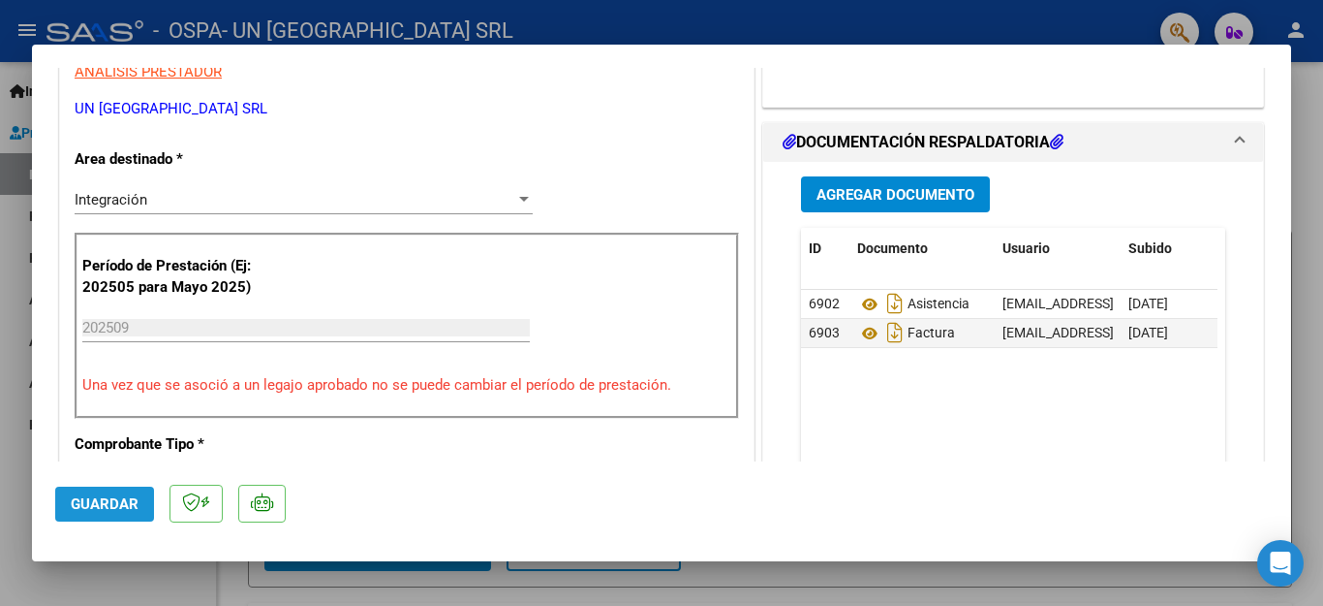
click at [129, 498] on span "Guardar" at bounding box center [105, 503] width 68 height 17
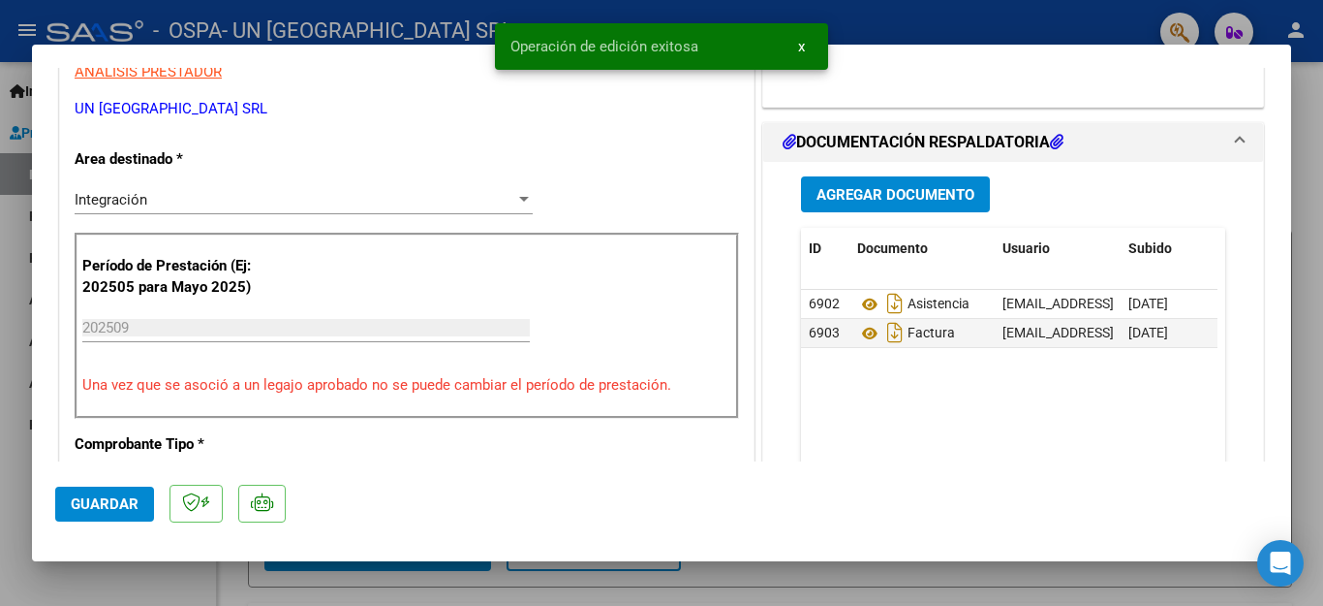
click at [100, 581] on div at bounding box center [661, 303] width 1323 height 606
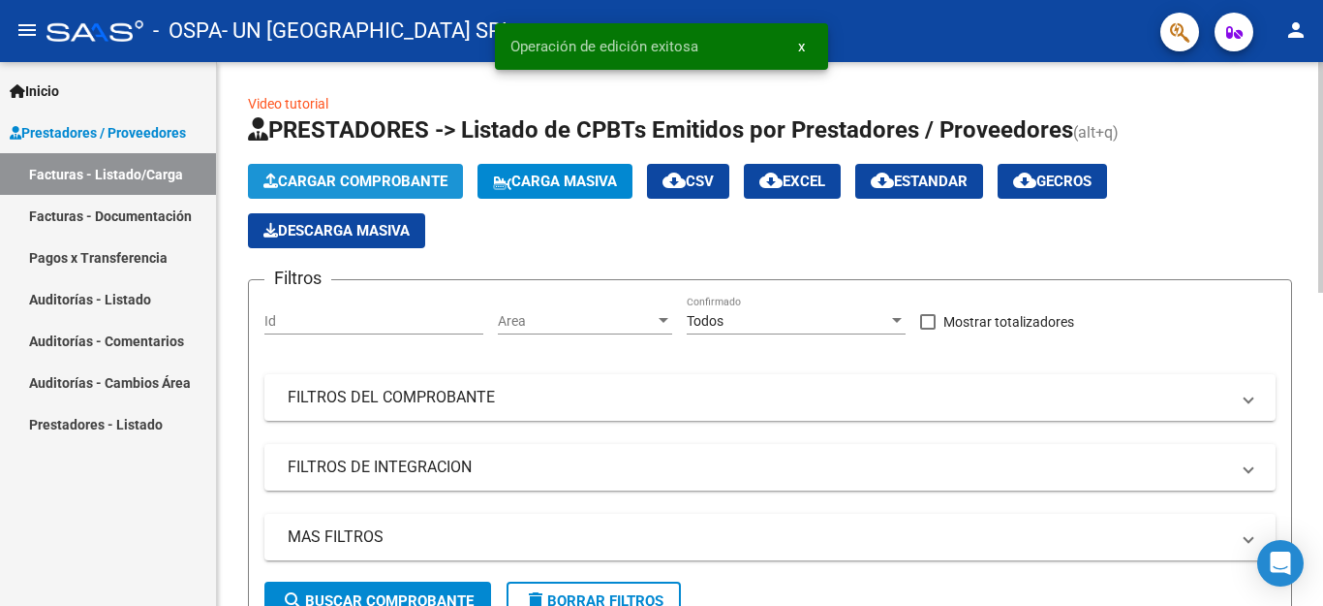
click at [335, 177] on span "Cargar Comprobante" at bounding box center [356, 180] width 184 height 17
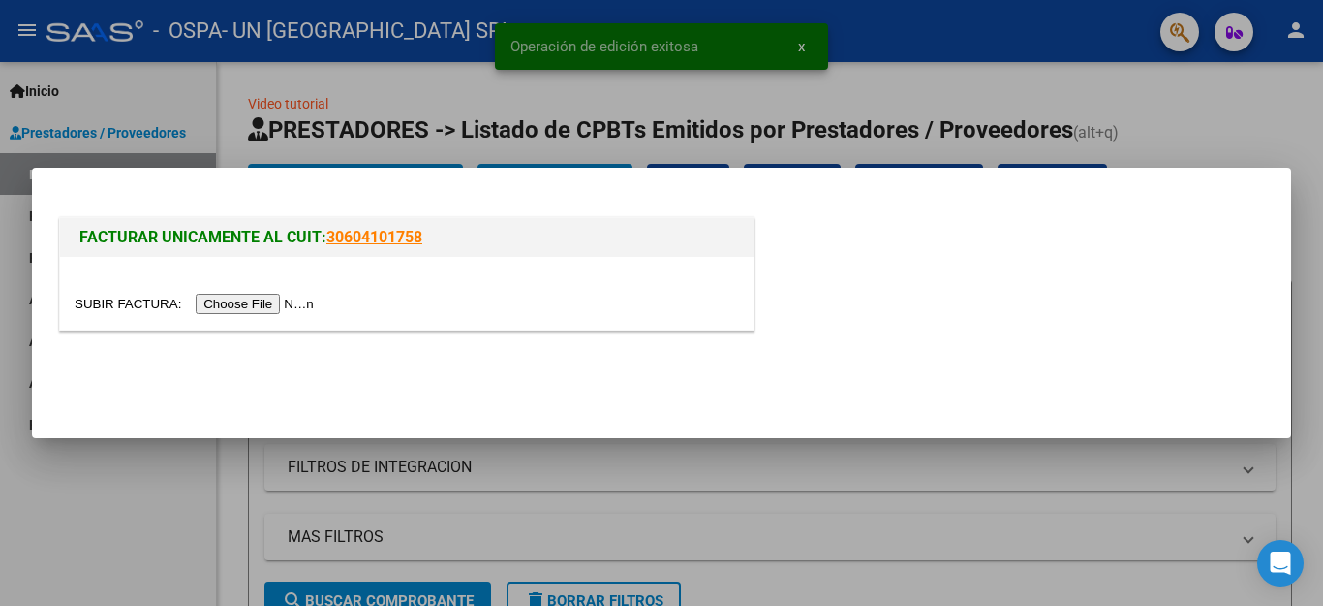
click at [288, 310] on input "file" at bounding box center [197, 304] width 245 height 20
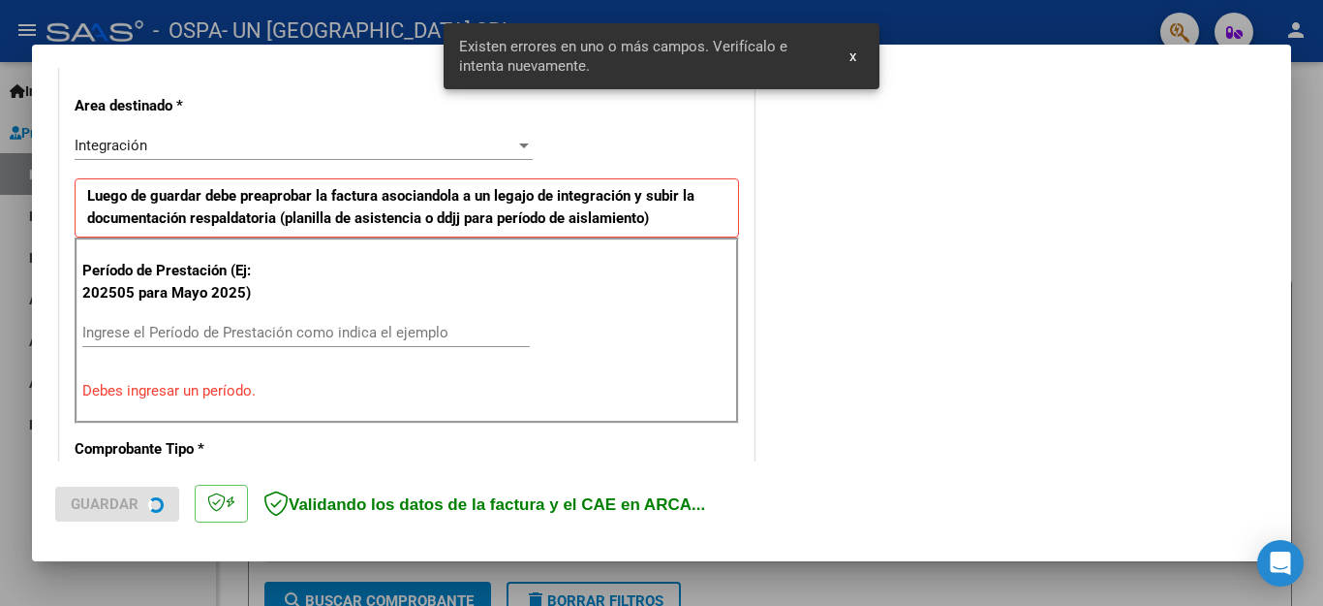
scroll to position [442, 0]
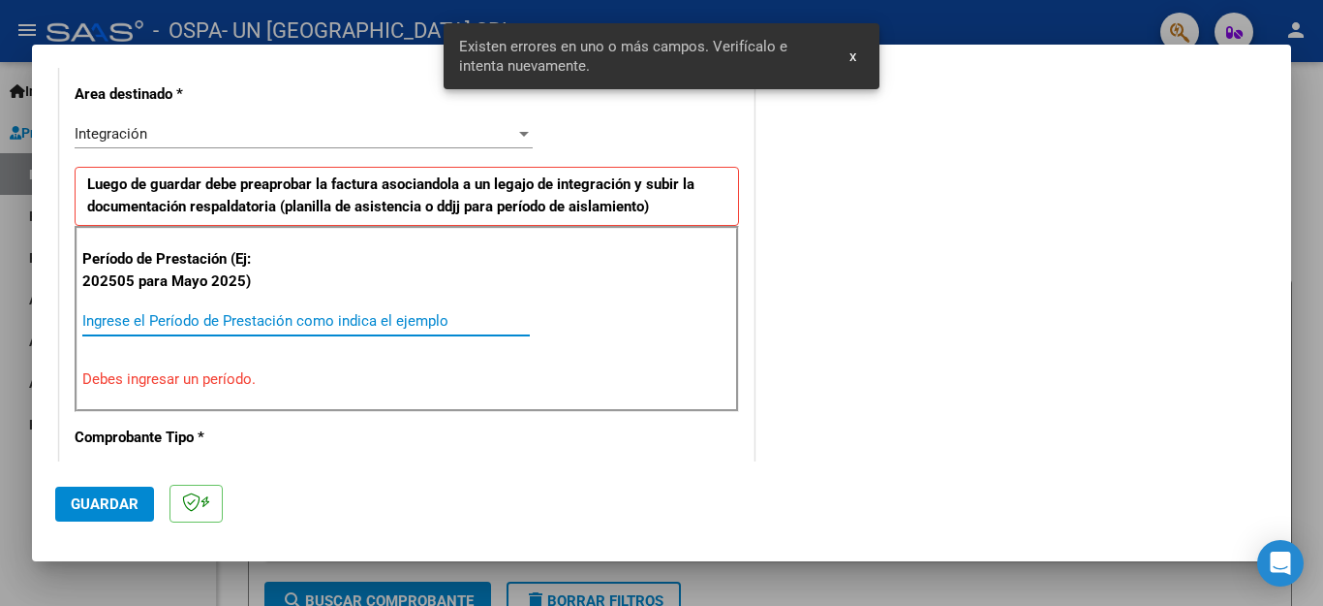
click at [284, 321] on input "Ingrese el Período de Prestación como indica el ejemplo" at bounding box center [306, 320] width 448 height 17
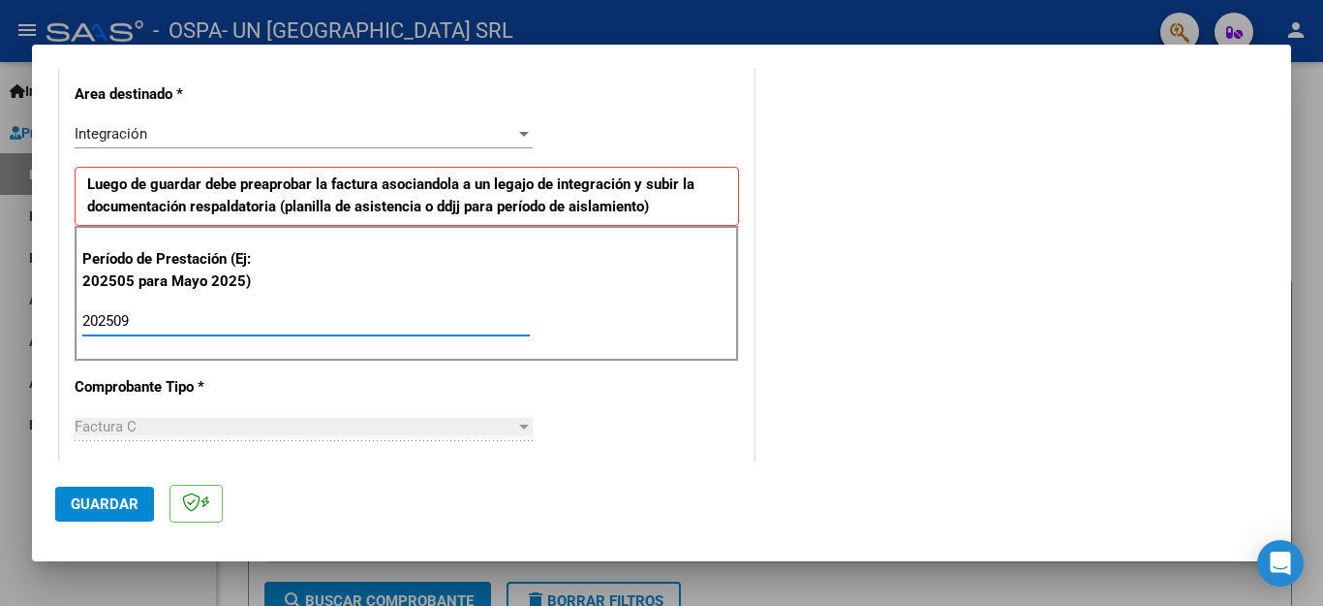
type input "202509"
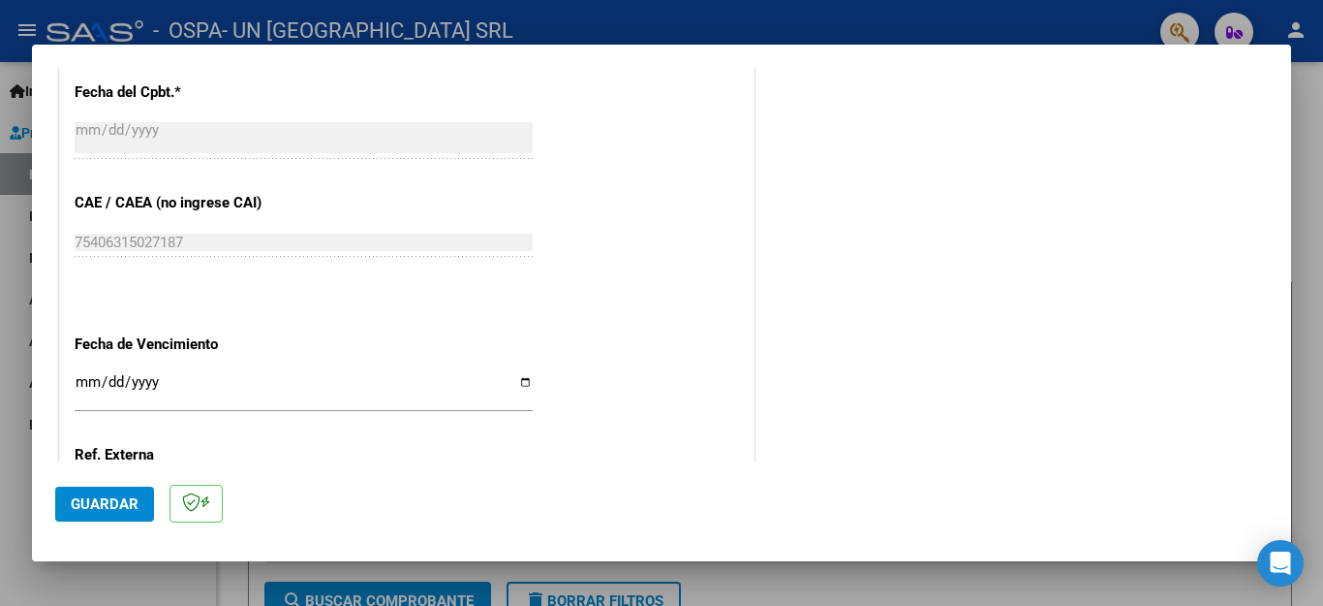
scroll to position [1157, 0]
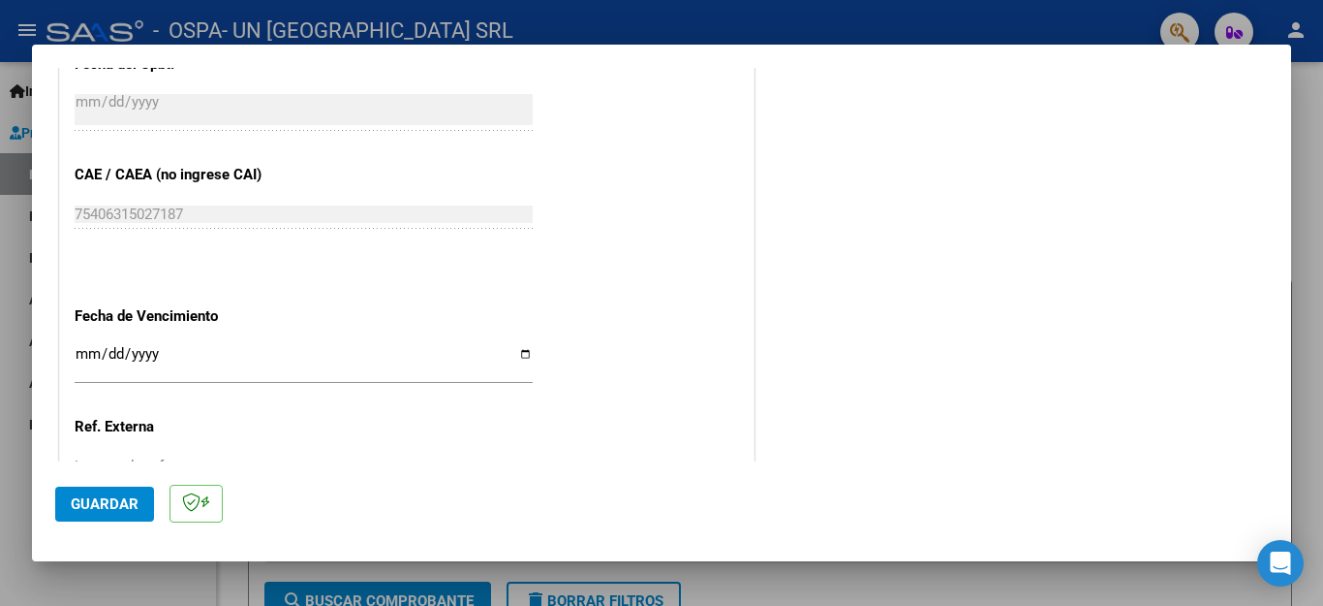
click at [519, 346] on input "Ingresar la fecha" at bounding box center [304, 361] width 458 height 31
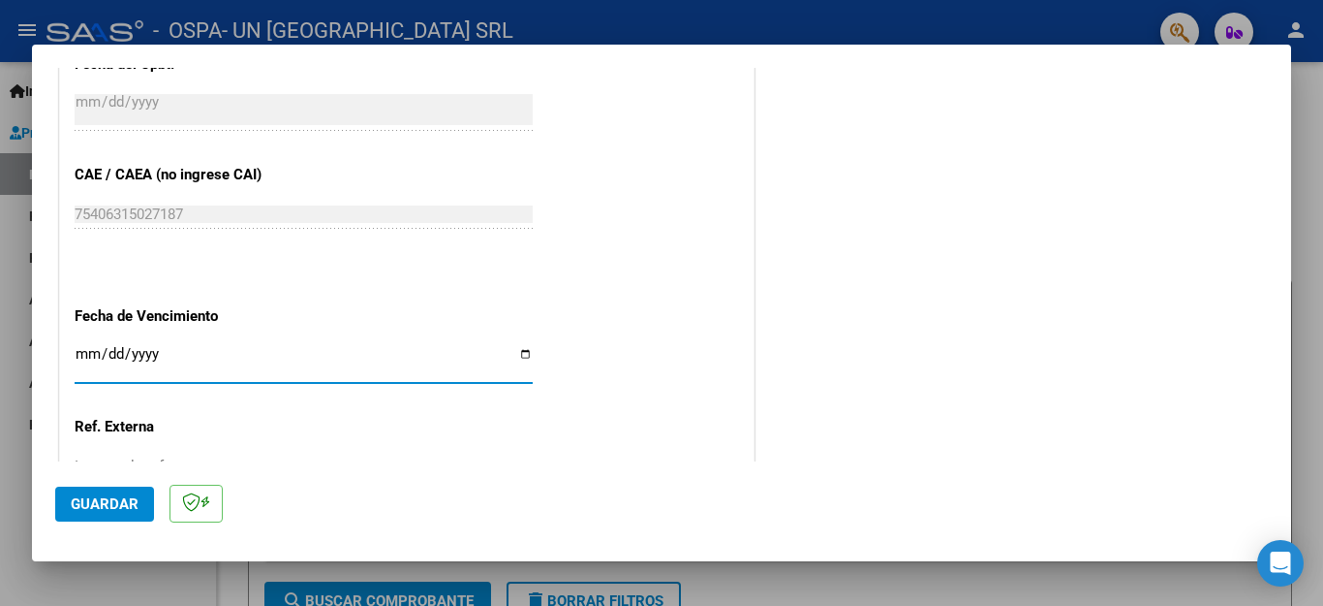
type input "[DATE]"
click at [118, 503] on span "Guardar" at bounding box center [105, 503] width 68 height 17
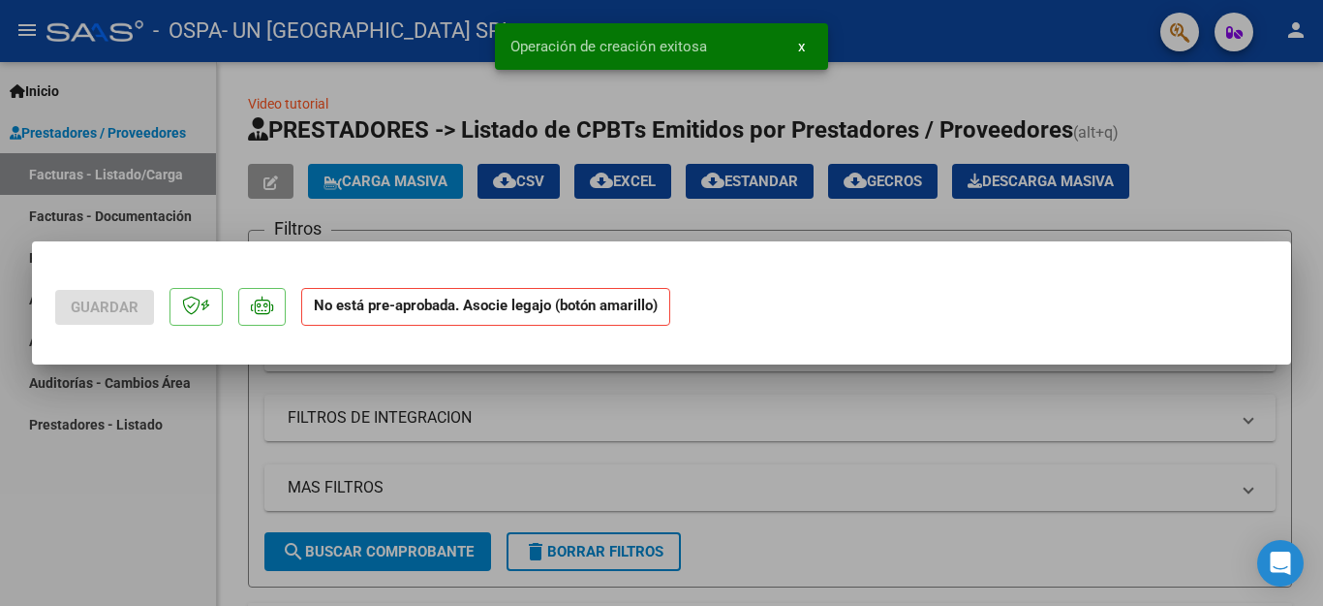
scroll to position [0, 0]
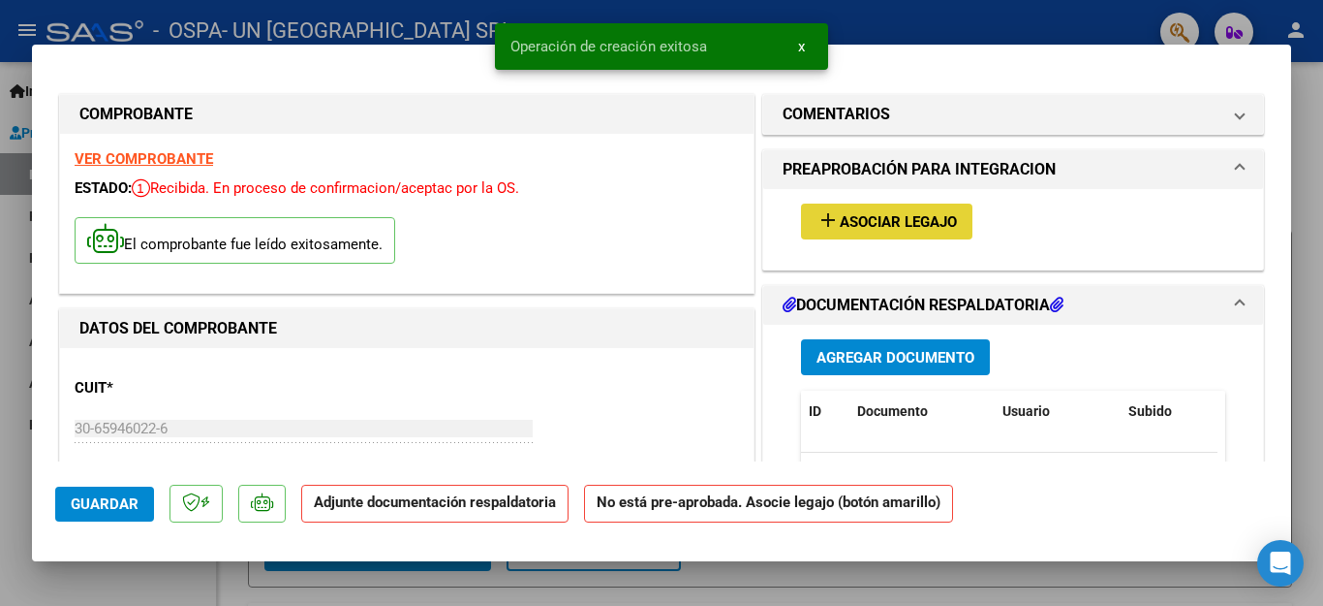
click at [878, 206] on button "add Asociar Legajo" at bounding box center [886, 221] width 171 height 36
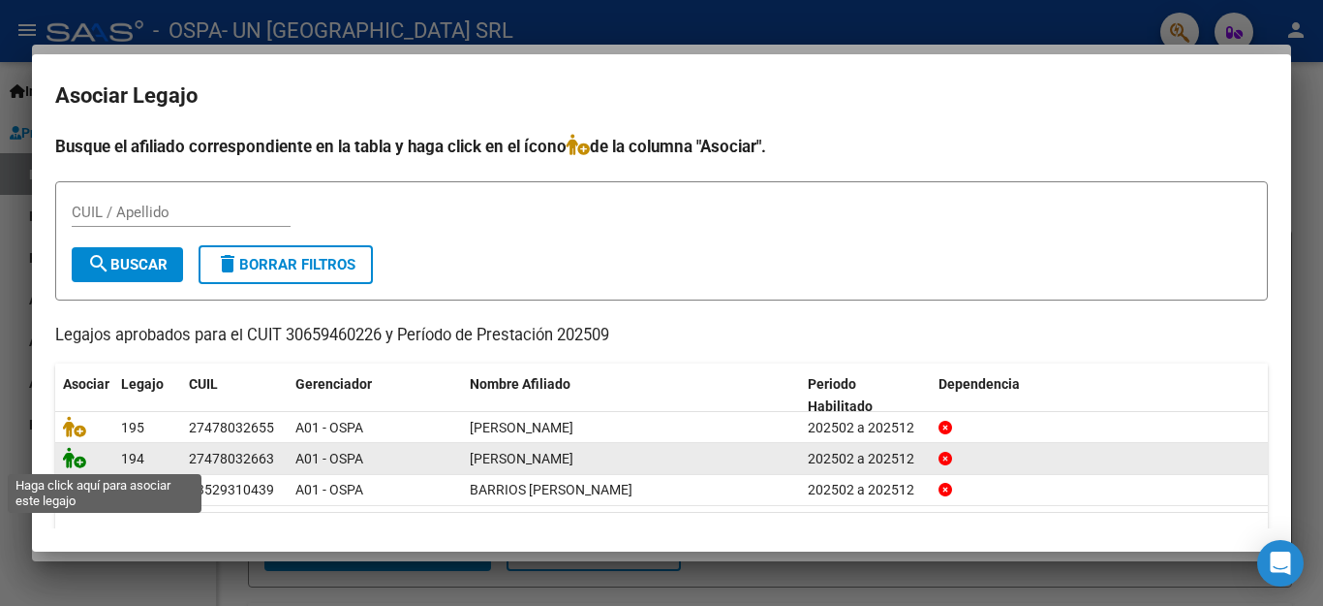
click at [74, 464] on icon at bounding box center [74, 457] width 23 height 21
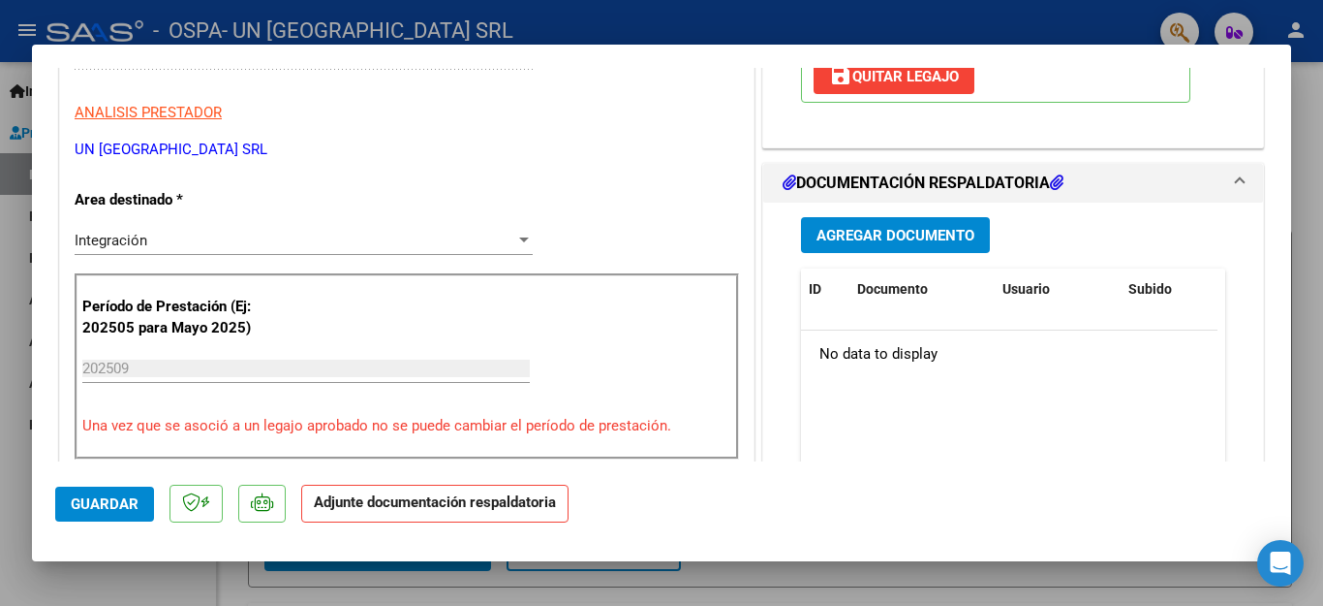
scroll to position [377, 0]
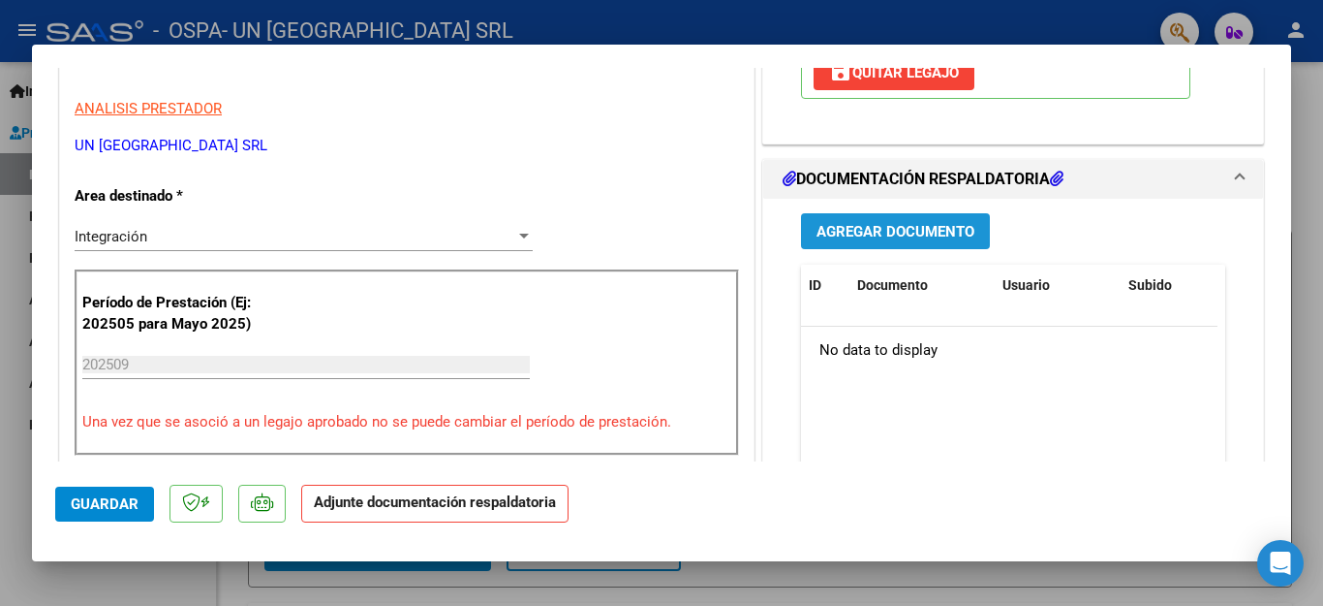
click at [907, 236] on span "Agregar Documento" at bounding box center [896, 231] width 158 height 17
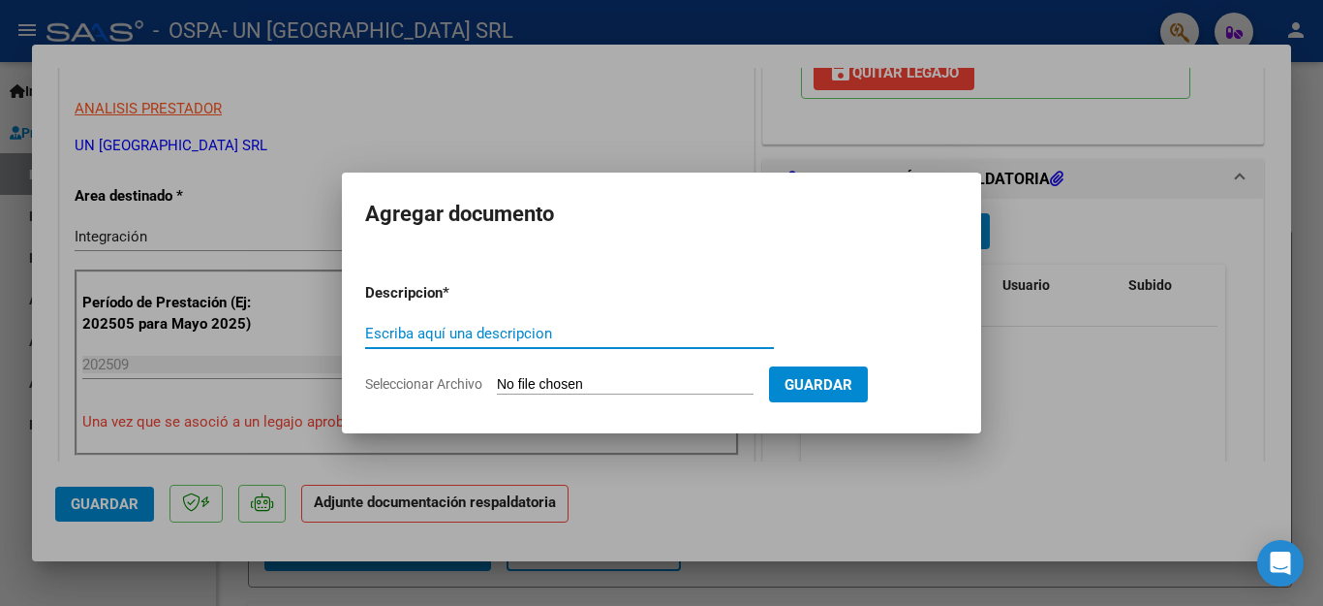
click at [397, 329] on input "Escriba aquí una descripcion" at bounding box center [569, 333] width 409 height 17
type input "factura"
click at [459, 381] on span "Seleccionar Archivo" at bounding box center [423, 384] width 117 height 16
click at [497, 381] on input "Seleccionar Archivo" at bounding box center [625, 385] width 257 height 18
type input "C:\fakepath\ESC [PERSON_NAME].pdf"
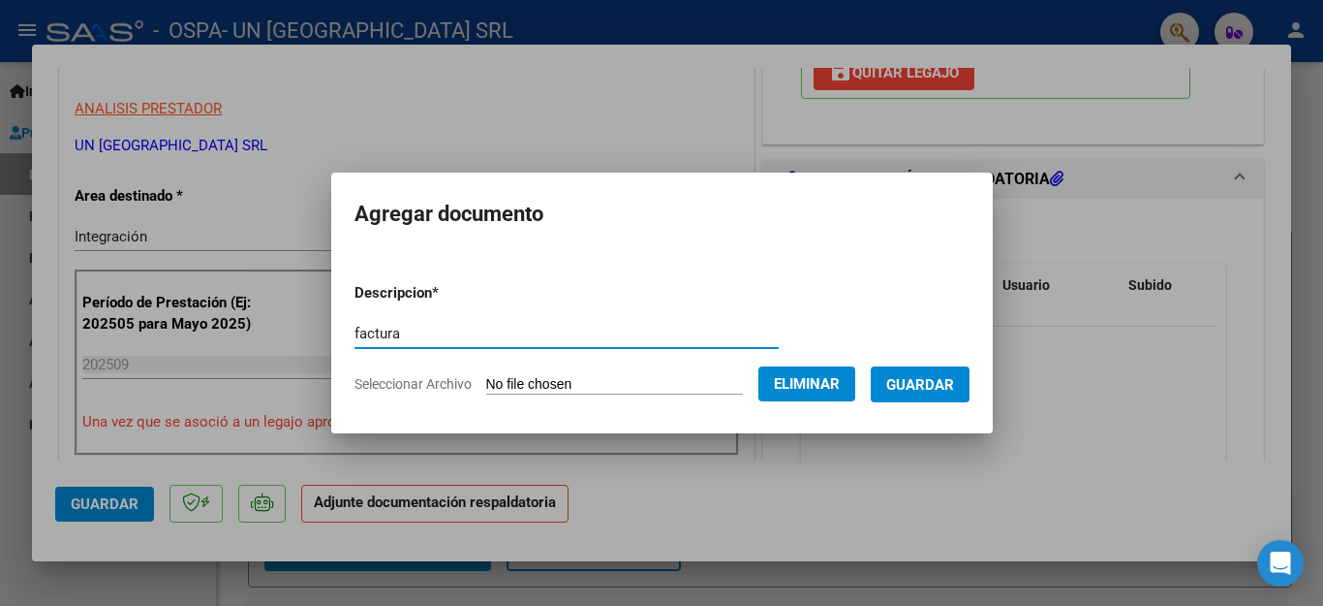
click at [569, 333] on input "factura" at bounding box center [567, 333] width 424 height 17
type input "asistencia"
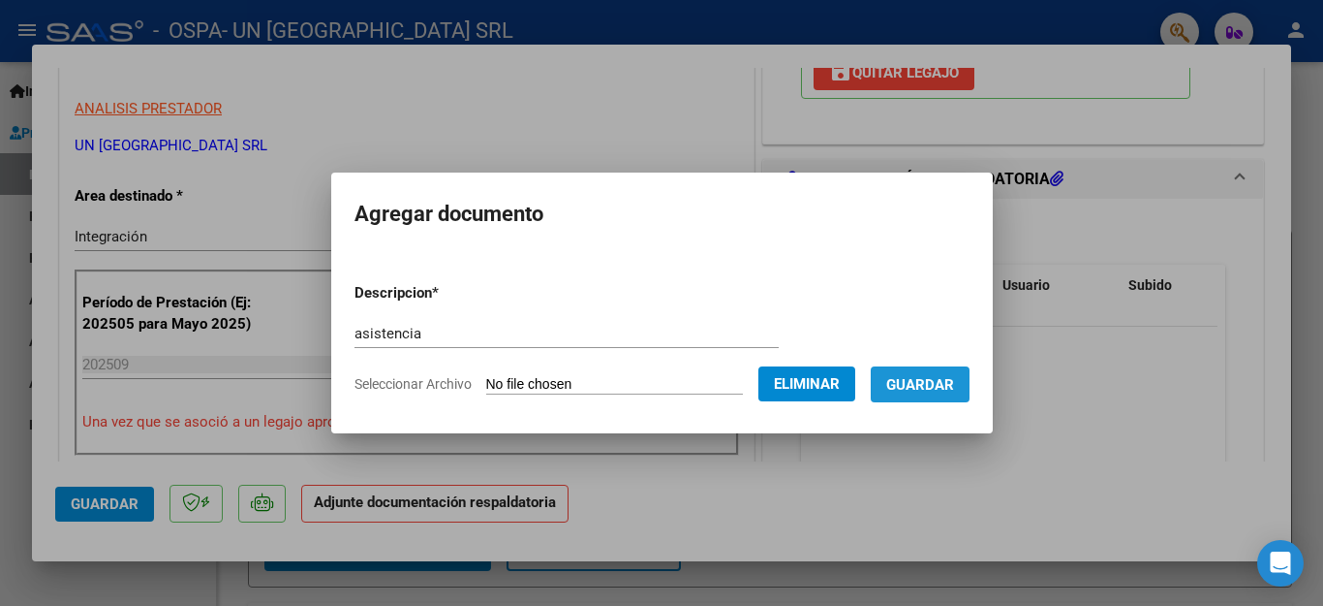
click at [919, 385] on span "Guardar" at bounding box center [920, 384] width 68 height 17
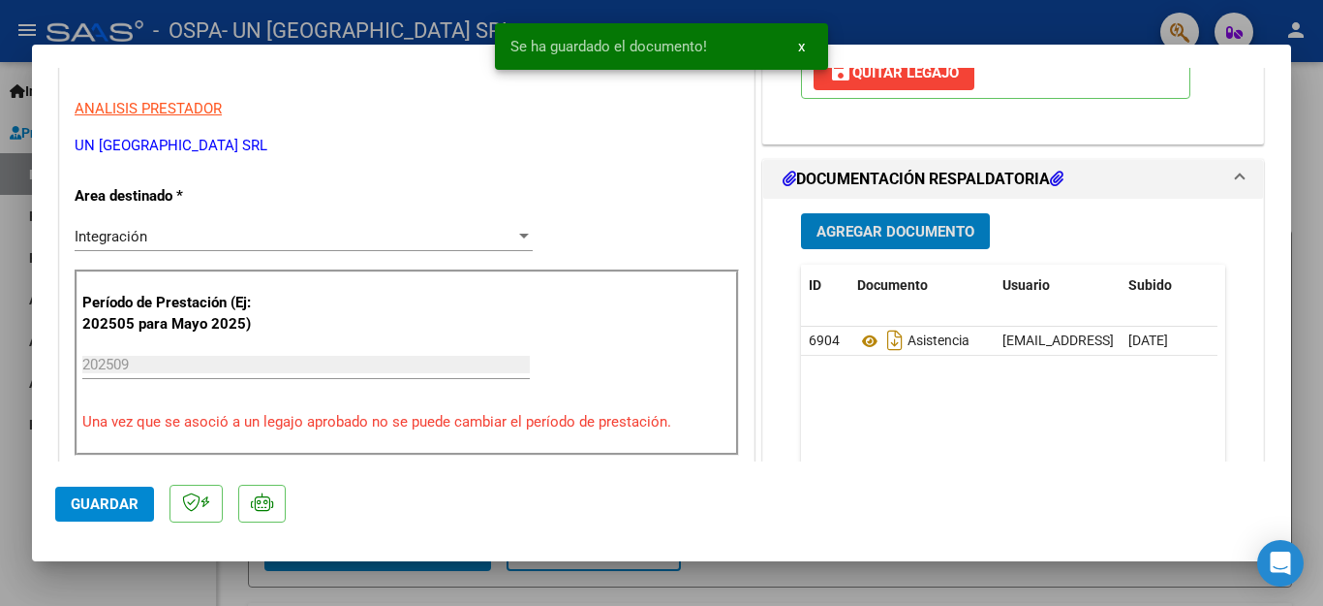
click at [900, 225] on span "Agregar Documento" at bounding box center [896, 231] width 158 height 17
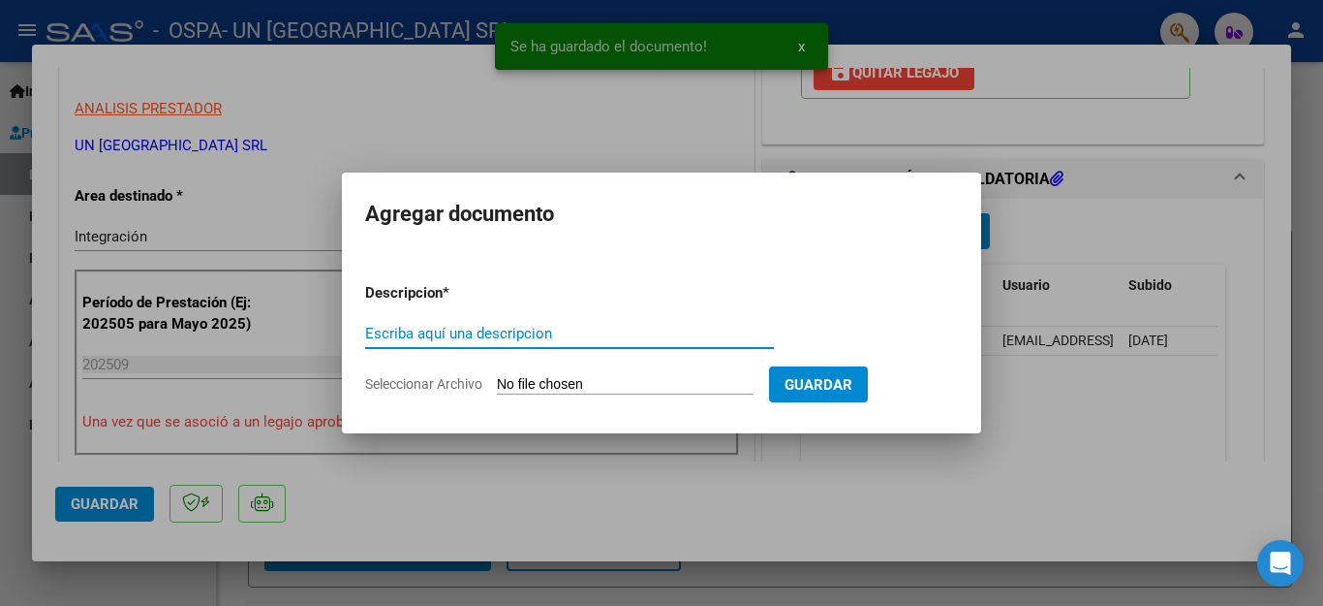
click at [450, 329] on input "Escriba aquí una descripcion" at bounding box center [569, 333] width 409 height 17
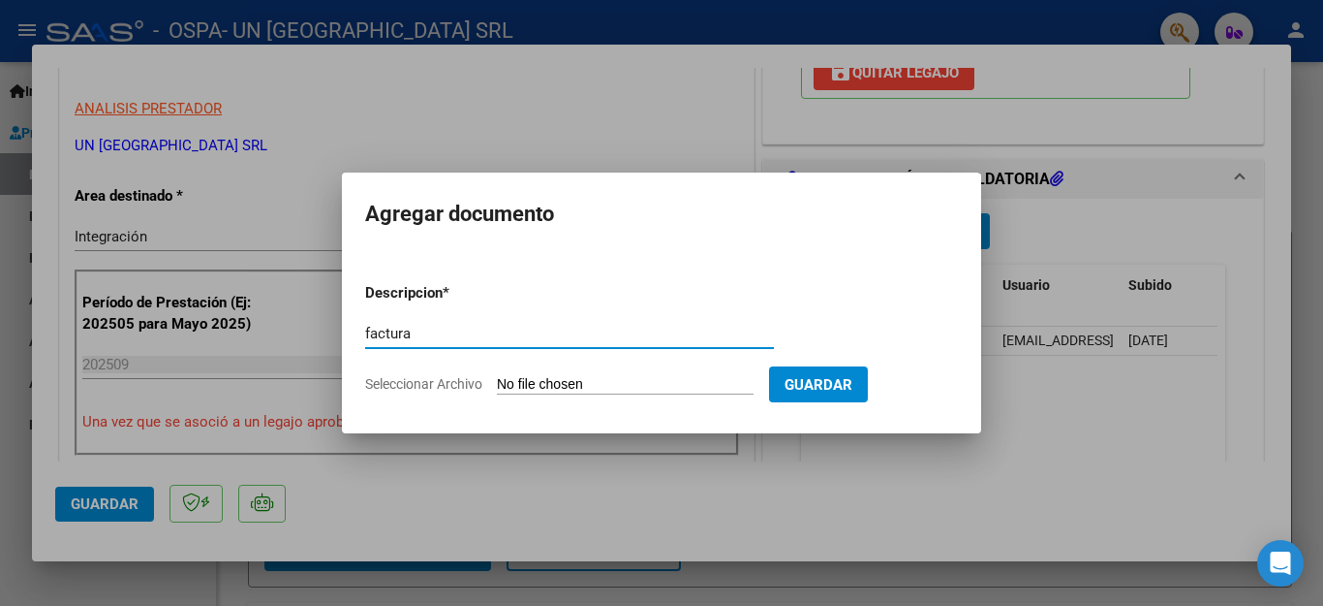
type input "factura"
click at [411, 380] on span "Seleccionar Archivo" at bounding box center [423, 384] width 117 height 16
click at [497, 380] on input "Seleccionar Archivo" at bounding box center [625, 385] width 257 height 18
type input "C:\fakepath\30659460226_011_00003_00022573luz.pdf"
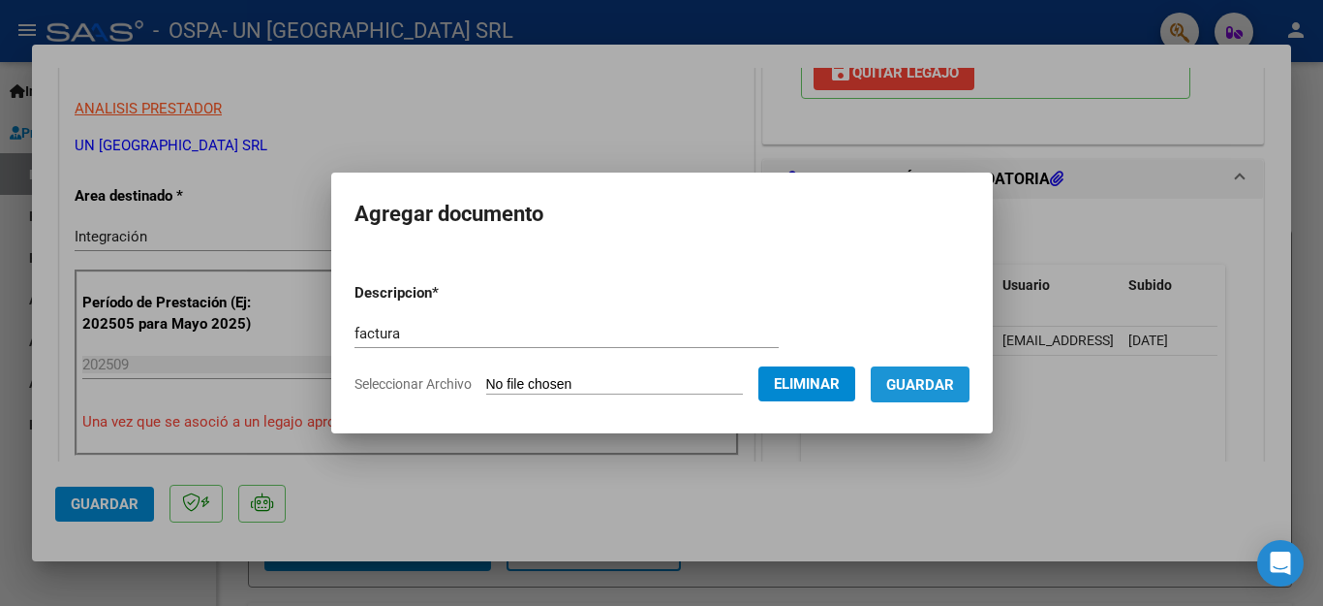
click at [921, 390] on span "Guardar" at bounding box center [920, 384] width 68 height 17
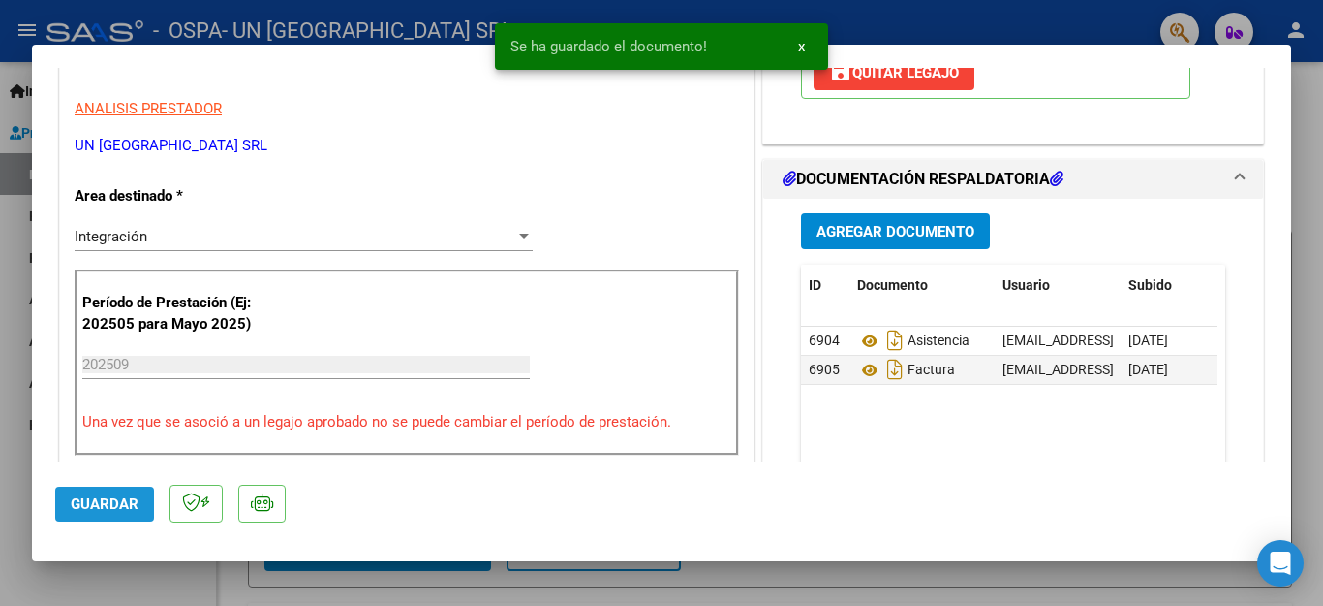
click at [73, 501] on span "Guardar" at bounding box center [105, 503] width 68 height 17
click at [115, 561] on div at bounding box center [661, 303] width 1323 height 606
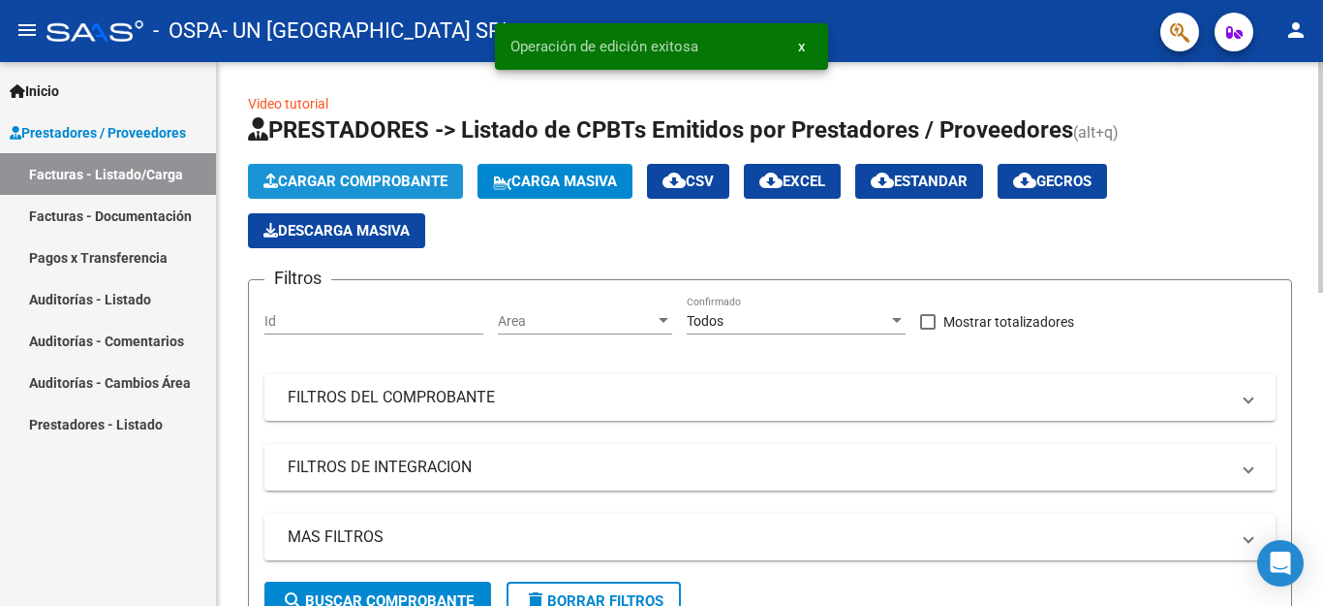
click at [351, 176] on span "Cargar Comprobante" at bounding box center [356, 180] width 184 height 17
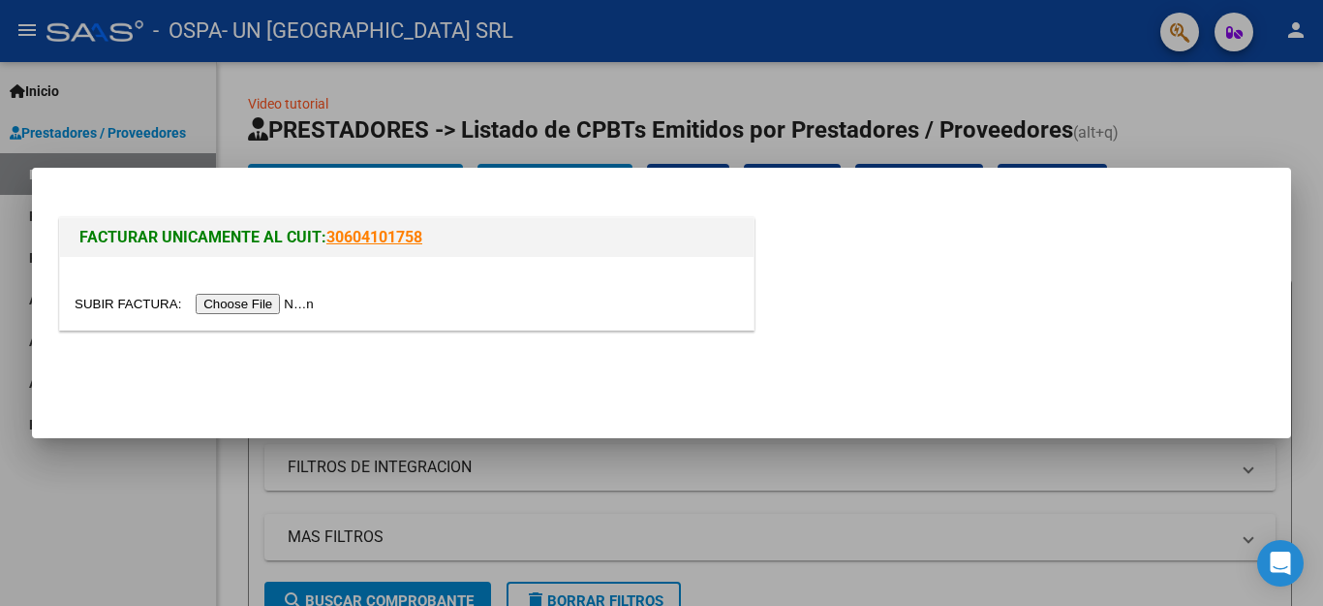
click at [252, 299] on input "file" at bounding box center [197, 304] width 245 height 20
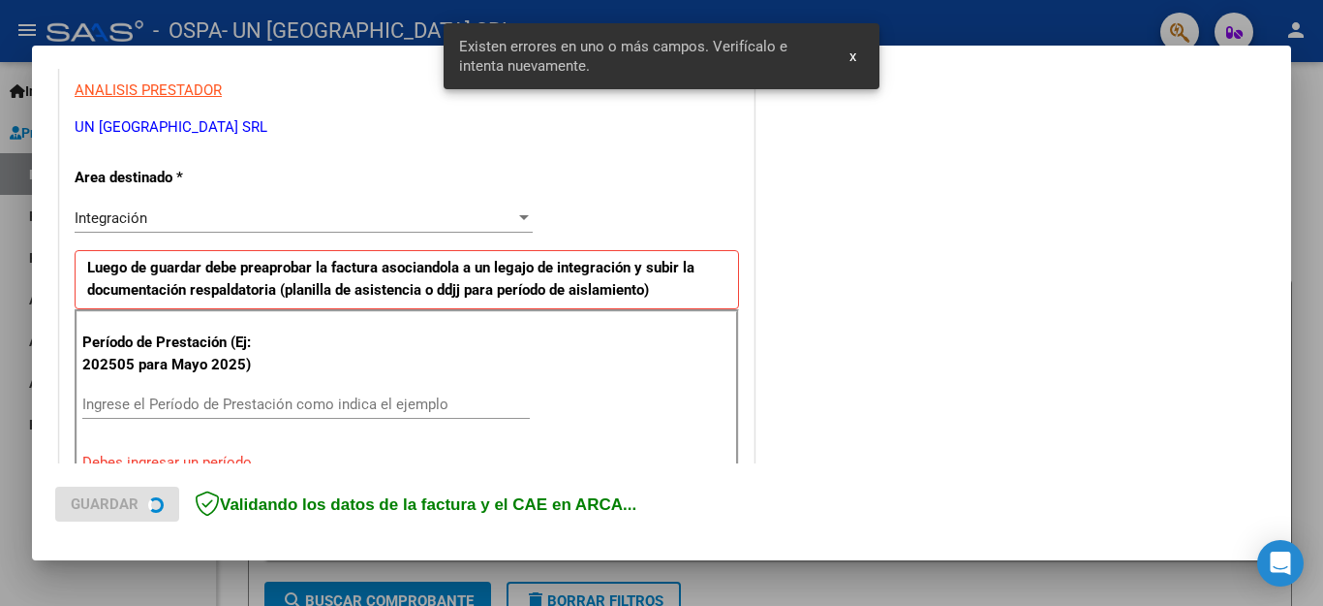
scroll to position [442, 0]
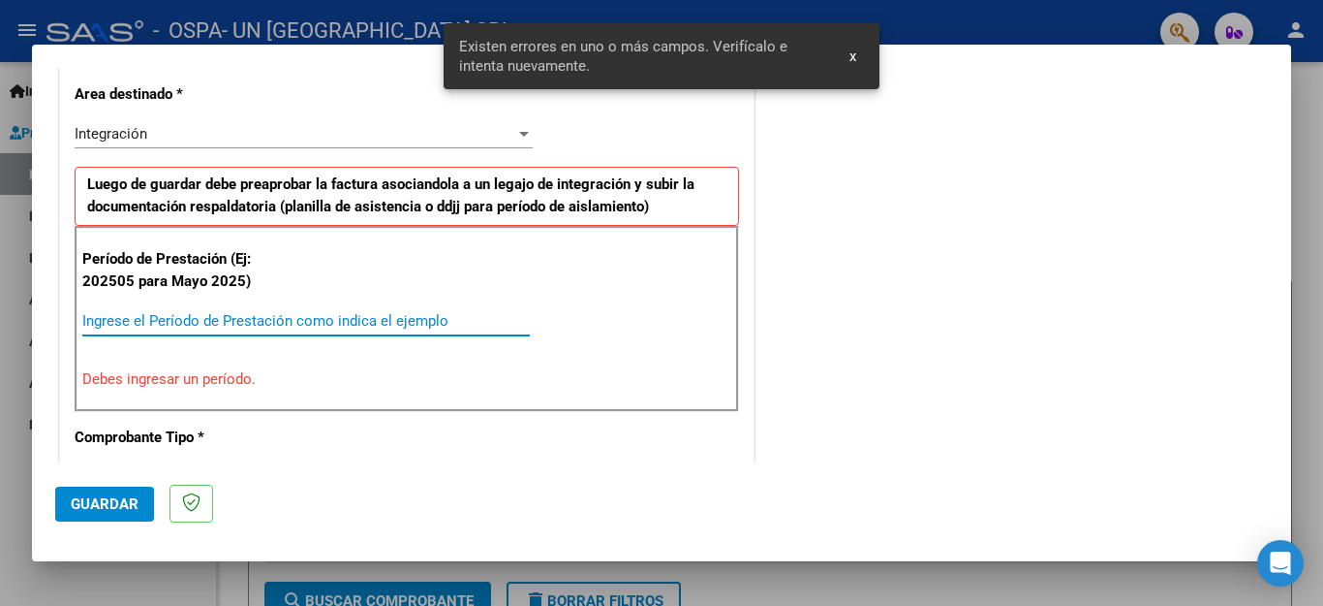
click at [449, 317] on input "Ingrese el Período de Prestación como indica el ejemplo" at bounding box center [306, 320] width 448 height 17
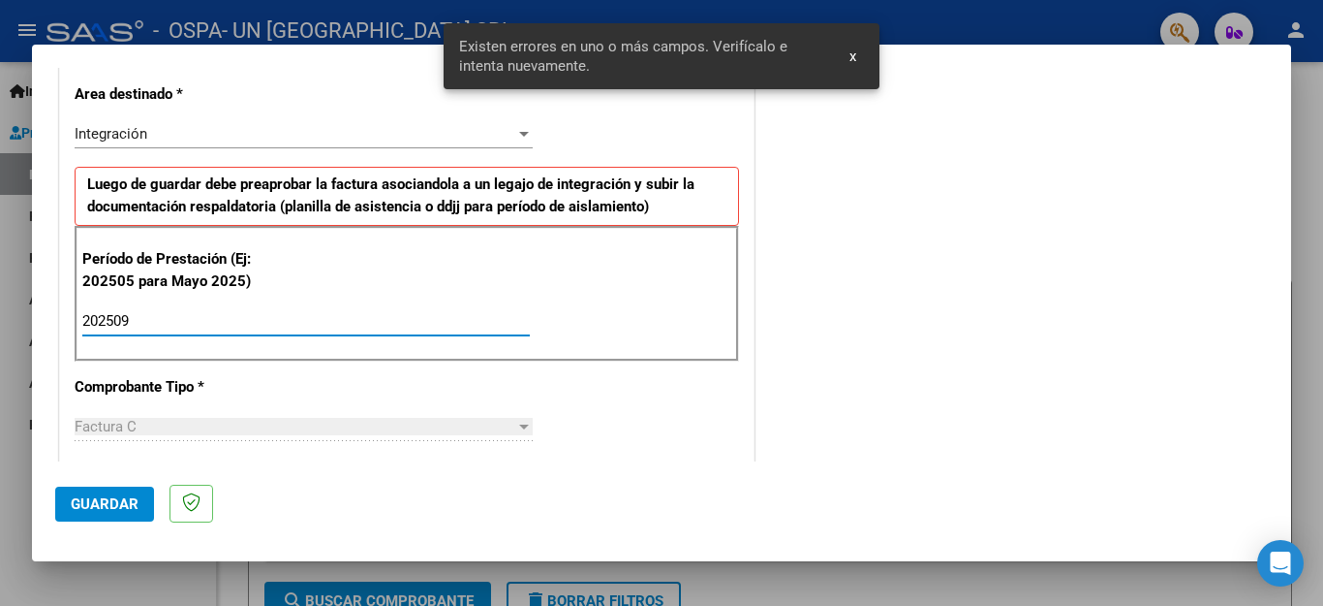
type input "202509"
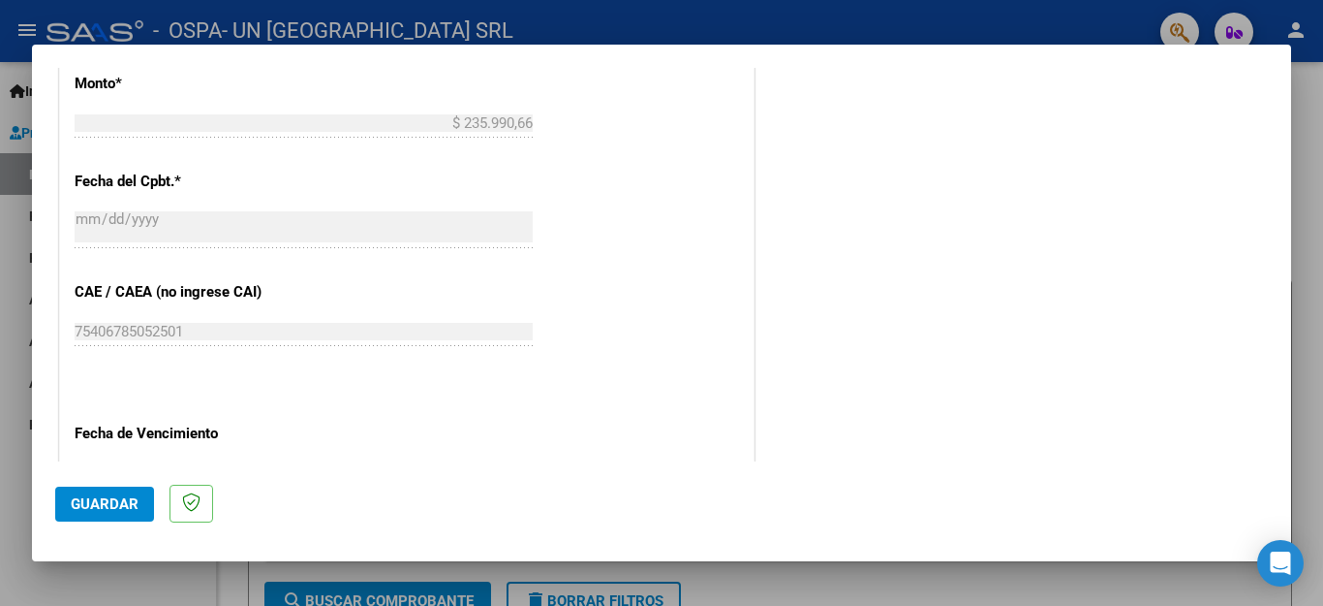
scroll to position [1288, 0]
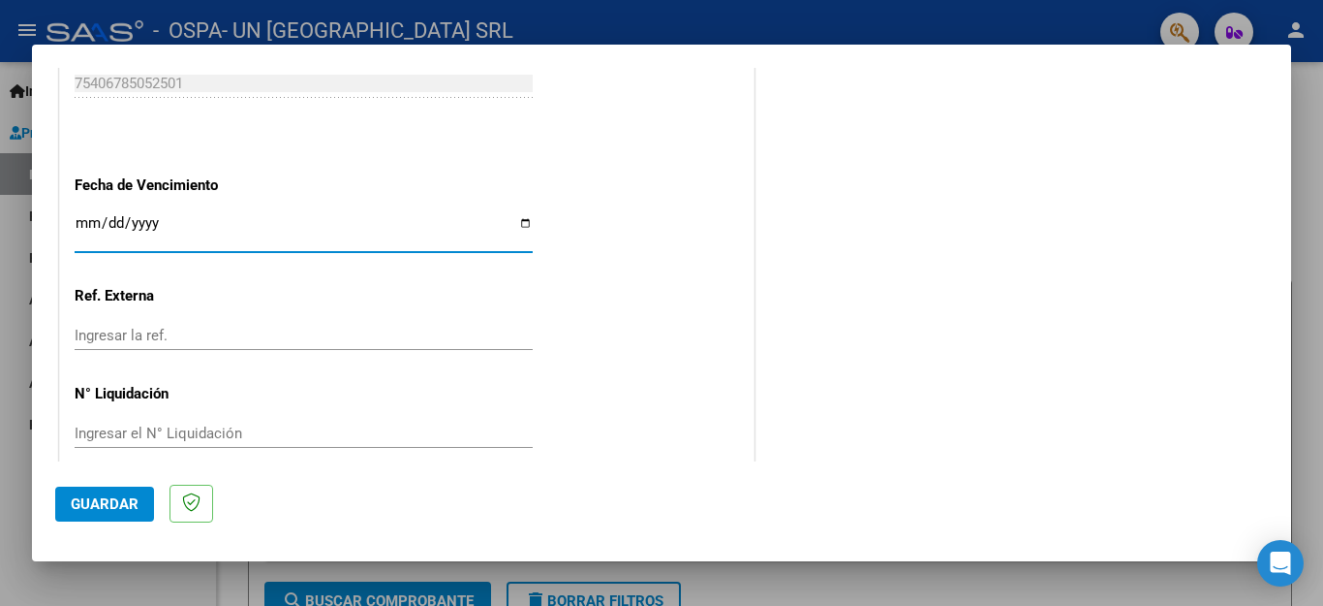
click at [517, 219] on input "Ingresar la fecha" at bounding box center [304, 230] width 458 height 31
type input "[DATE]"
click at [117, 497] on span "Guardar" at bounding box center [105, 503] width 68 height 17
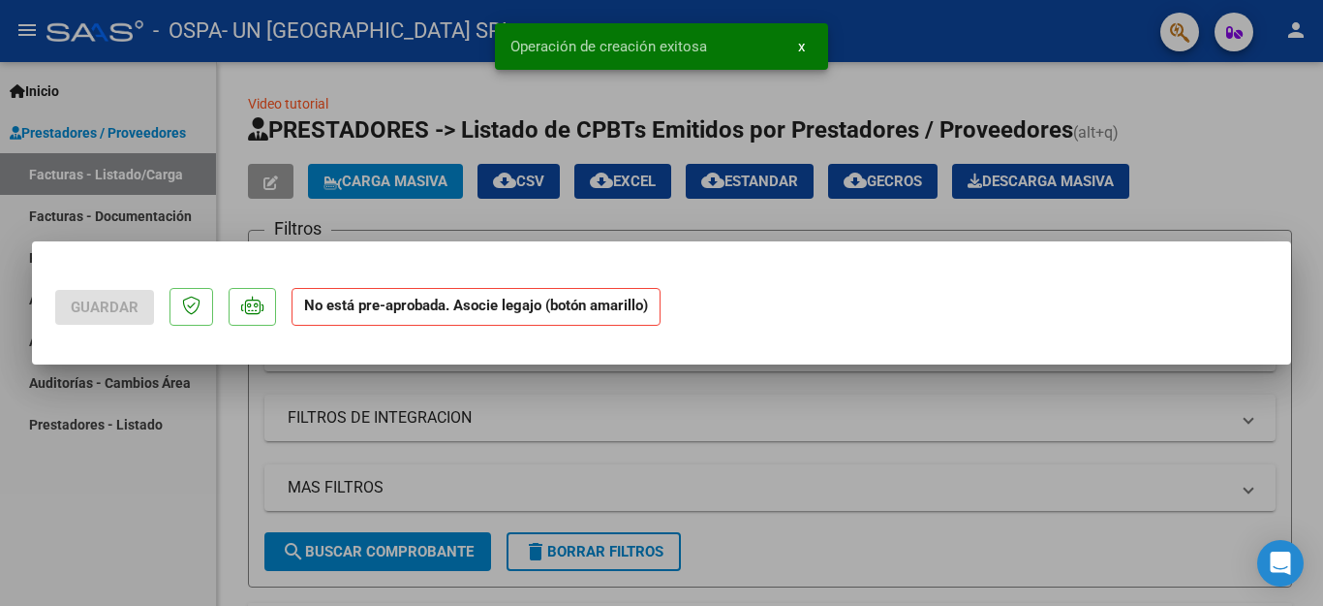
scroll to position [0, 0]
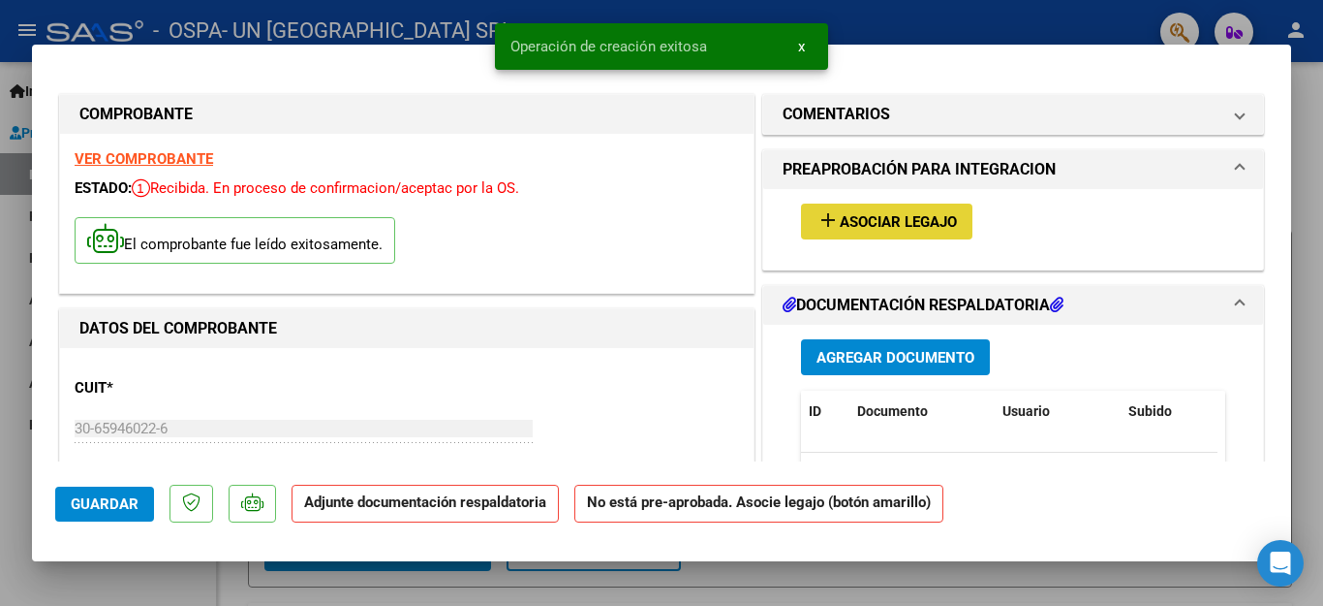
click at [911, 205] on button "add Asociar Legajo" at bounding box center [886, 221] width 171 height 36
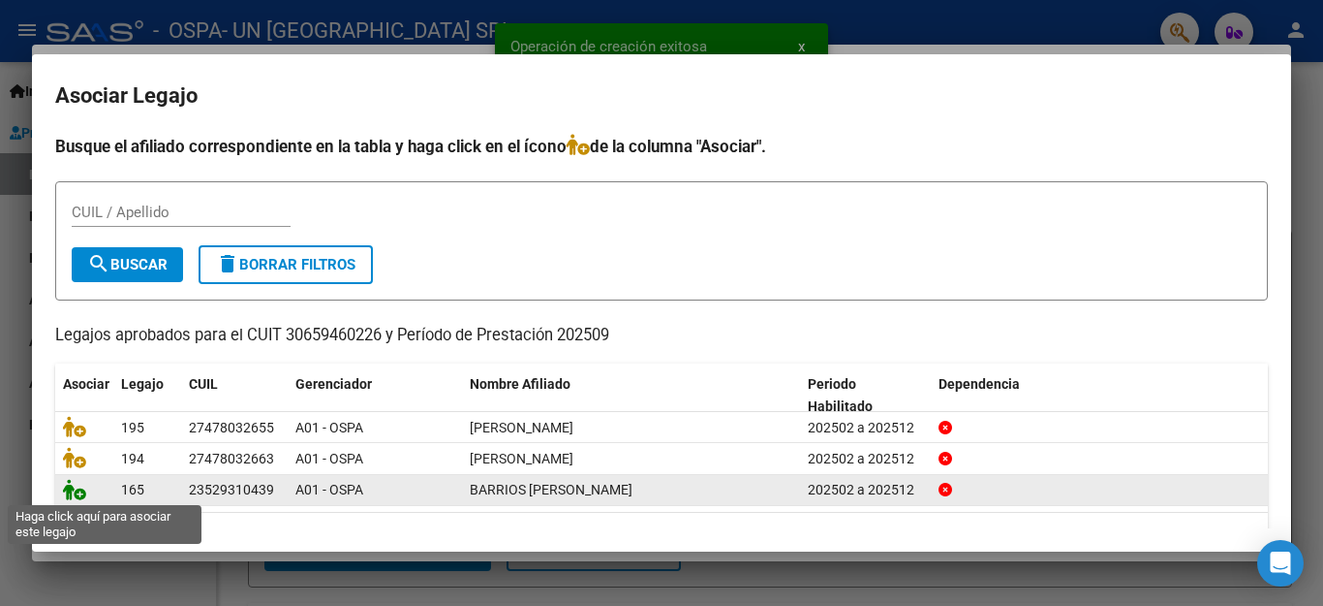
click at [76, 485] on icon at bounding box center [74, 489] width 23 height 21
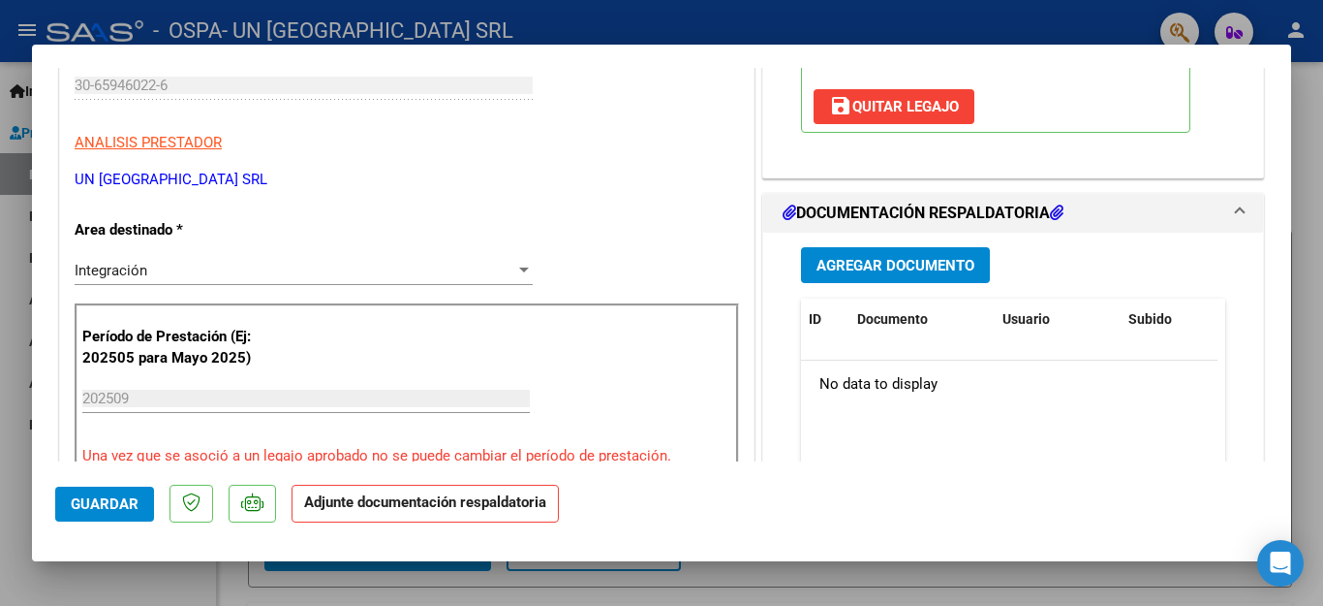
scroll to position [344, 0]
click at [828, 252] on button "Agregar Documento" at bounding box center [895, 264] width 189 height 36
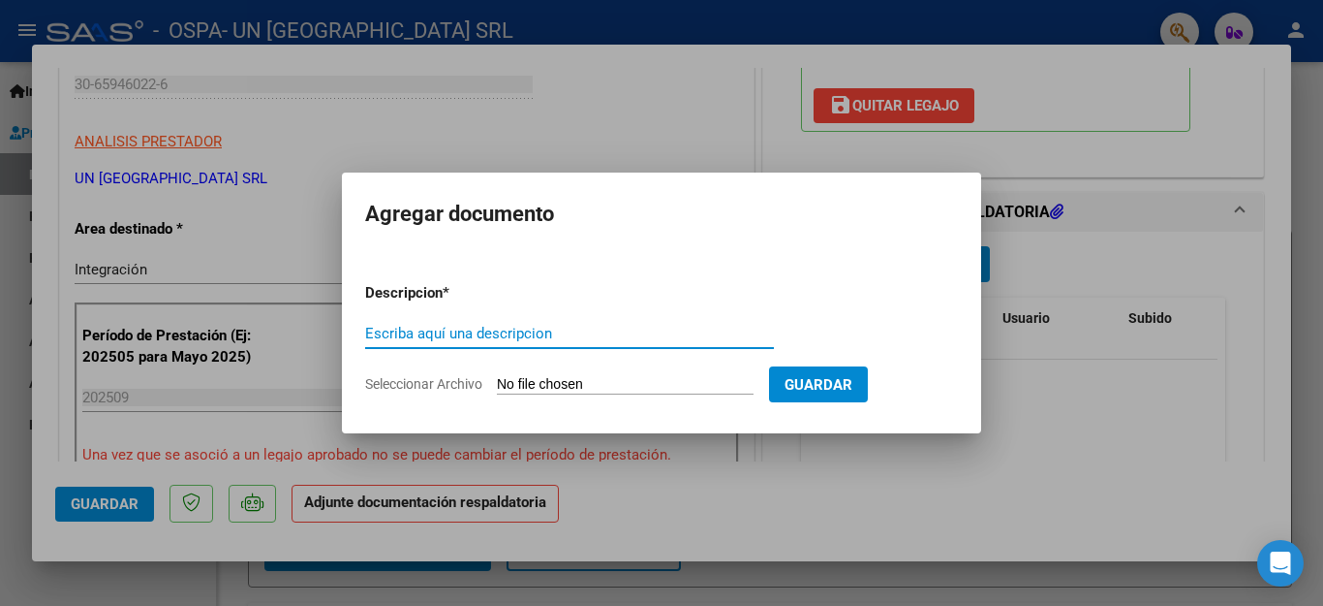
click at [503, 327] on input "Escriba aquí una descripcion" at bounding box center [569, 333] width 409 height 17
type input "factura"
click at [428, 385] on span "Seleccionar Archivo" at bounding box center [423, 384] width 117 height 16
click at [497, 385] on input "Seleccionar Archivo" at bounding box center [625, 385] width 257 height 18
type input "C:\fakepath\30659460226_011_00003_00022671tr.pdf"
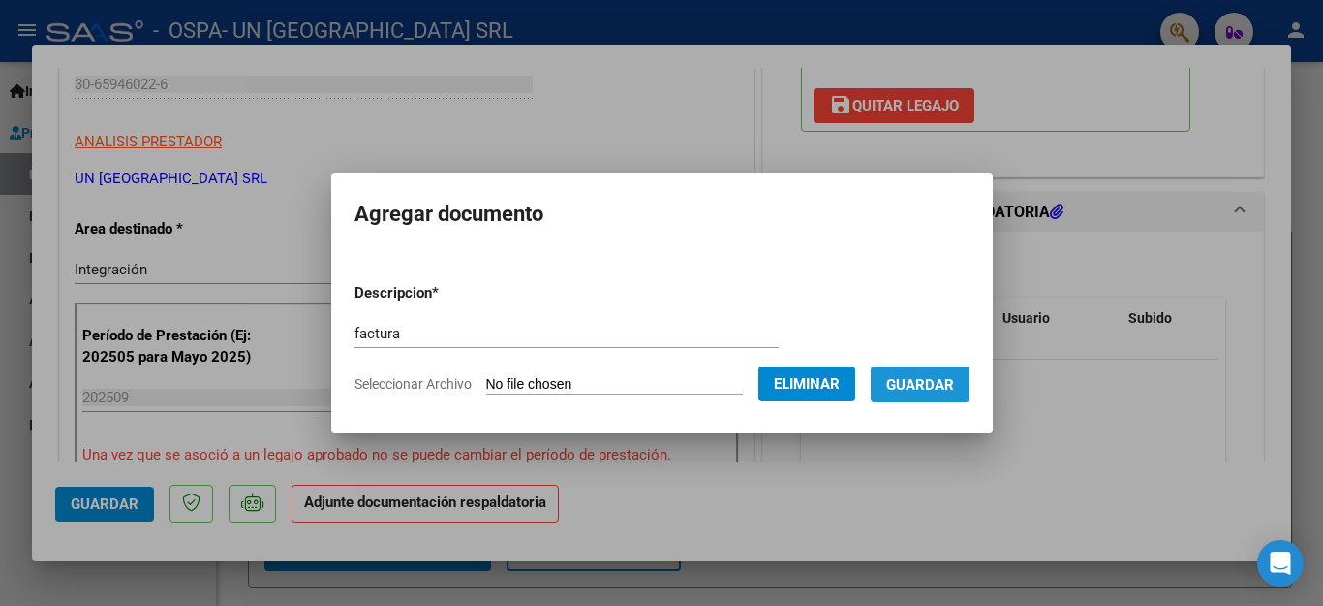
click at [911, 378] on span "Guardar" at bounding box center [920, 384] width 68 height 17
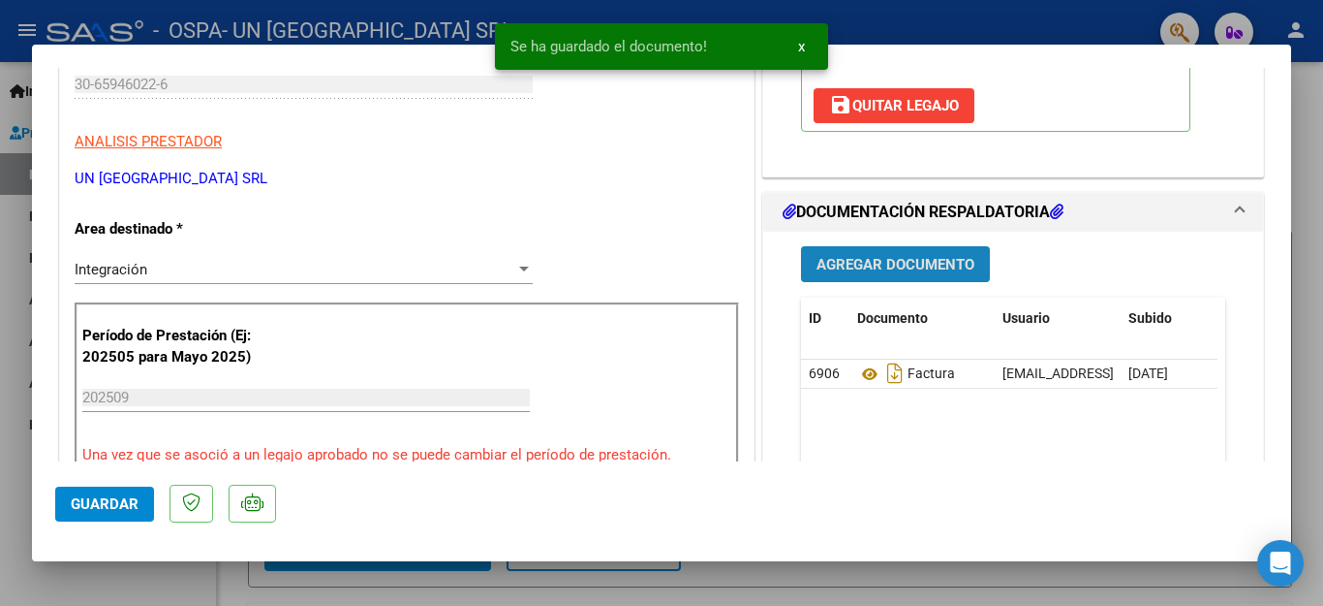
click at [876, 261] on span "Agregar Documento" at bounding box center [896, 264] width 158 height 17
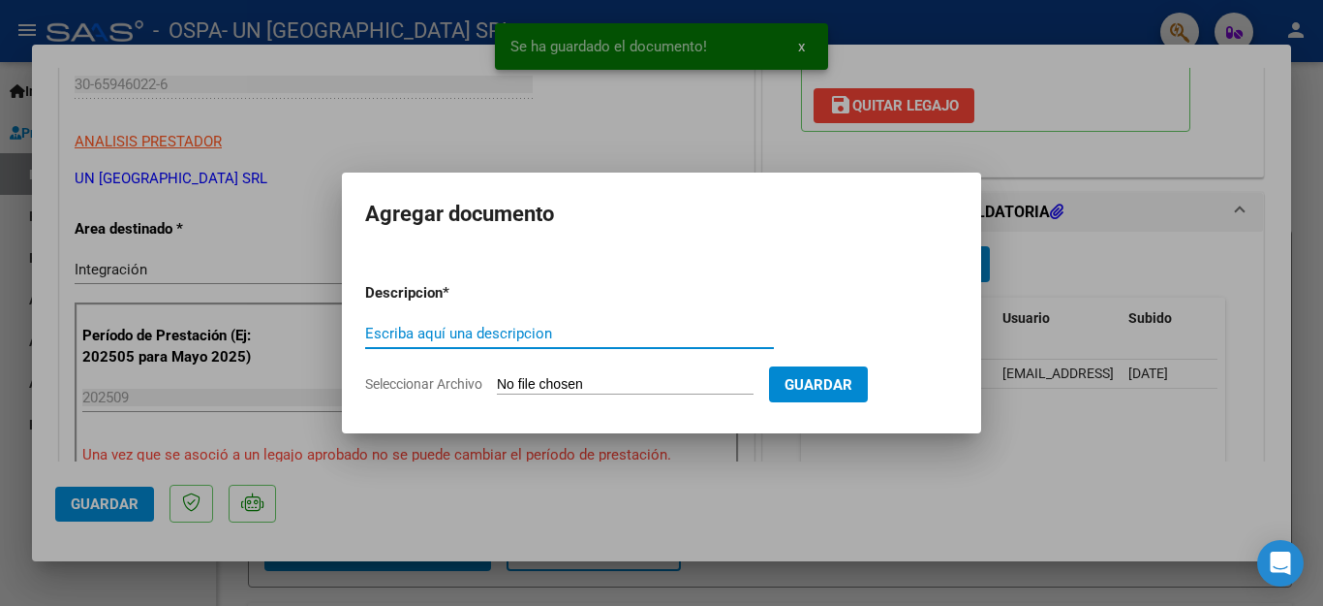
click at [429, 325] on input "Escriba aquí una descripcion" at bounding box center [569, 333] width 409 height 17
type input "asistencia"
click at [450, 382] on span "Seleccionar Archivo" at bounding box center [423, 384] width 117 height 16
click at [497, 382] on input "Seleccionar Archivo" at bounding box center [625, 385] width 257 height 18
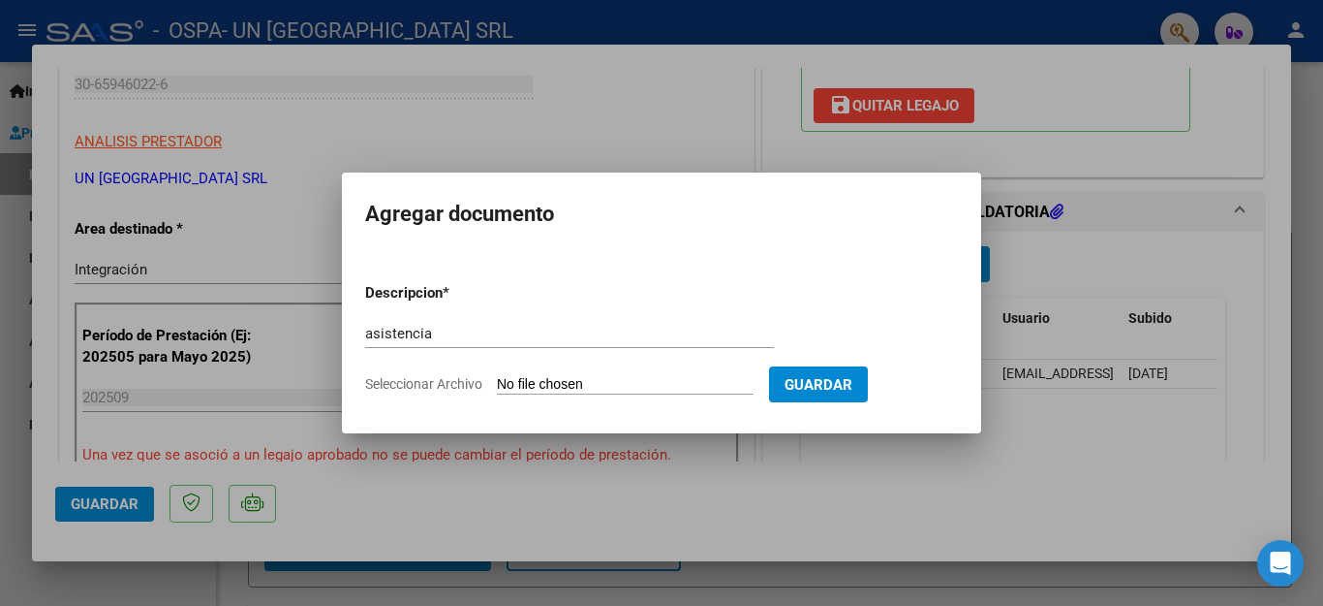
type input "C:\fakepath\TR [PERSON_NAME].pdf"
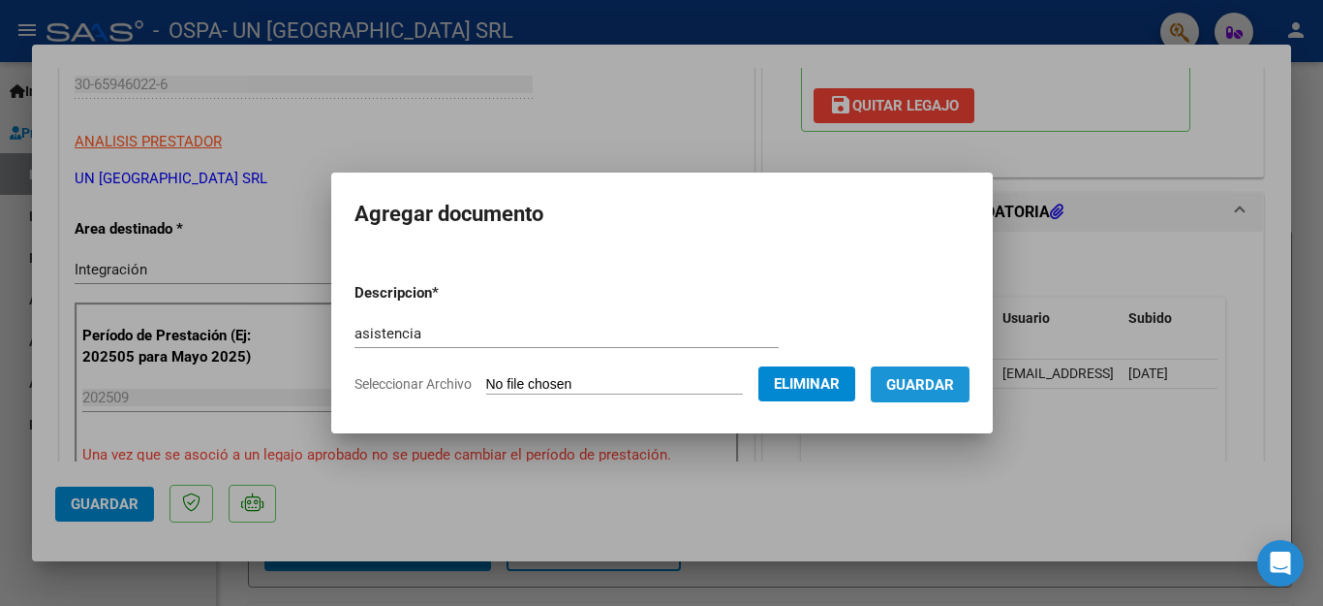
click at [922, 395] on button "Guardar" at bounding box center [920, 384] width 99 height 36
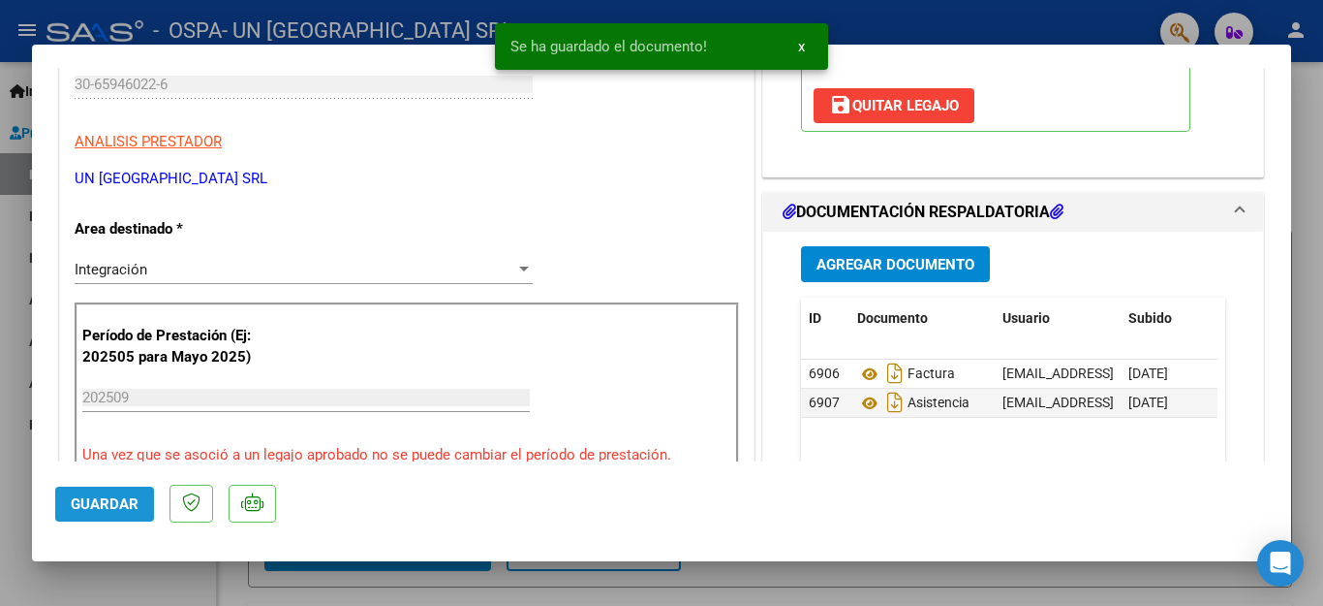
click at [122, 513] on button "Guardar" at bounding box center [104, 503] width 99 height 35
click at [125, 515] on button "Guardar" at bounding box center [104, 503] width 99 height 35
click at [132, 582] on div at bounding box center [661, 303] width 1323 height 606
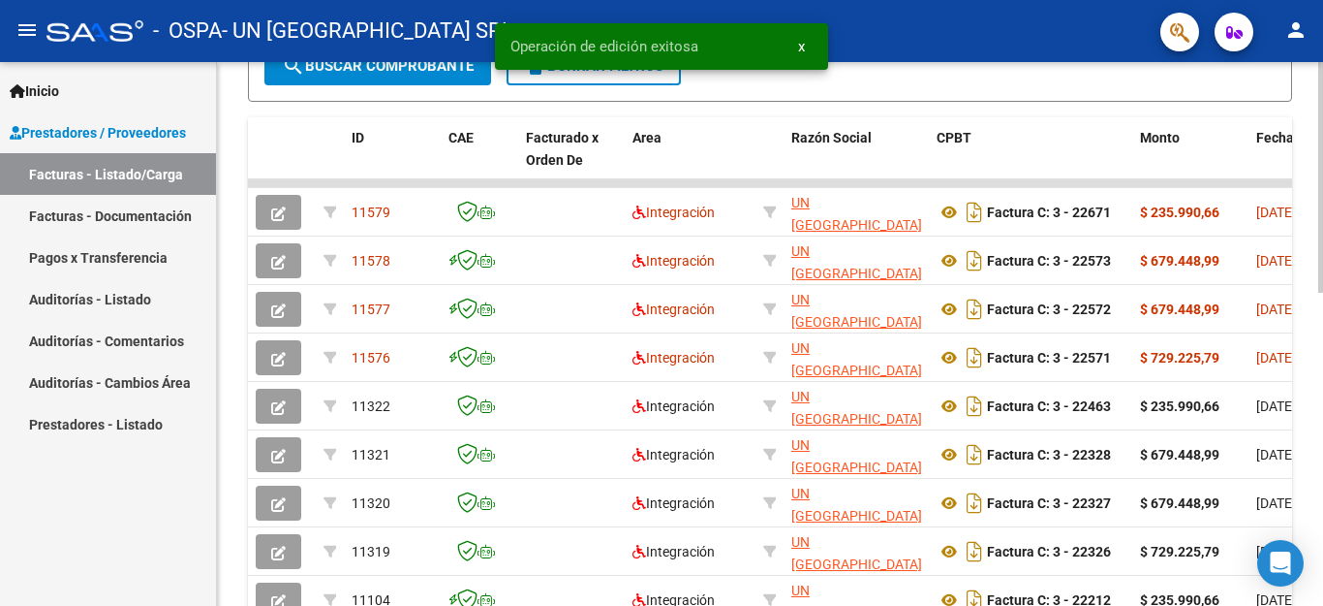
scroll to position [542, 0]
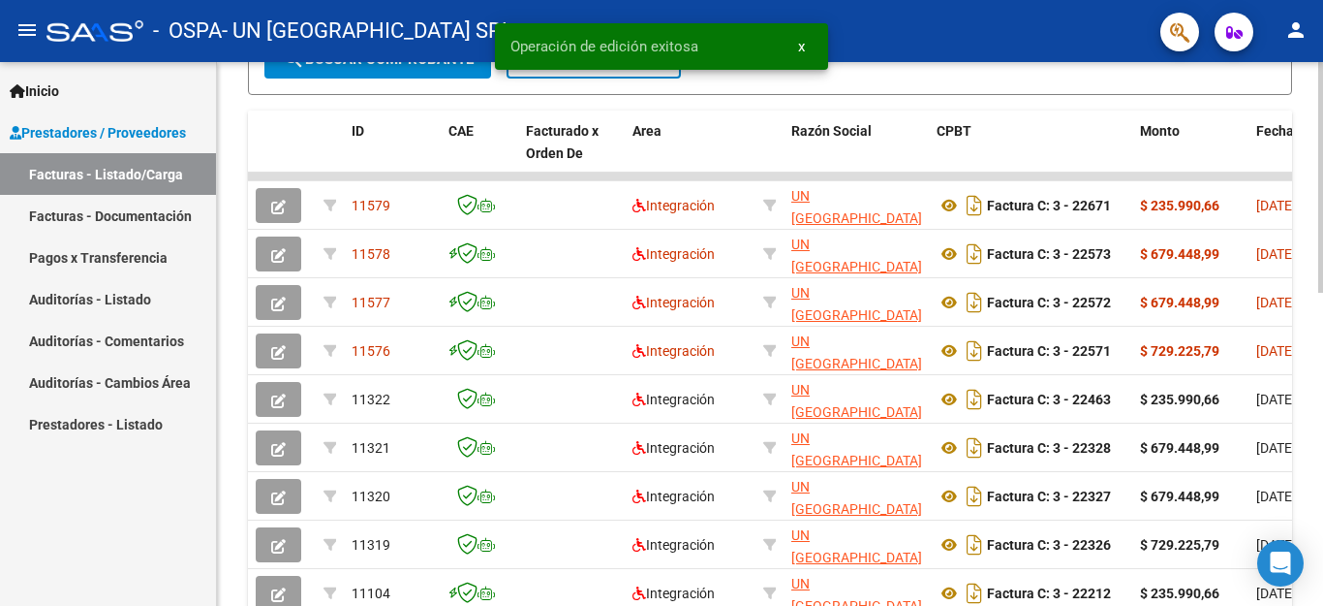
click at [1322, 293] on div at bounding box center [1321, 177] width 5 height 231
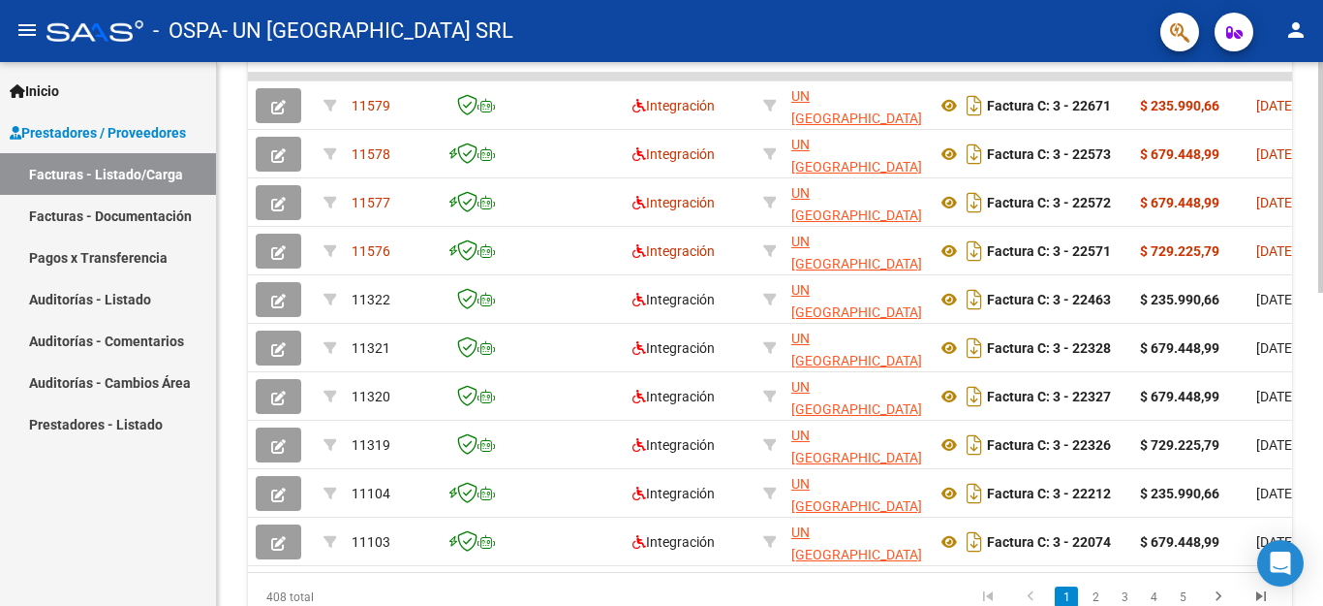
click at [1322, 293] on div at bounding box center [1321, 177] width 5 height 231
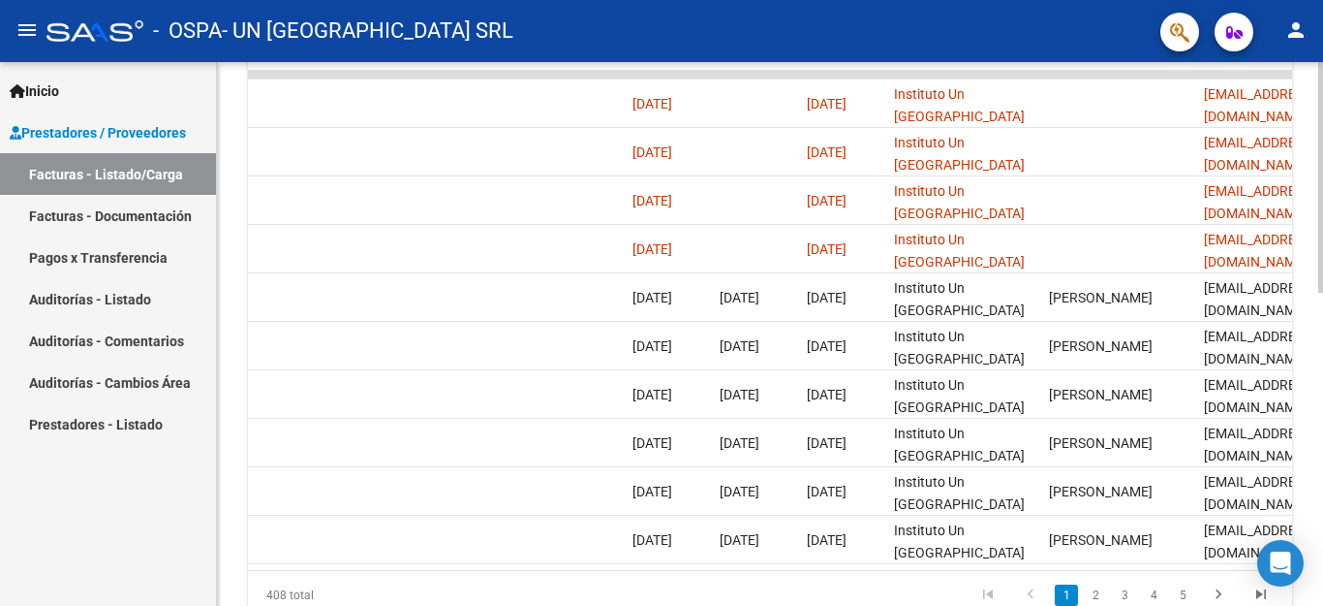
scroll to position [0, 3040]
